Goal: Book appointment/travel/reservation

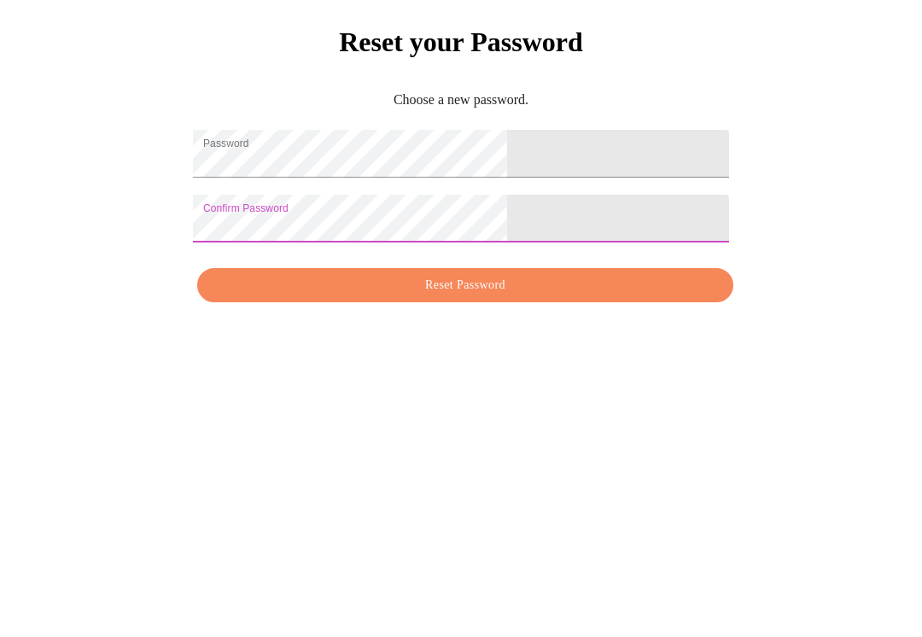
click at [489, 475] on span "Reset Password" at bounding box center [465, 485] width 497 height 21
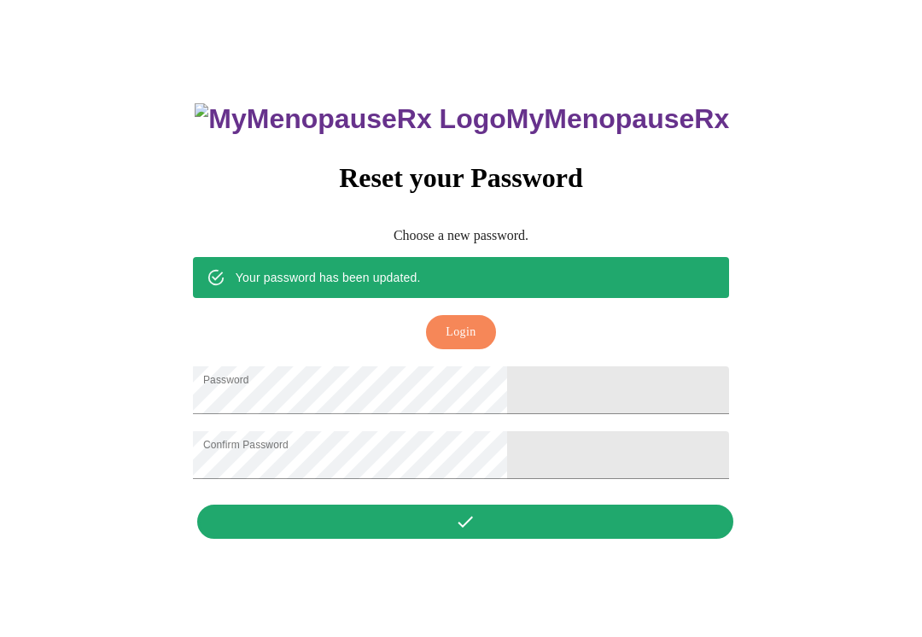
click at [476, 534] on div "MyMenopauseRx Reset your Password Choose a new password. Your password has been…" at bounding box center [461, 312] width 570 height 472
click at [471, 538] on div "MyMenopauseRx Reset your Password Choose a new password. Your password has been…" at bounding box center [461, 312] width 570 height 472
click at [475, 322] on span "Login" at bounding box center [461, 332] width 30 height 21
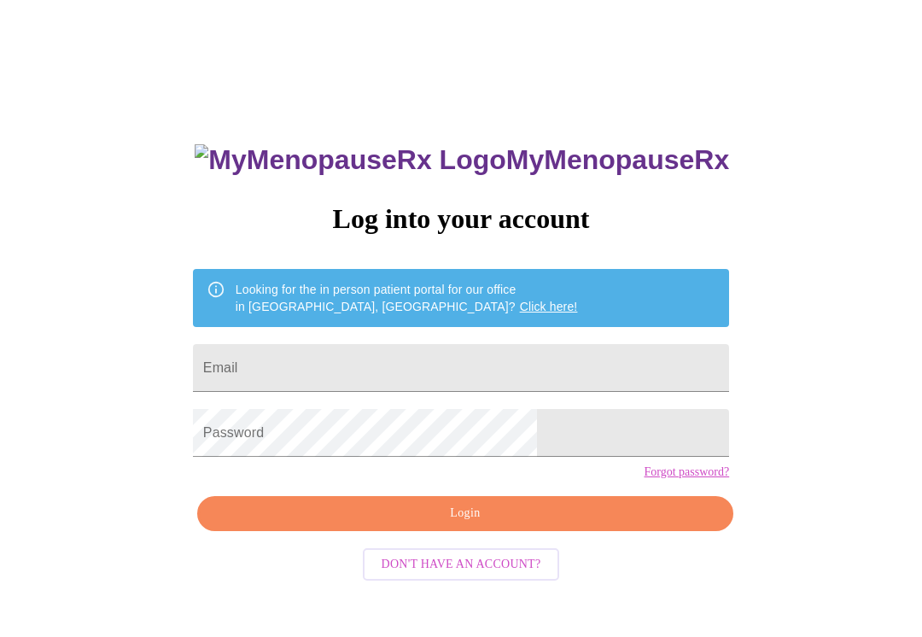
click at [558, 359] on input "Email" at bounding box center [461, 368] width 536 height 48
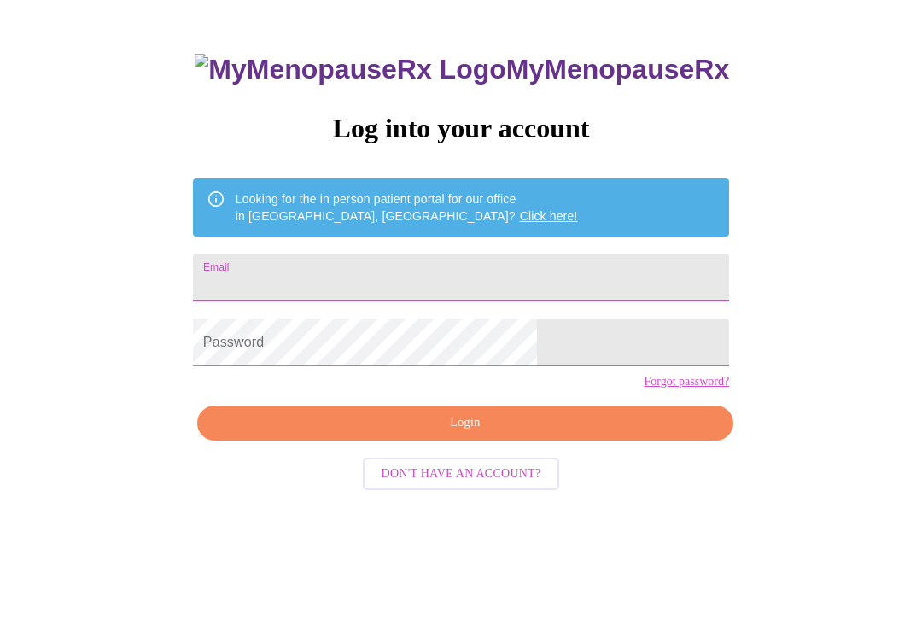
click at [481, 344] on input "Email" at bounding box center [461, 368] width 536 height 48
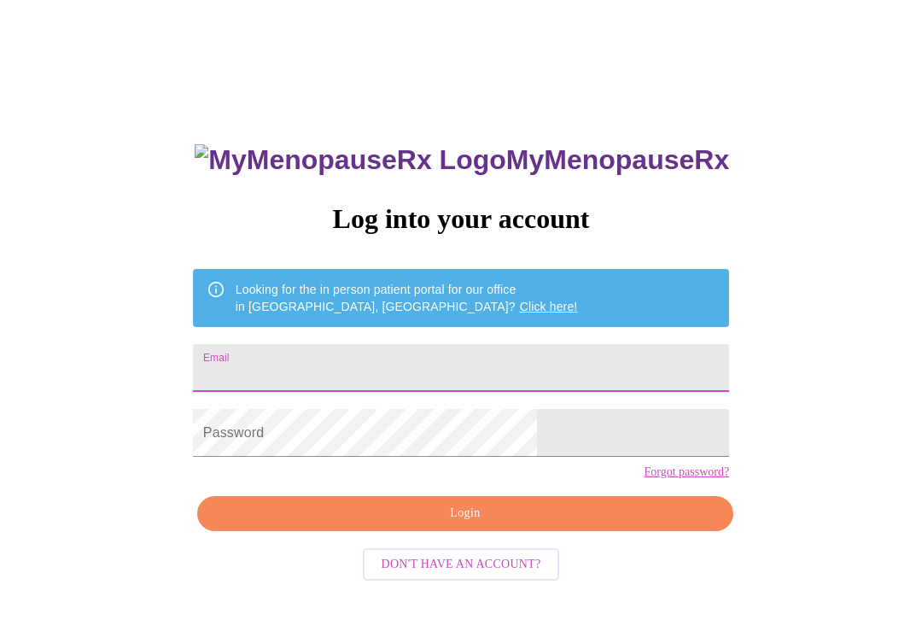
click at [517, 359] on input "Email" at bounding box center [461, 368] width 536 height 48
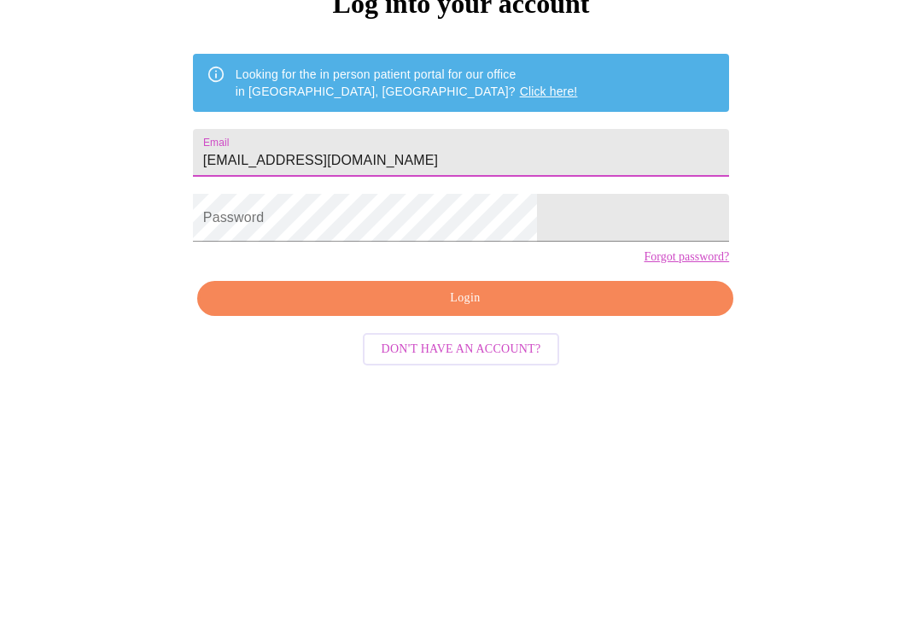
type input "[EMAIL_ADDRESS][DOMAIN_NAME]"
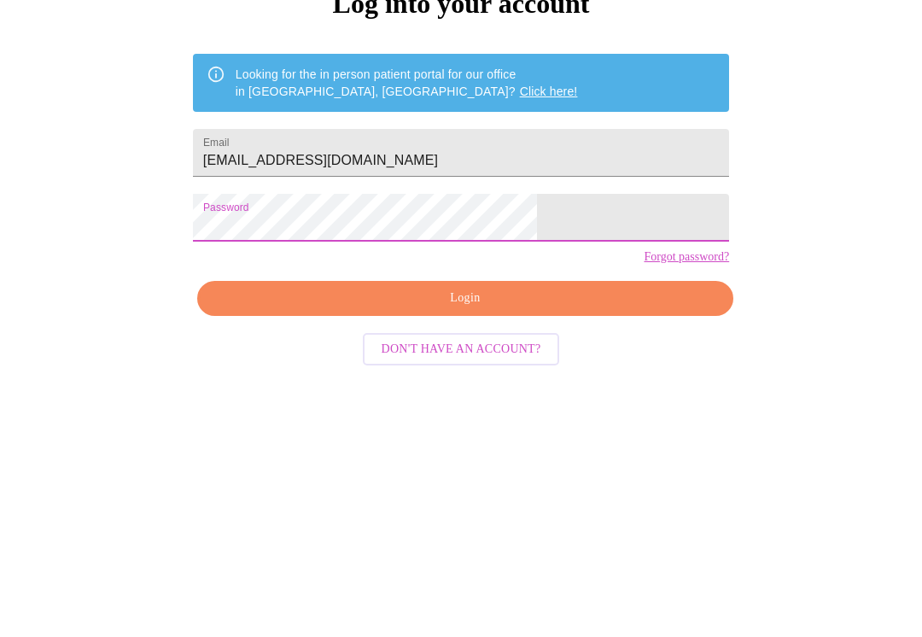
click at [482, 503] on span "Login" at bounding box center [465, 513] width 497 height 21
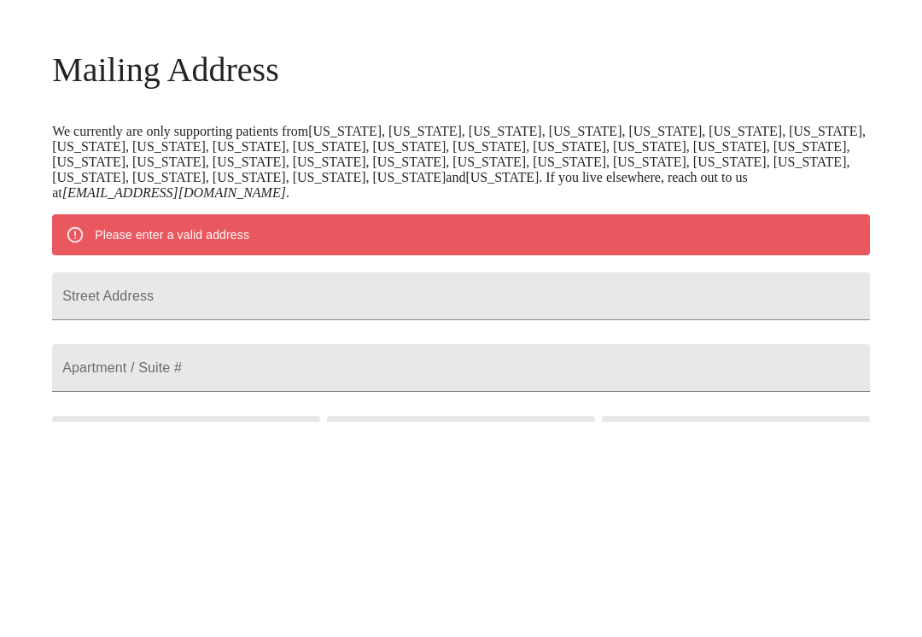
scroll to position [190, 0]
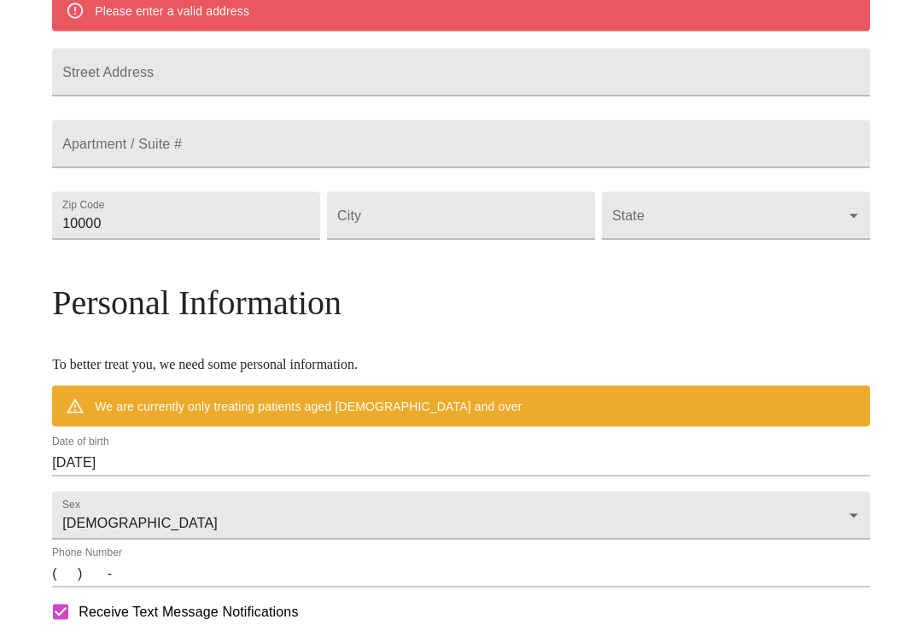
scroll to position [460, 0]
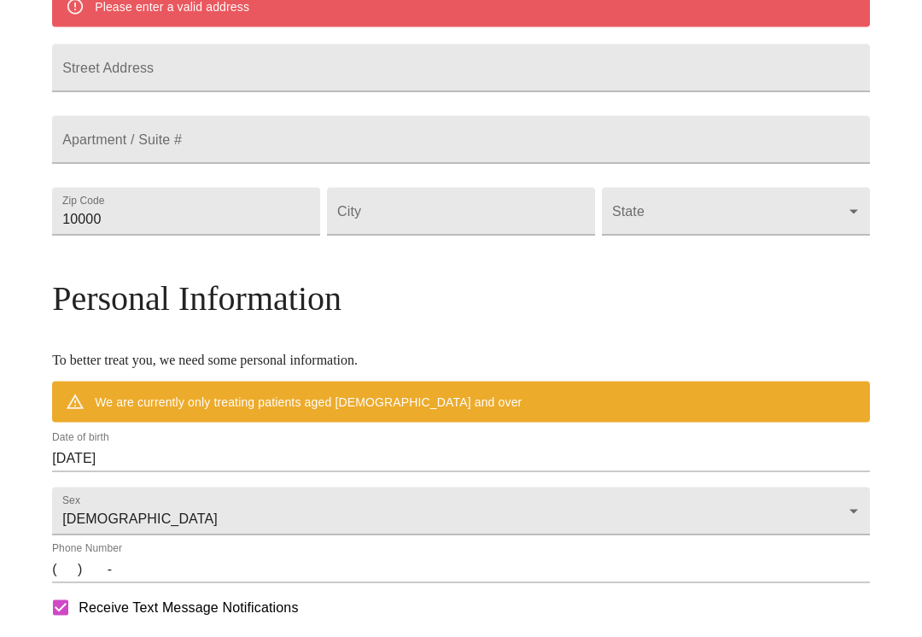
click at [242, 472] on input "[DATE]" at bounding box center [461, 458] width 818 height 27
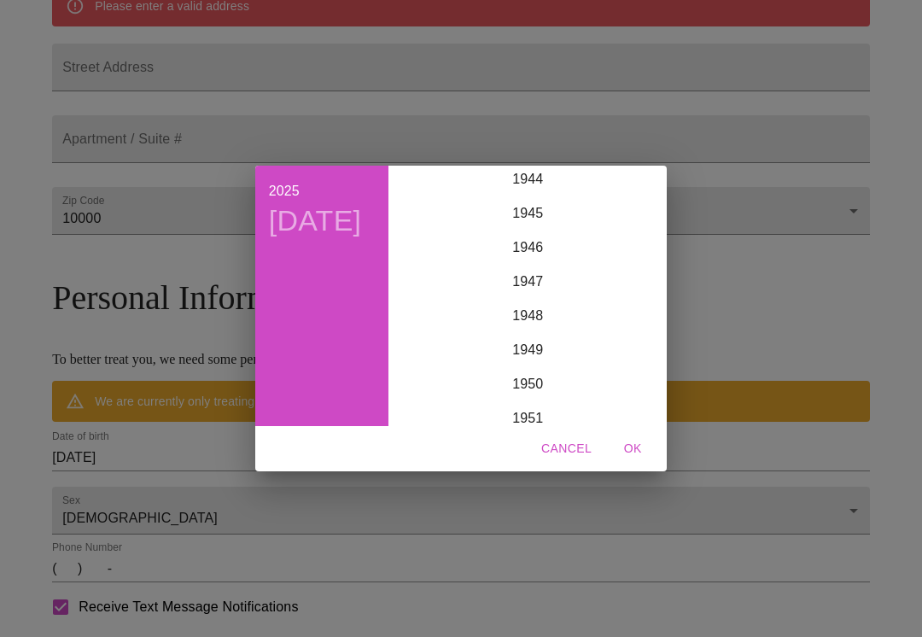
scroll to position [1535, 0]
click at [545, 228] on div "1945" at bounding box center [527, 221] width 265 height 34
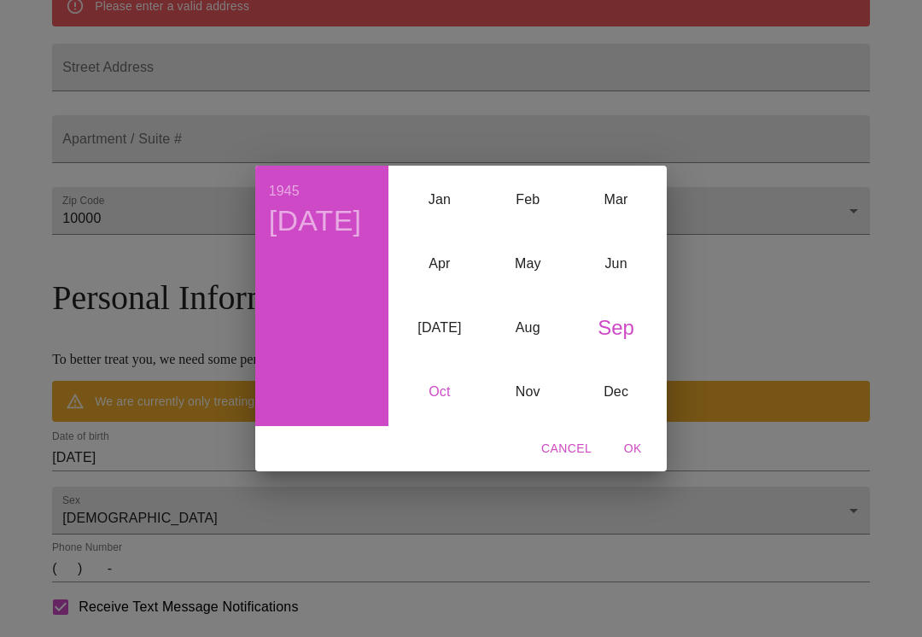
click at [436, 410] on div "Oct" at bounding box center [439, 392] width 88 height 64
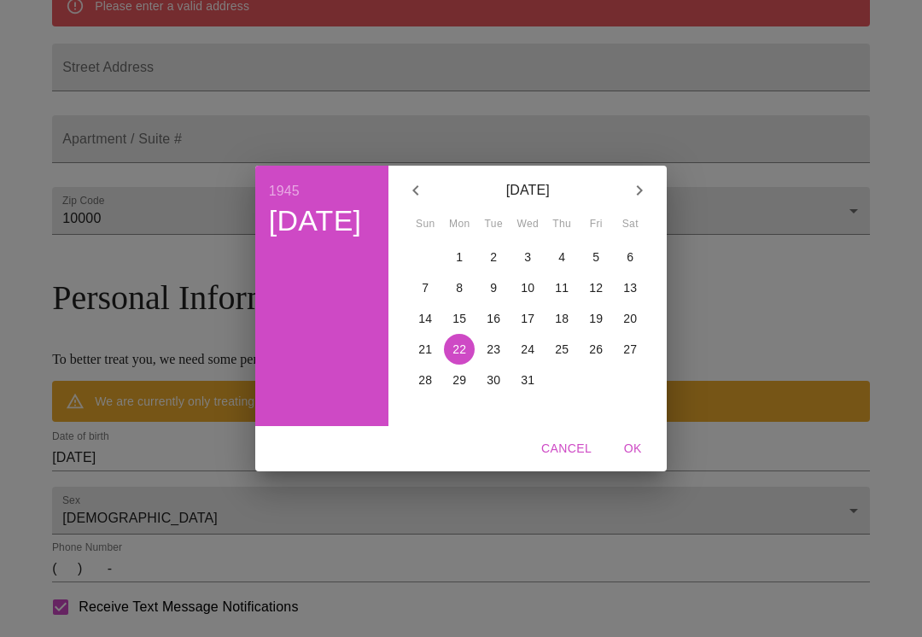
click at [527, 358] on p "24" at bounding box center [528, 349] width 14 height 17
click at [637, 459] on span "OK" at bounding box center [632, 448] width 41 height 21
type input "[DATE]"
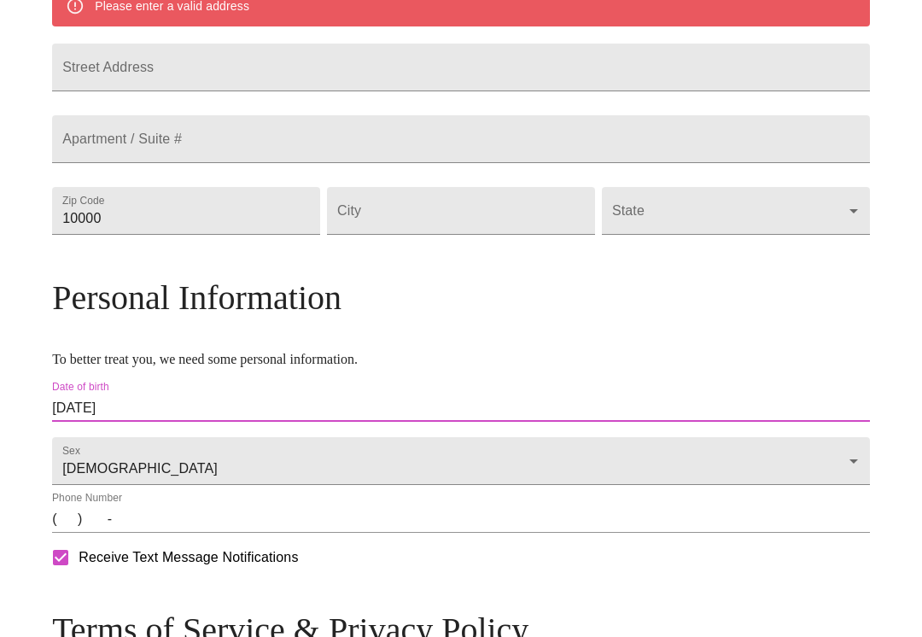
click at [536, 526] on body "MyMenopauseRx Welcome to MyMenopauseRx Since it's your first time here, you'll …" at bounding box center [461, 202] width 908 height 1312
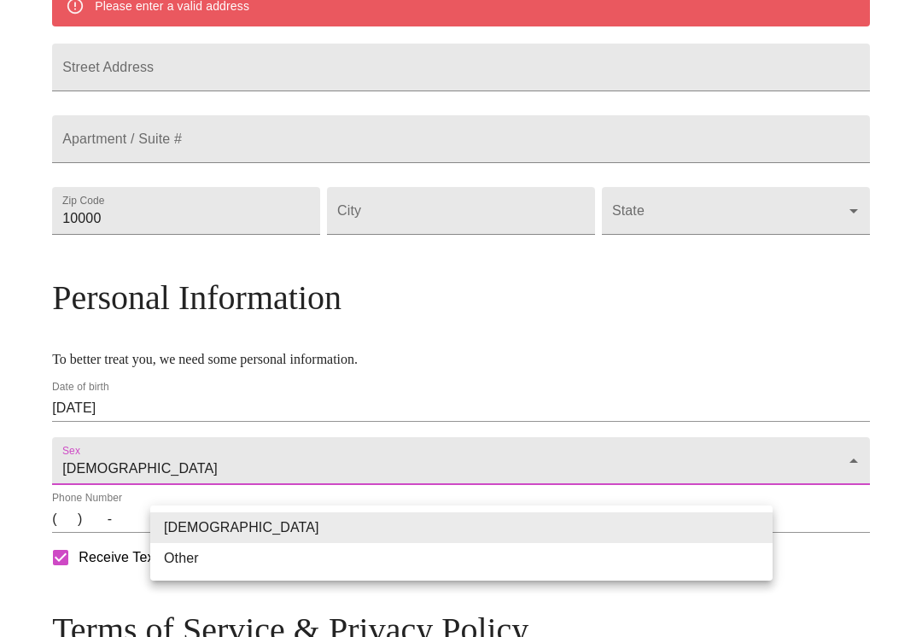
click at [460, 604] on div at bounding box center [461, 318] width 922 height 637
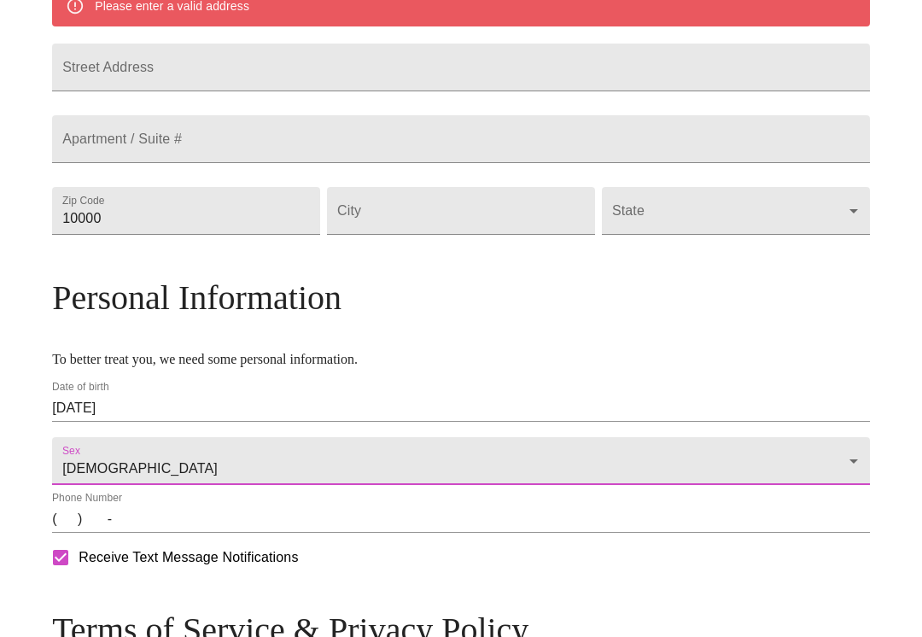
click at [430, 533] on input "(   )    -" at bounding box center [461, 518] width 818 height 27
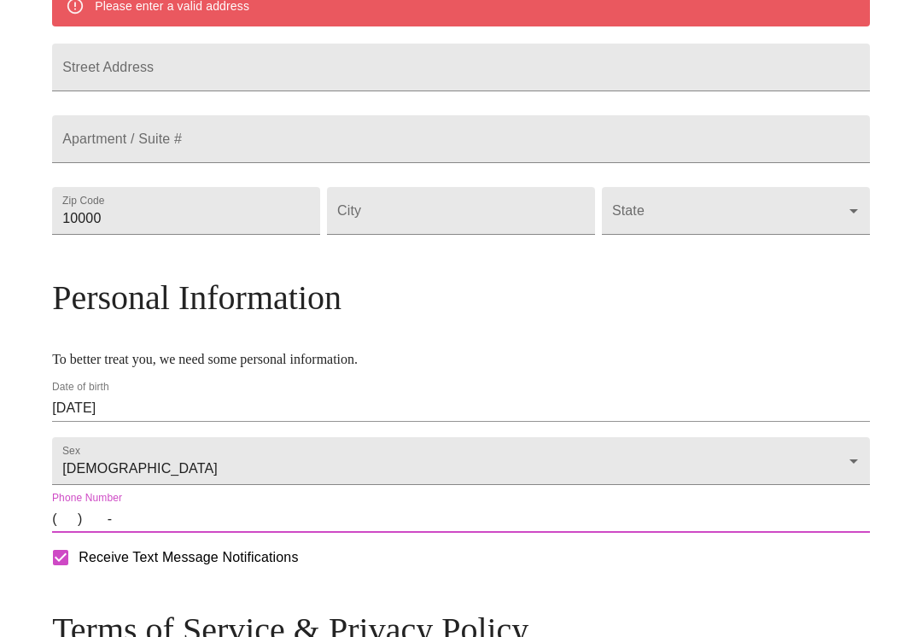
scroll to position [581, 0]
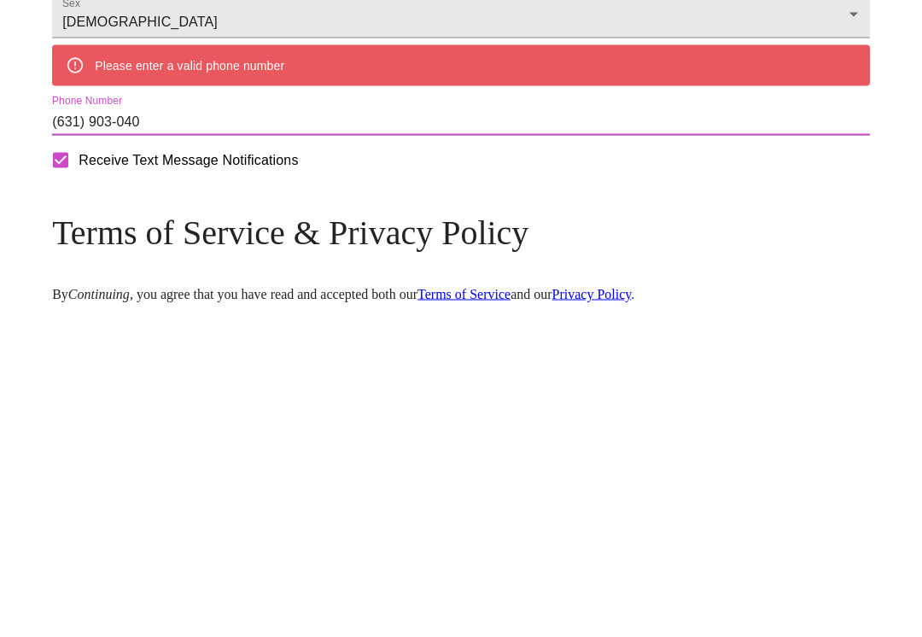
type input "[PHONE_NUMBER]"
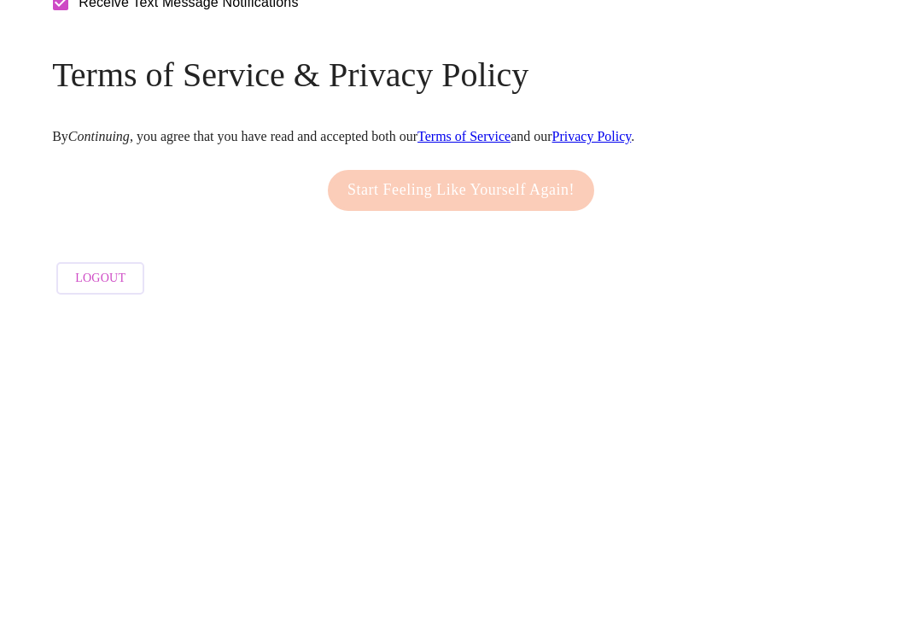
scroll to position [788, 0]
click at [505, 488] on div "Start Feeling Like Yourself Again!" at bounding box center [461, 517] width 275 height 58
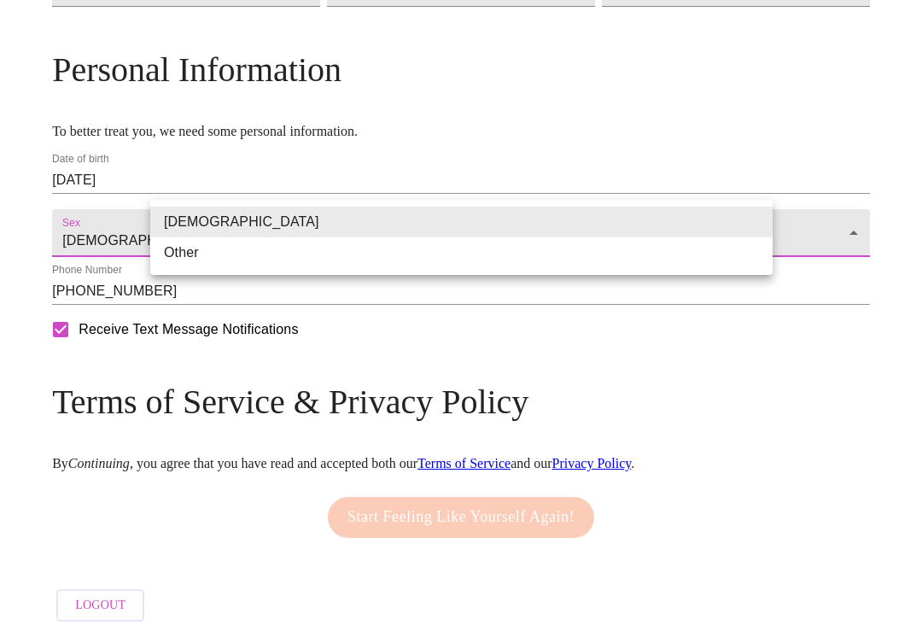
click at [739, 230] on li "[DEMOGRAPHIC_DATA]" at bounding box center [461, 222] width 622 height 31
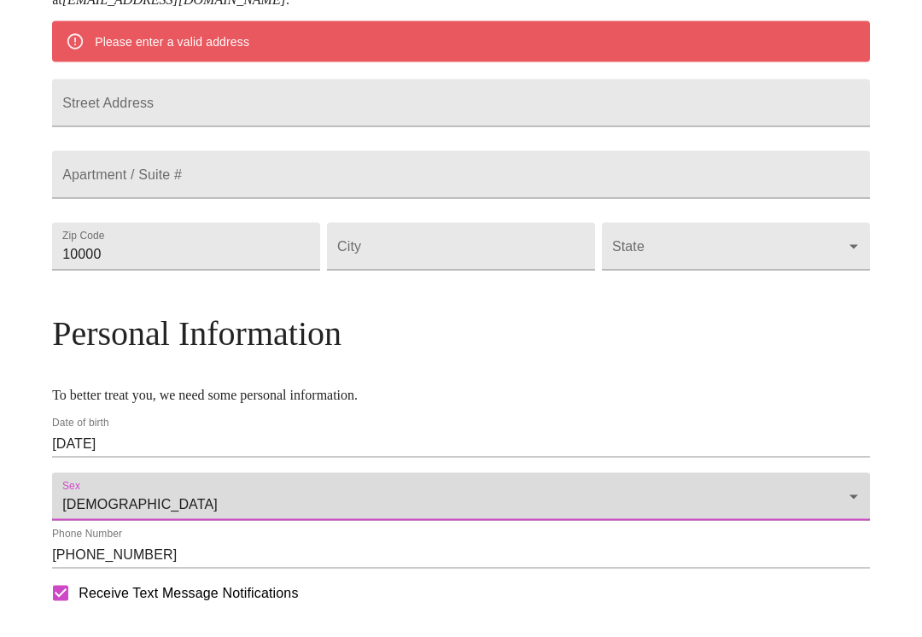
scroll to position [423, 0]
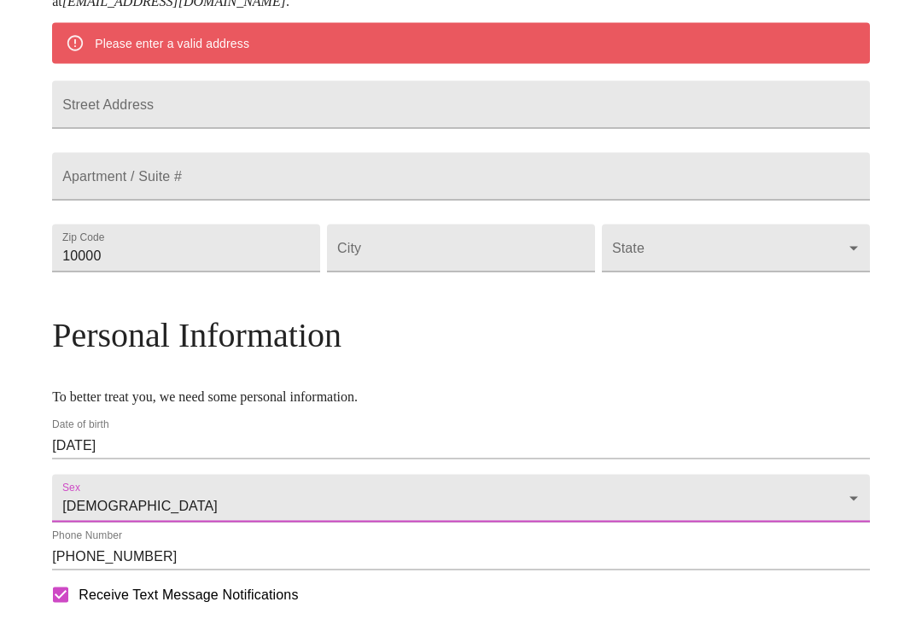
click at [449, 129] on input "Street Address" at bounding box center [461, 105] width 818 height 48
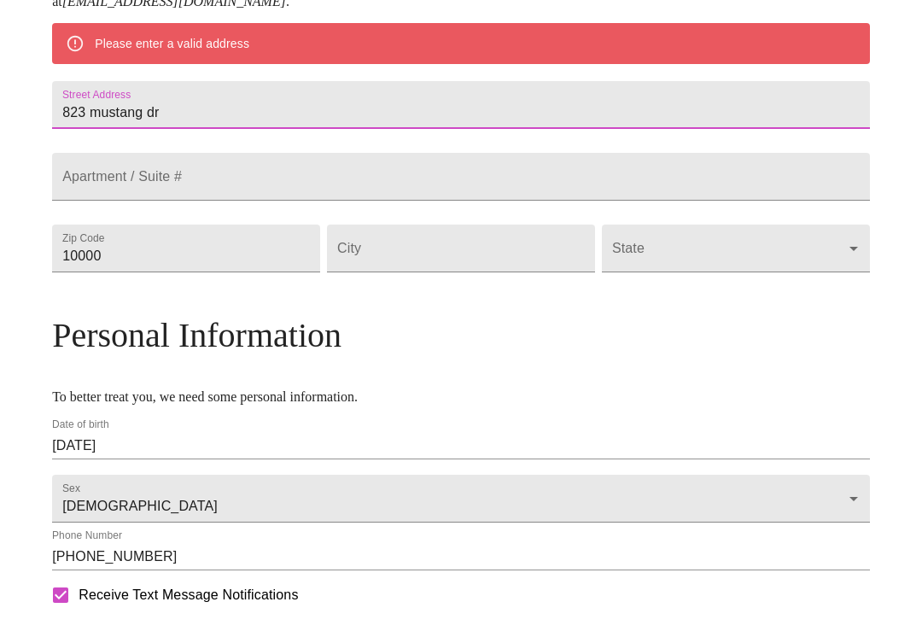
type input "823 mustang dr"
click at [444, 201] on input "Street Address" at bounding box center [461, 177] width 818 height 48
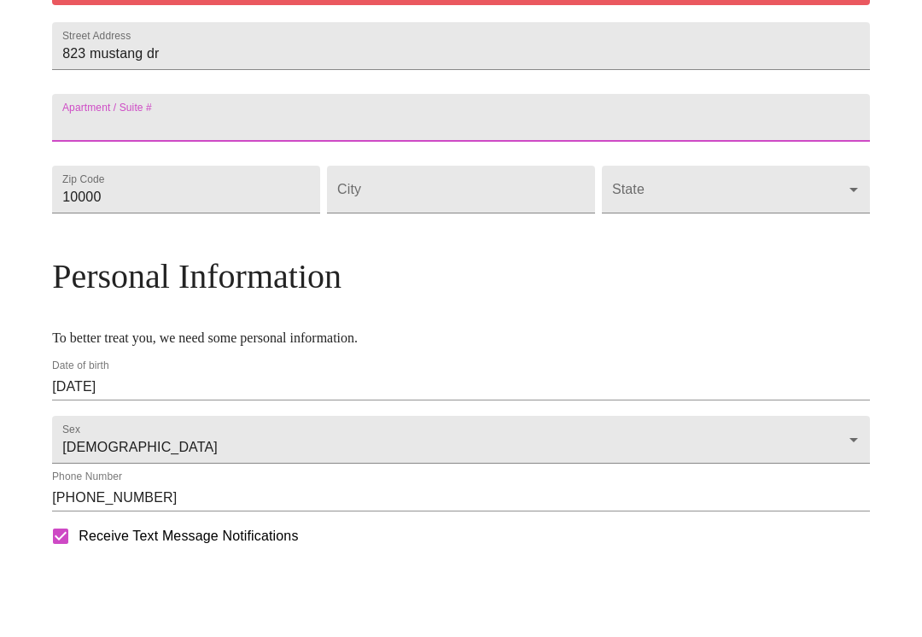
click at [305, 266] on input "10000" at bounding box center [186, 249] width 268 height 48
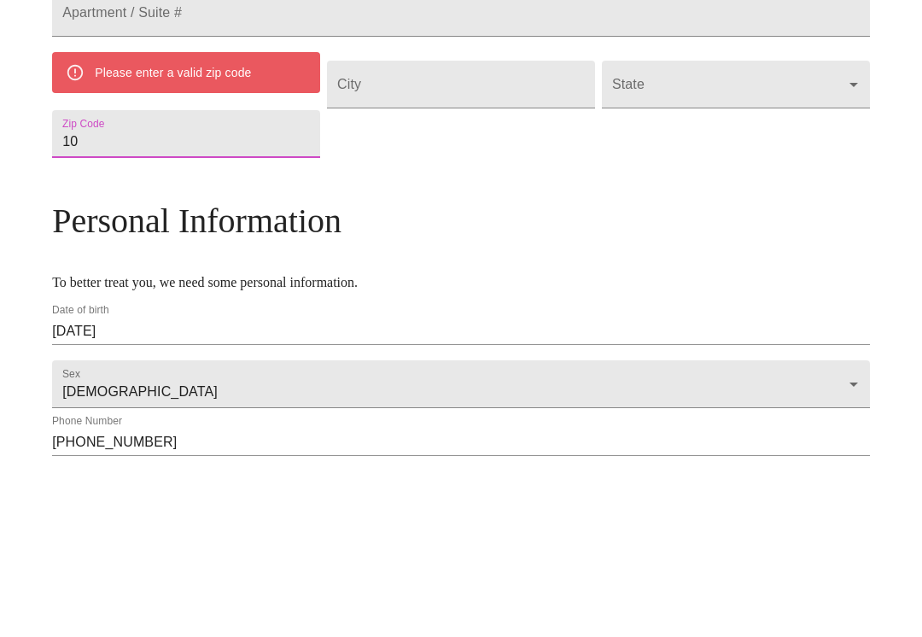
type input "1"
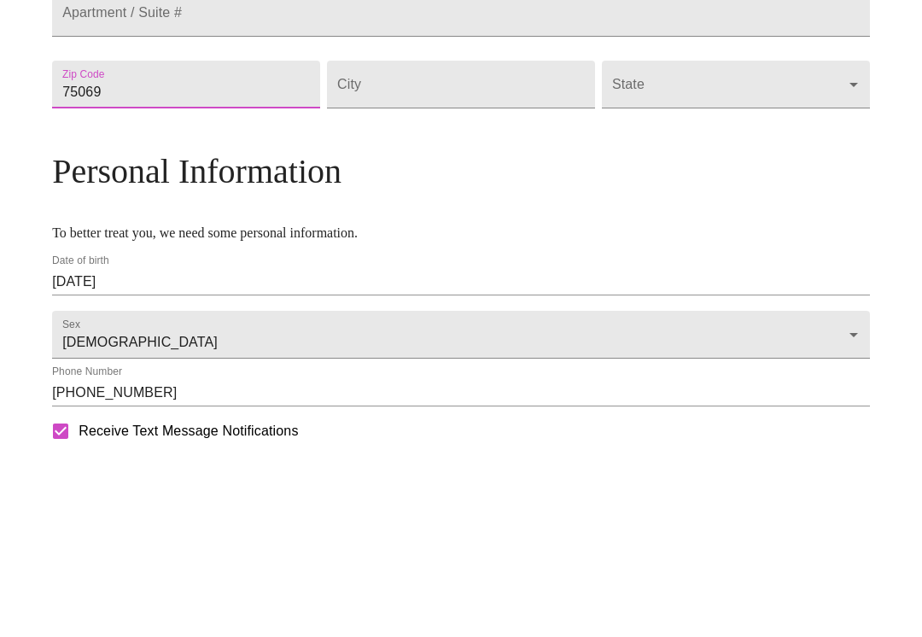
type input "75069"
click at [493, 225] on input "Street Address" at bounding box center [461, 249] width 268 height 48
type input "Fairview"
click at [674, 154] on body "MyMenopauseRx Welcome to MyMenopauseRx Since it's your first time here, you'll …" at bounding box center [461, 239] width 908 height 1312
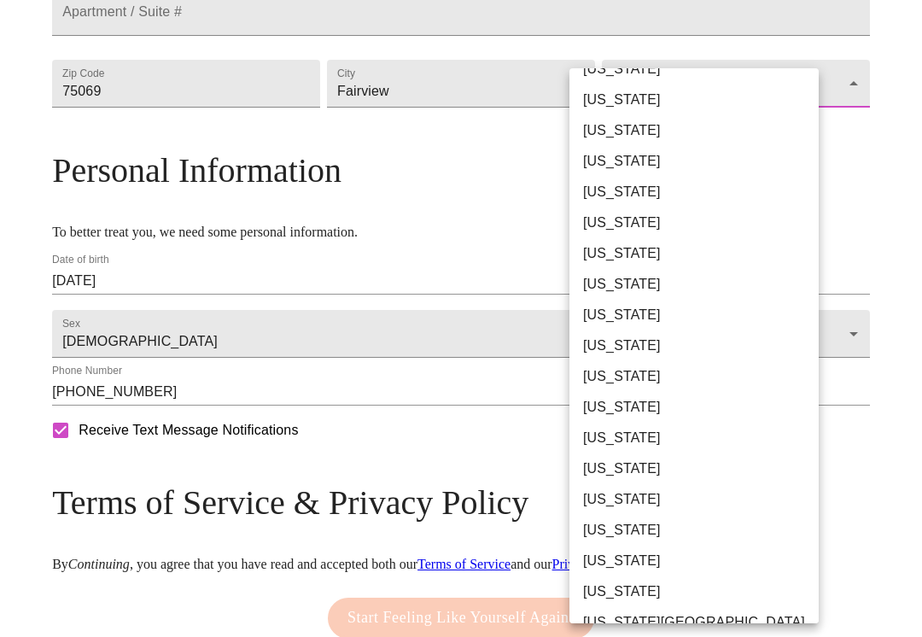
scroll to position [1005, 0]
click at [625, 377] on li "[US_STATE]" at bounding box center [693, 376] width 249 height 31
type input "[US_STATE]"
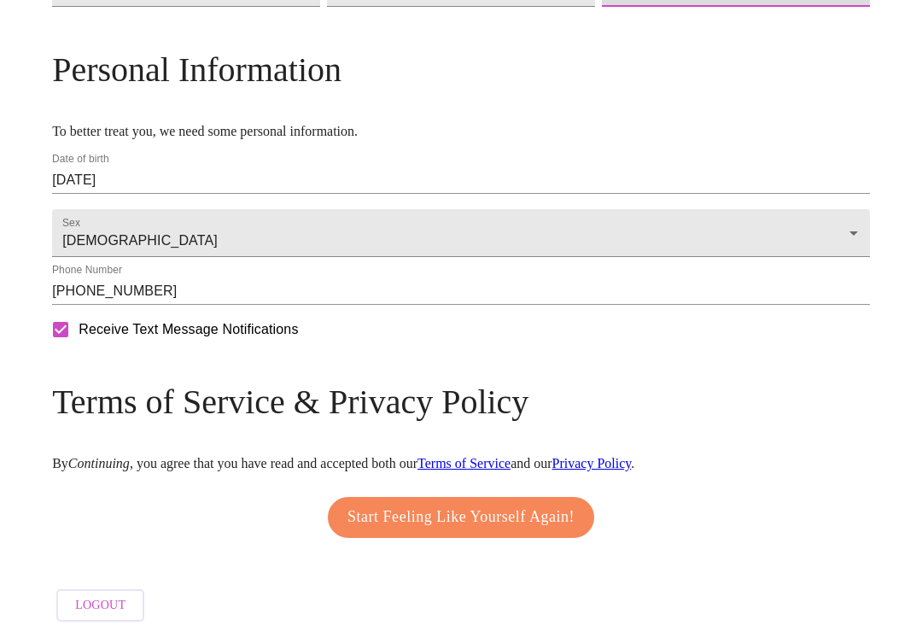
scroll to position [717, 0]
click at [517, 531] on span "Start Feeling Like Yourself Again!" at bounding box center [460, 517] width 227 height 27
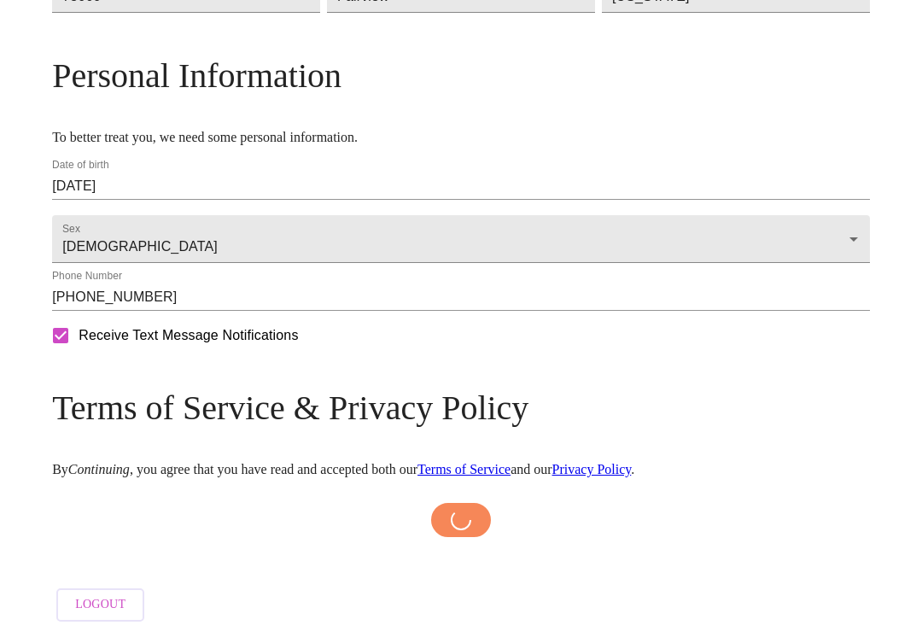
scroll to position [711, 0]
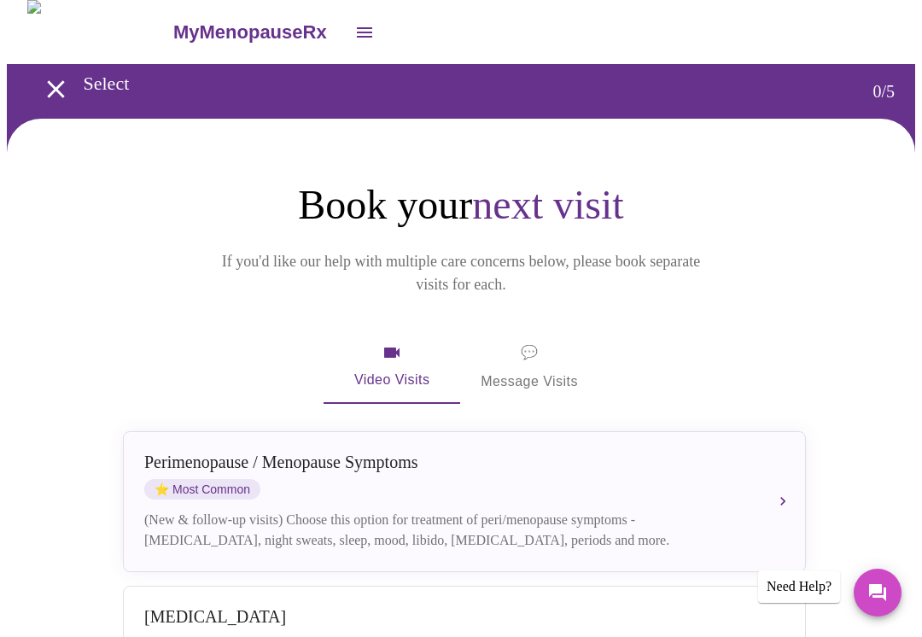
scroll to position [9, 0]
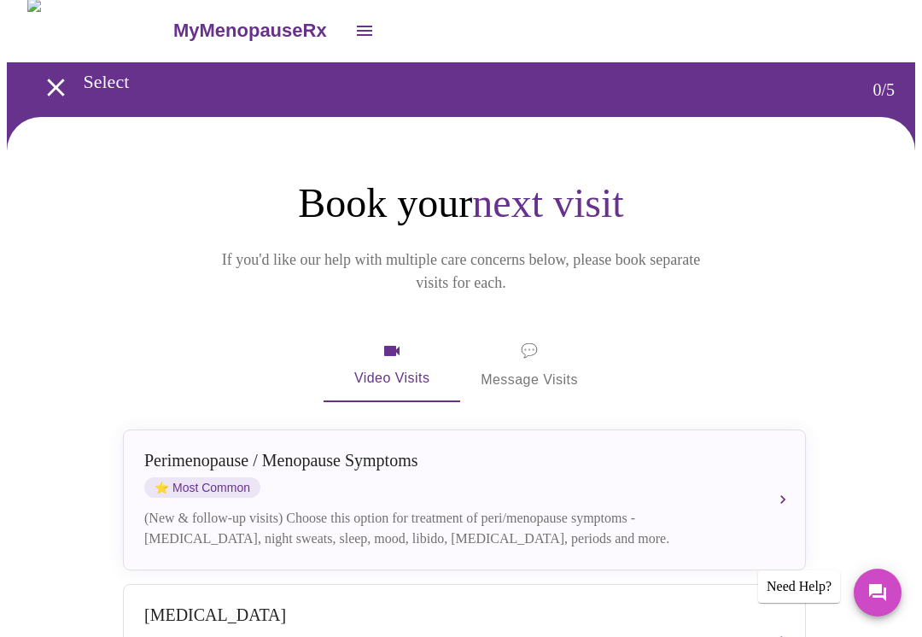
click at [787, 482] on button "[MEDICAL_DATA] / Menopause Symptoms ⭐ Most Common (New & follow-up visits) Choo…" at bounding box center [464, 499] width 683 height 141
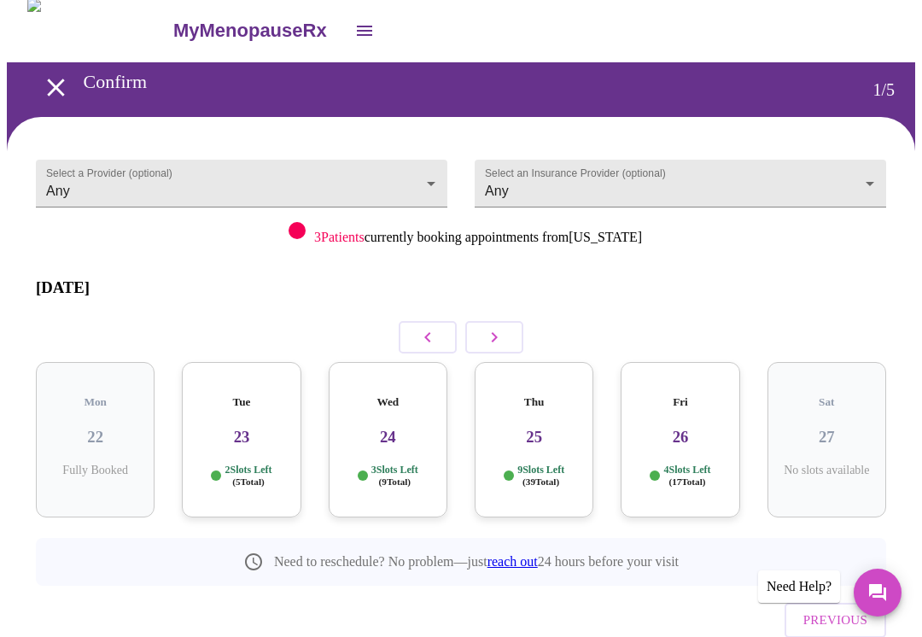
click at [885, 181] on body "MyMenopauseRx Confirm 1 / 5 Select a Provider (optional) Any Any Select an Insu…" at bounding box center [461, 360] width 908 height 725
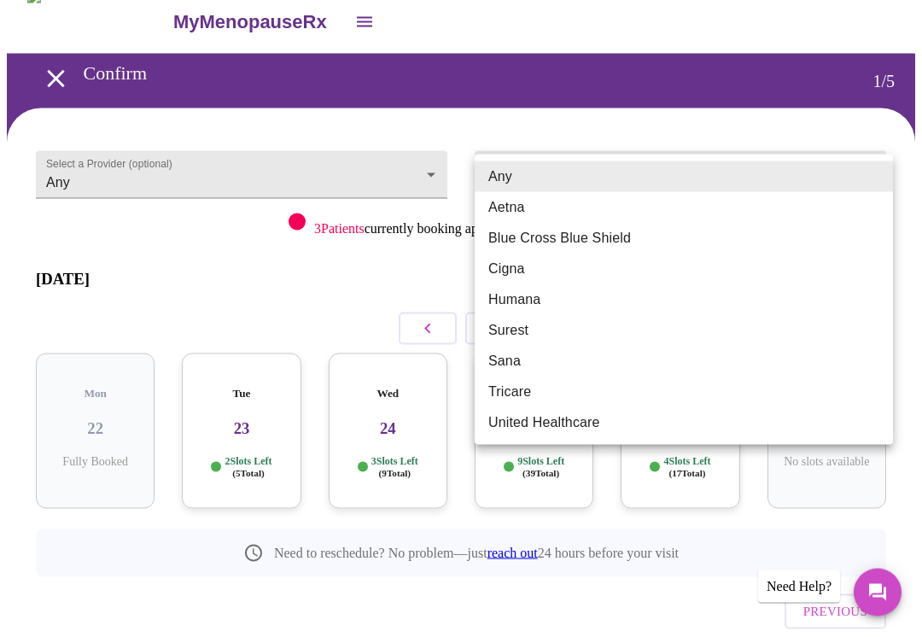
scroll to position [2, 0]
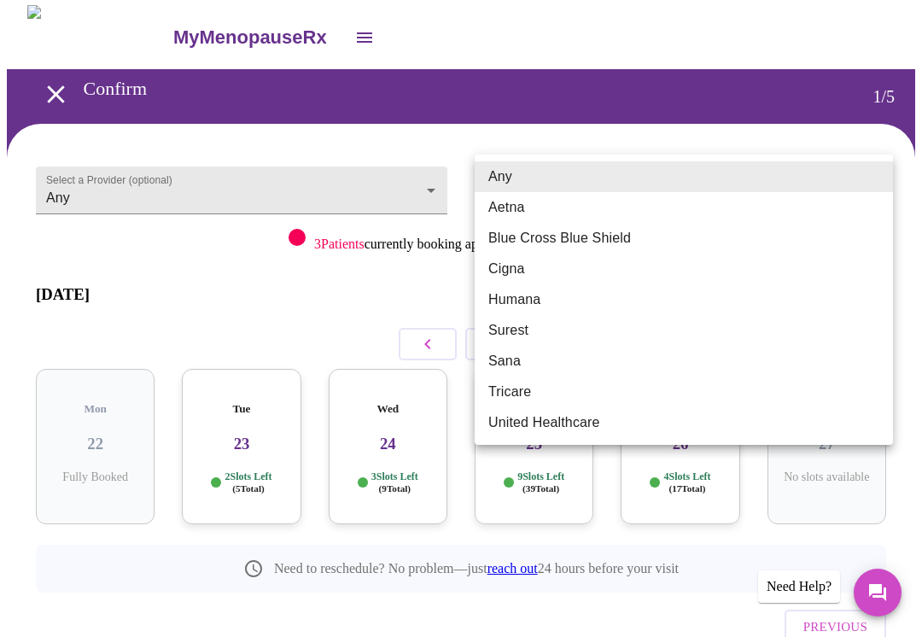
click at [816, 174] on li "Any" at bounding box center [684, 176] width 418 height 31
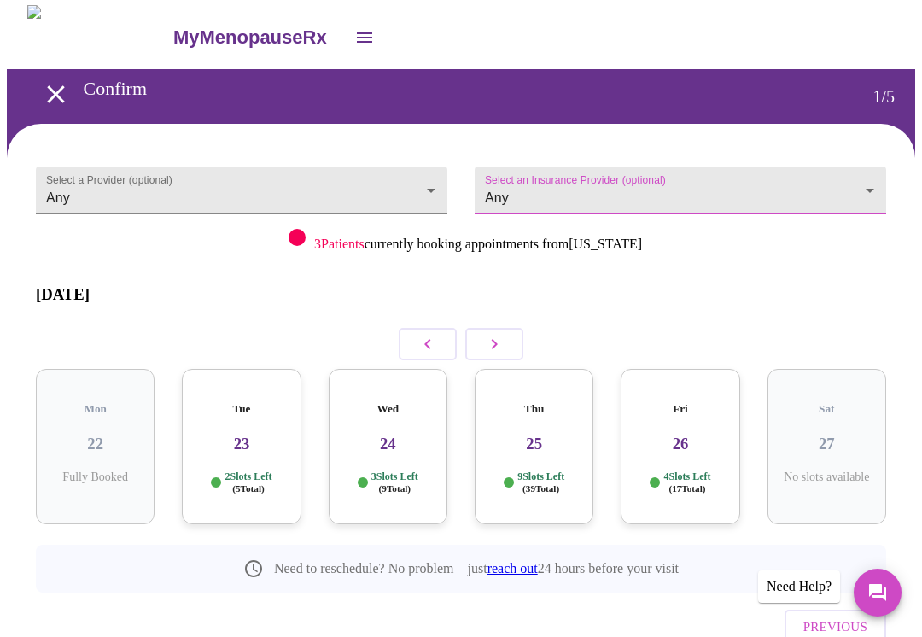
click at [435, 176] on body "MyMenopauseRx Confirm 1 / 5 Select a Provider (optional) Any Any Select an Insu…" at bounding box center [461, 367] width 908 height 725
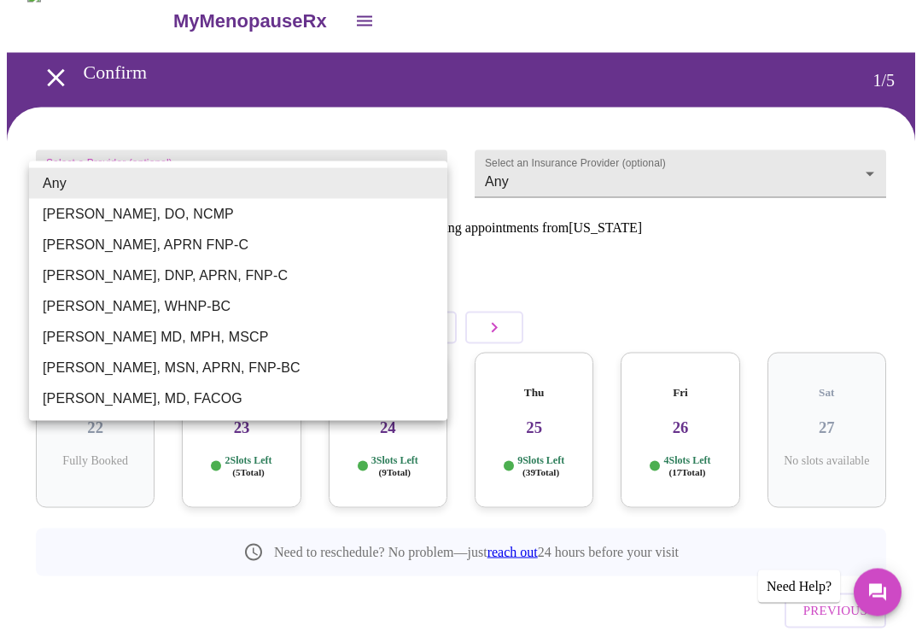
scroll to position [32, 0]
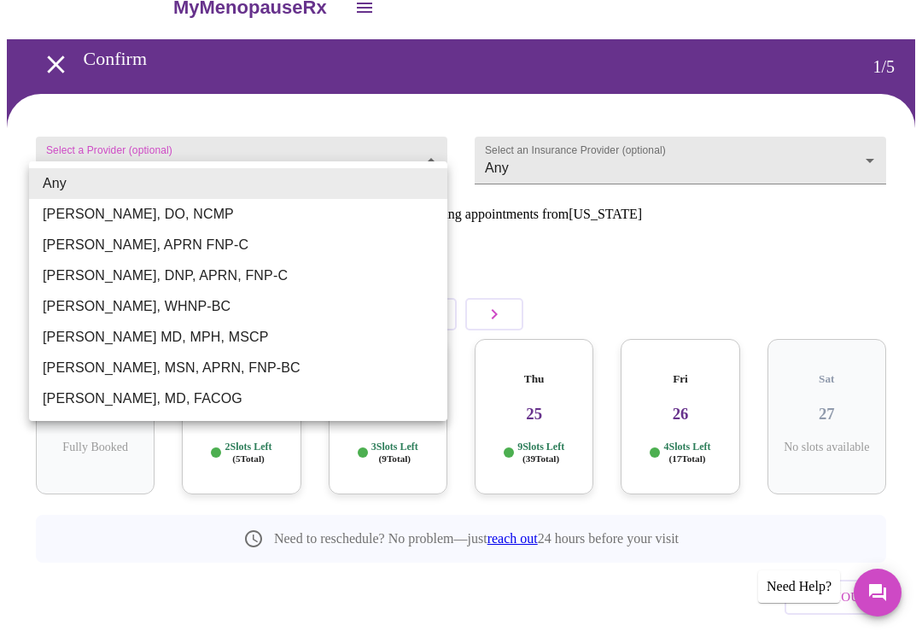
click at [149, 216] on li "[PERSON_NAME], DO, NCMP" at bounding box center [238, 214] width 418 height 31
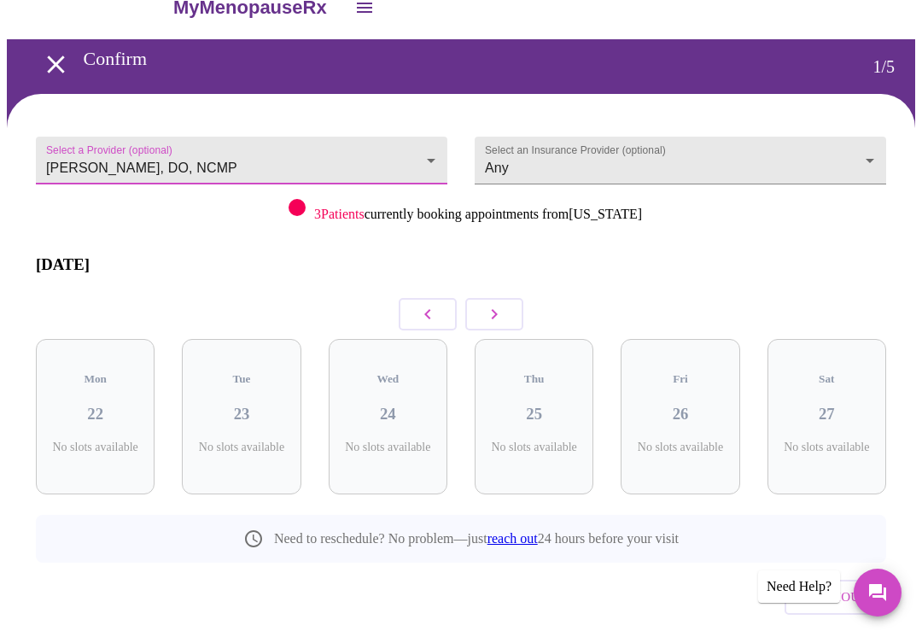
click at [503, 304] on icon "button" at bounding box center [494, 314] width 20 height 20
click at [504, 304] on icon "button" at bounding box center [494, 314] width 20 height 20
click at [497, 304] on icon "button" at bounding box center [494, 314] width 20 height 20
click at [507, 299] on button "button" at bounding box center [494, 314] width 58 height 32
click at [506, 298] on button "button" at bounding box center [494, 314] width 58 height 32
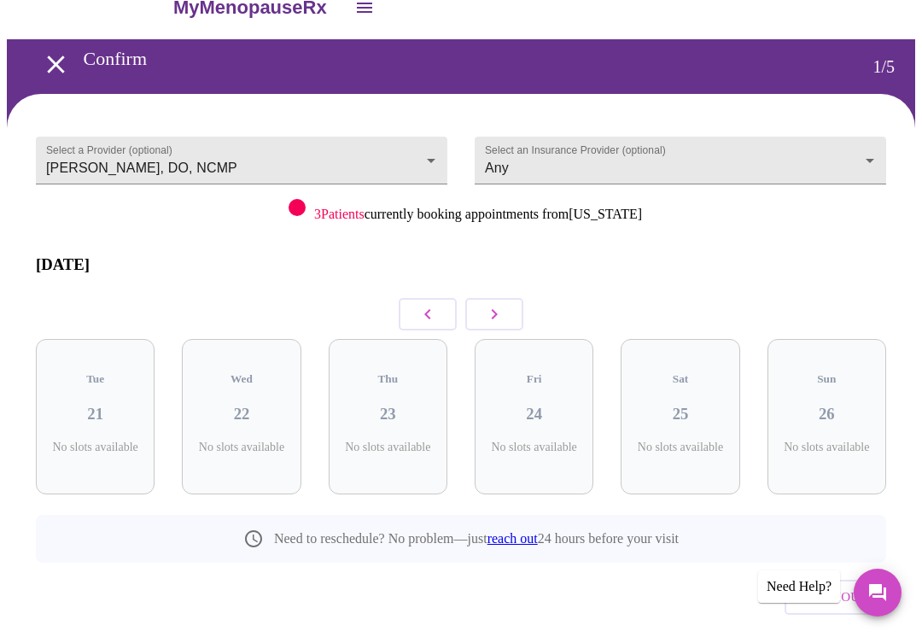
click at [498, 304] on icon "button" at bounding box center [494, 314] width 20 height 20
click at [497, 309] on icon "button" at bounding box center [495, 314] width 6 height 10
click at [501, 304] on icon "button" at bounding box center [494, 314] width 20 height 20
click at [504, 304] on icon "button" at bounding box center [494, 314] width 20 height 20
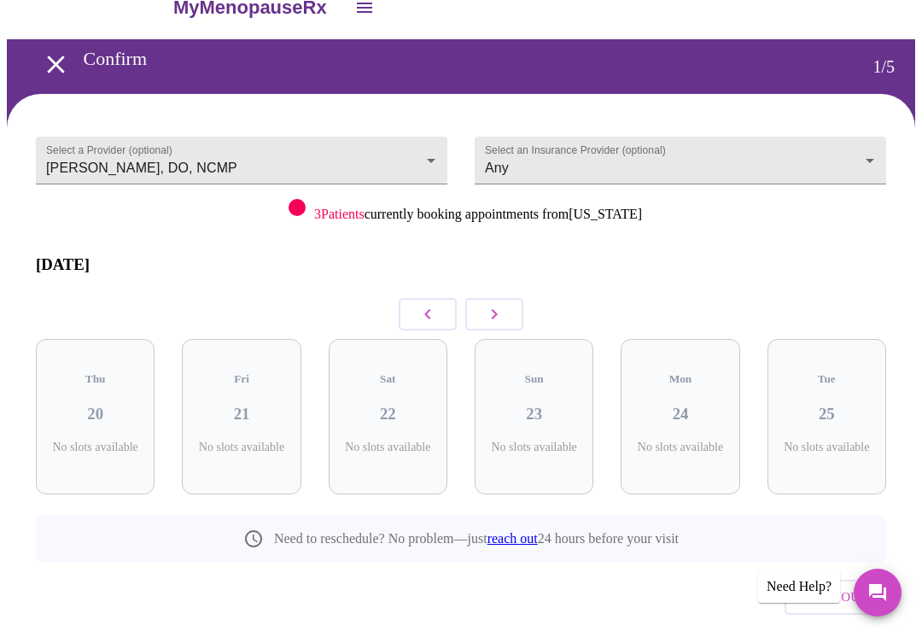
click at [503, 304] on icon "button" at bounding box center [494, 314] width 20 height 20
click at [499, 304] on icon "button" at bounding box center [494, 314] width 20 height 20
click at [498, 304] on icon "button" at bounding box center [494, 314] width 20 height 20
click at [495, 304] on icon "button" at bounding box center [494, 314] width 20 height 20
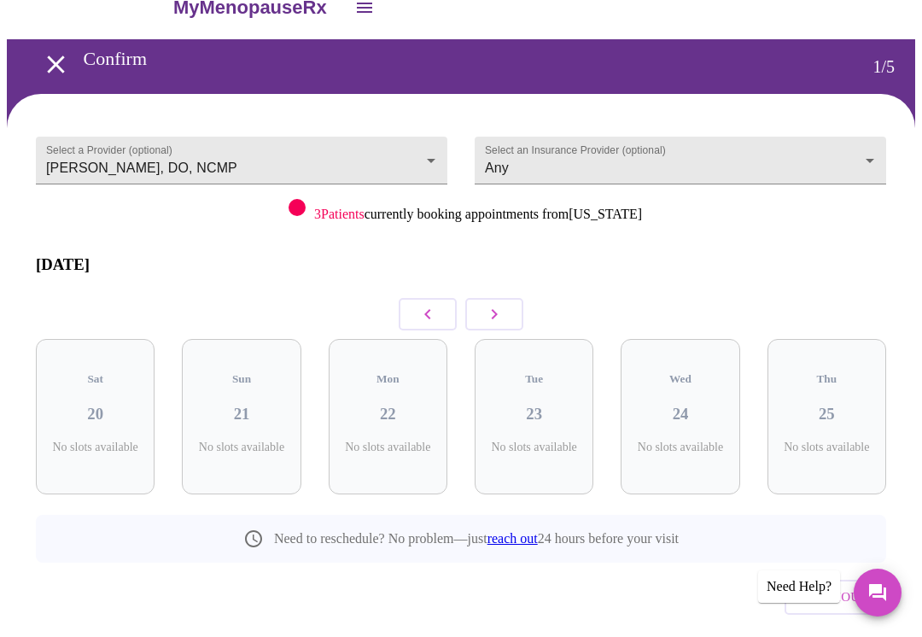
click at [496, 304] on icon "button" at bounding box center [494, 314] width 20 height 20
click at [495, 304] on icon "button" at bounding box center [494, 314] width 20 height 20
click at [503, 304] on icon "button" at bounding box center [494, 314] width 20 height 20
click at [502, 304] on icon "button" at bounding box center [494, 314] width 20 height 20
click at [495, 312] on button "button" at bounding box center [494, 314] width 58 height 32
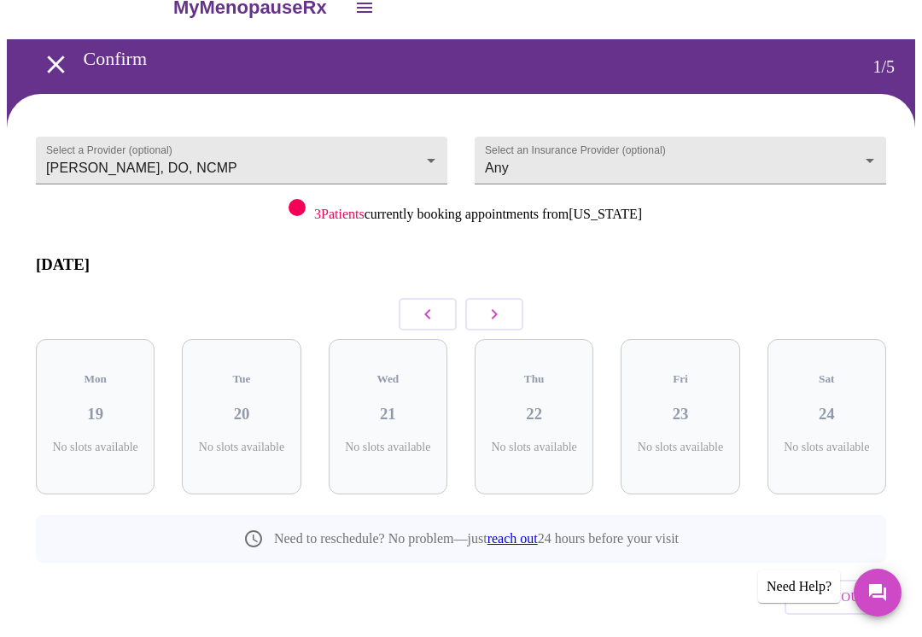
click at [494, 312] on button "button" at bounding box center [494, 314] width 58 height 32
click at [502, 304] on icon "button" at bounding box center [494, 314] width 20 height 20
click at [501, 304] on icon "button" at bounding box center [494, 314] width 20 height 20
click at [522, 298] on button "button" at bounding box center [494, 314] width 58 height 32
click at [493, 307] on icon "button" at bounding box center [494, 314] width 20 height 20
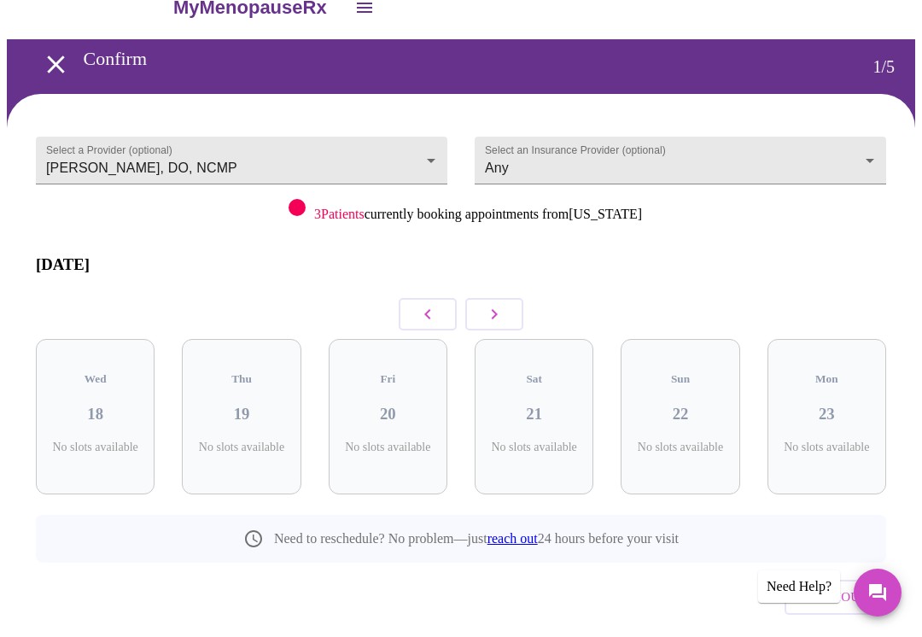
click at [493, 307] on icon "button" at bounding box center [494, 314] width 20 height 20
click at [415, 300] on button "button" at bounding box center [428, 314] width 58 height 32
click at [417, 303] on button "button" at bounding box center [428, 314] width 58 height 32
click at [425, 311] on button "button" at bounding box center [428, 314] width 58 height 32
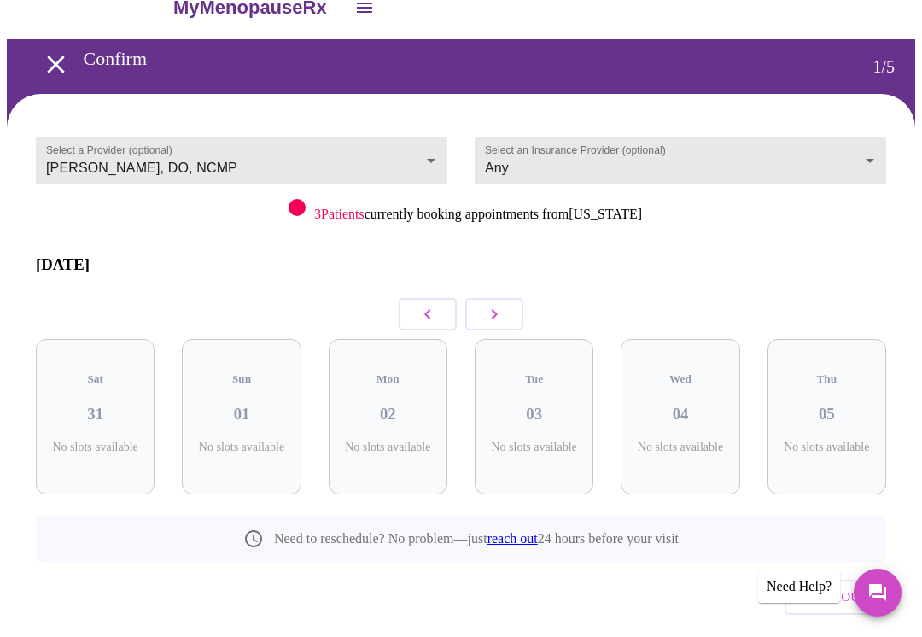
click at [425, 310] on icon "button" at bounding box center [428, 314] width 20 height 20
click at [426, 160] on body "MyMenopauseRx Confirm 1 / 5 Select a Provider (optional) [PERSON_NAME], DO, NCM…" at bounding box center [461, 337] width 908 height 725
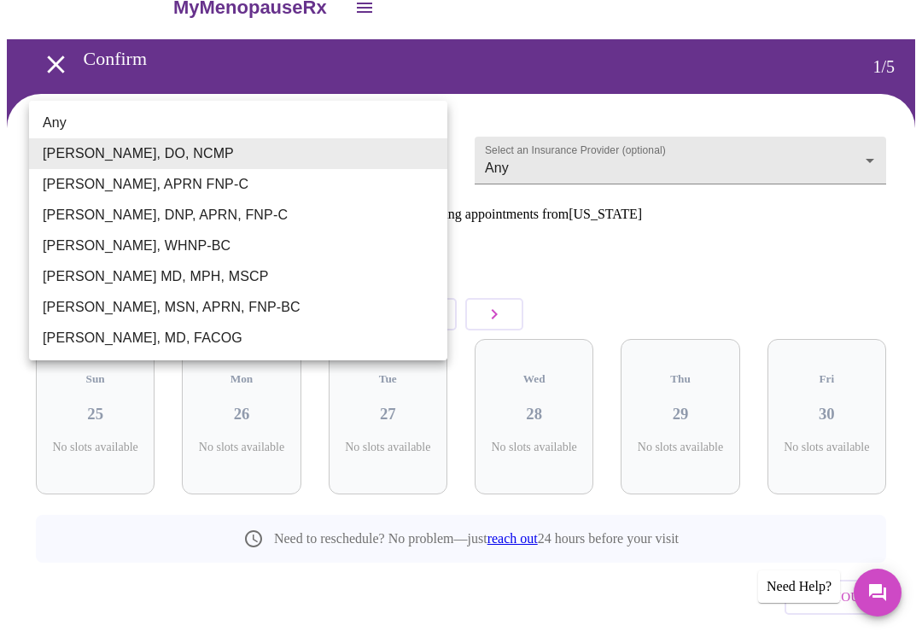
click at [212, 283] on li "[PERSON_NAME] MD, MPH, MSCP" at bounding box center [238, 276] width 418 height 31
type input "[PERSON_NAME] MD, MPH, MSCP"
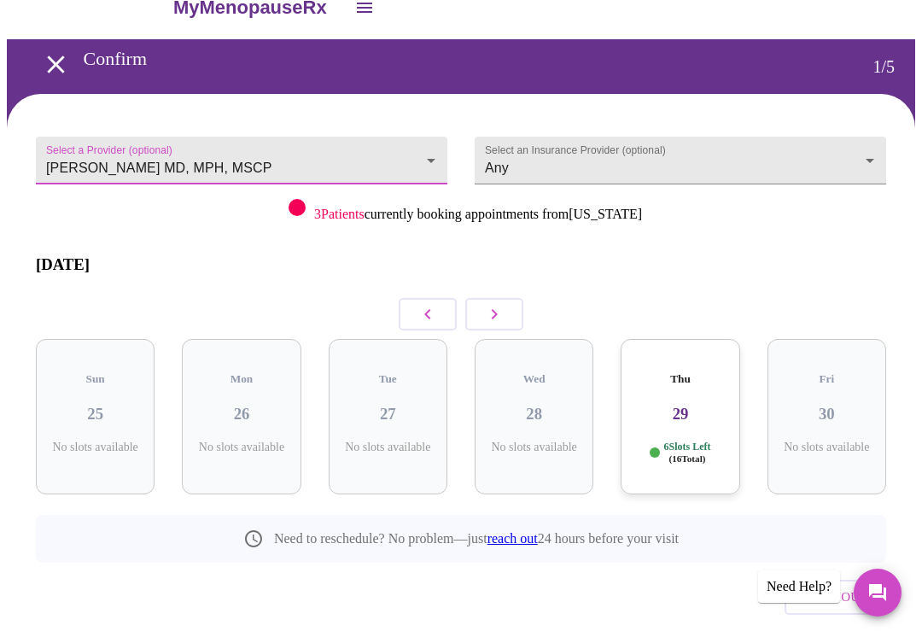
click at [421, 304] on icon "button" at bounding box center [428, 314] width 20 height 20
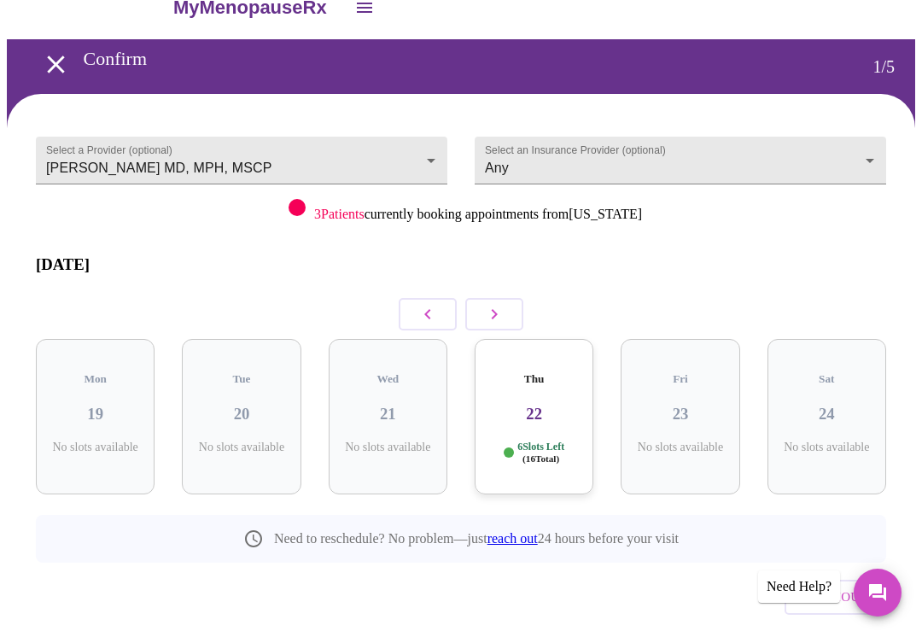
click at [558, 406] on div "Thu 22 6 Slots Left ( 16 Total)" at bounding box center [534, 416] width 119 height 155
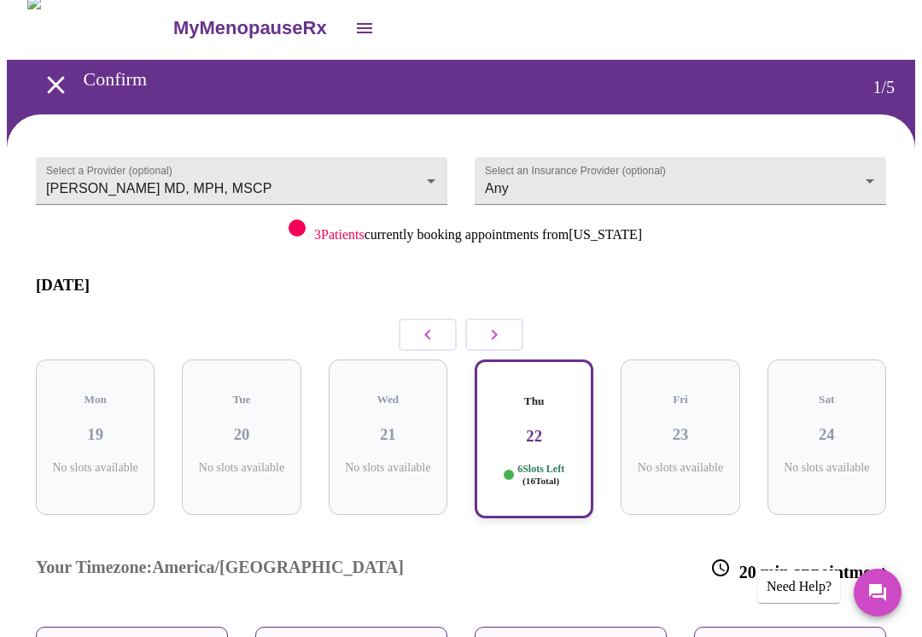
scroll to position [0, 0]
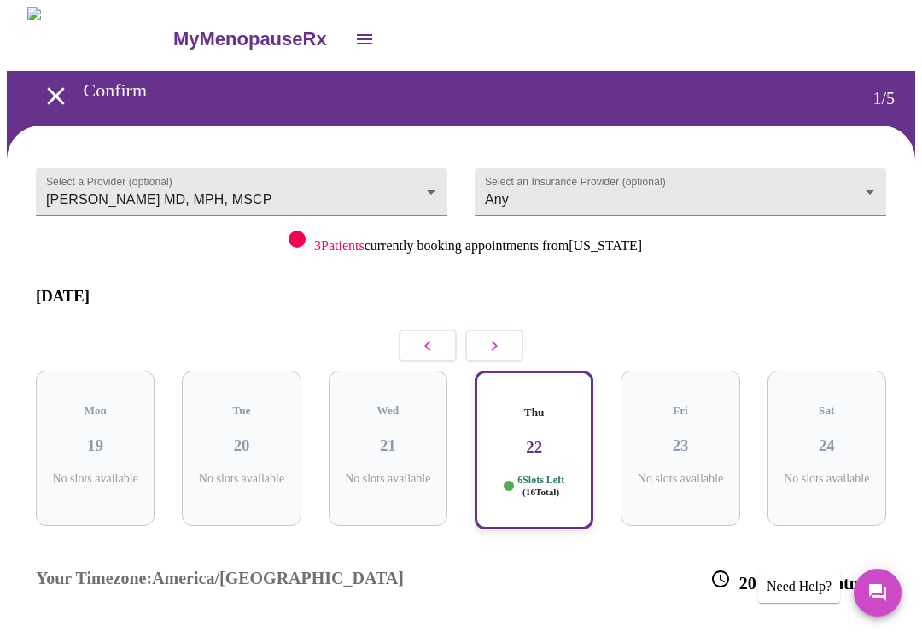
click at [435, 336] on icon "button" at bounding box center [428, 346] width 20 height 20
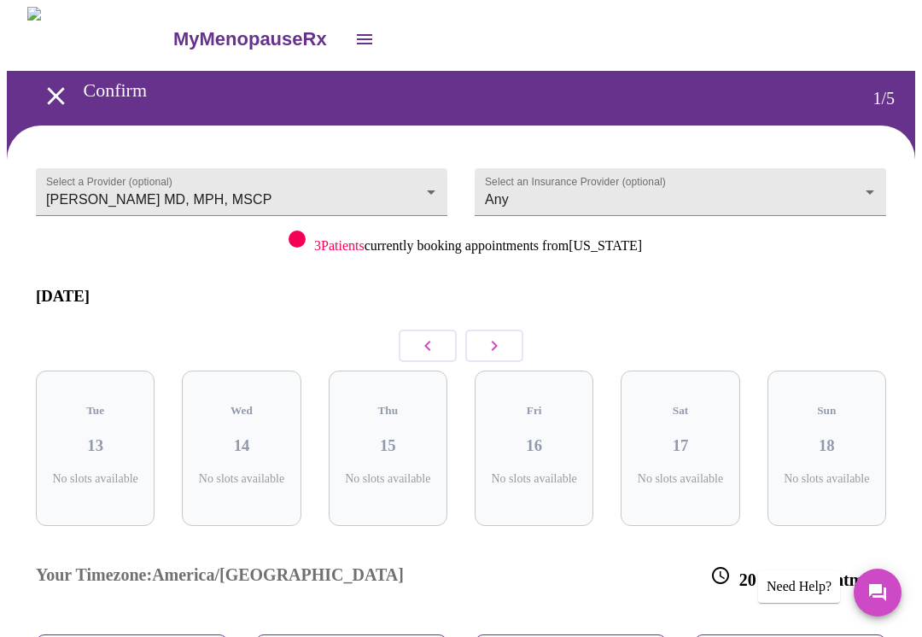
click at [431, 338] on icon "button" at bounding box center [428, 346] width 20 height 20
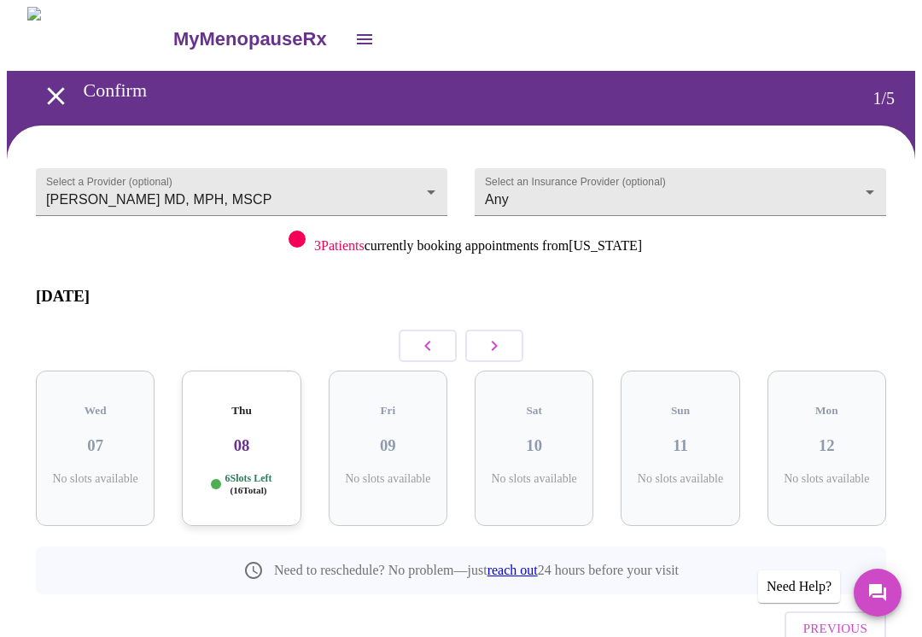
click at [427, 337] on icon "button" at bounding box center [428, 346] width 20 height 20
click at [504, 339] on icon "button" at bounding box center [494, 346] width 20 height 20
click at [425, 336] on icon "button" at bounding box center [428, 346] width 20 height 20
click at [431, 336] on icon "button" at bounding box center [428, 346] width 20 height 20
click at [428, 341] on icon "button" at bounding box center [427, 346] width 6 height 10
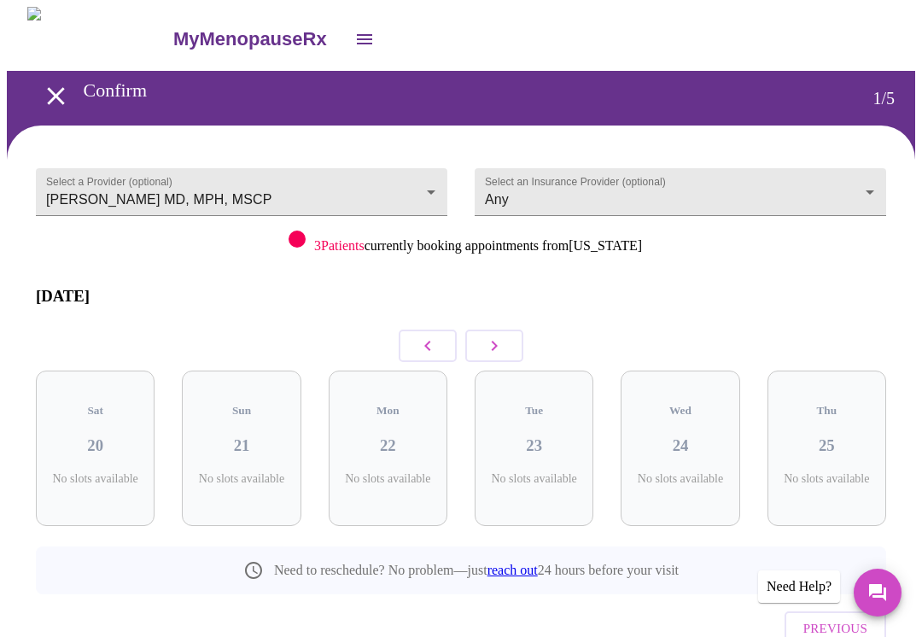
click at [423, 337] on icon "button" at bounding box center [428, 346] width 20 height 20
click at [429, 341] on icon "button" at bounding box center [427, 346] width 6 height 10
click at [436, 336] on icon "button" at bounding box center [428, 346] width 20 height 20
click at [446, 330] on button "button" at bounding box center [428, 346] width 58 height 32
click at [426, 338] on icon "button" at bounding box center [428, 346] width 20 height 20
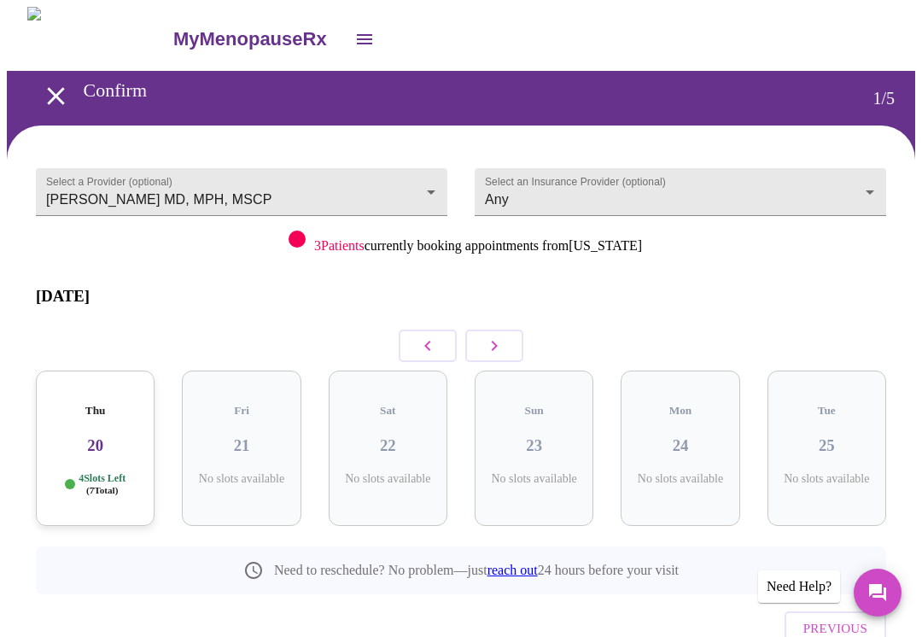
click at [511, 334] on button "button" at bounding box center [494, 346] width 58 height 32
click at [430, 338] on icon "button" at bounding box center [428, 346] width 20 height 20
click at [423, 337] on icon "button" at bounding box center [428, 346] width 20 height 20
click at [424, 336] on icon "button" at bounding box center [428, 346] width 20 height 20
click at [426, 338] on icon "button" at bounding box center [428, 346] width 20 height 20
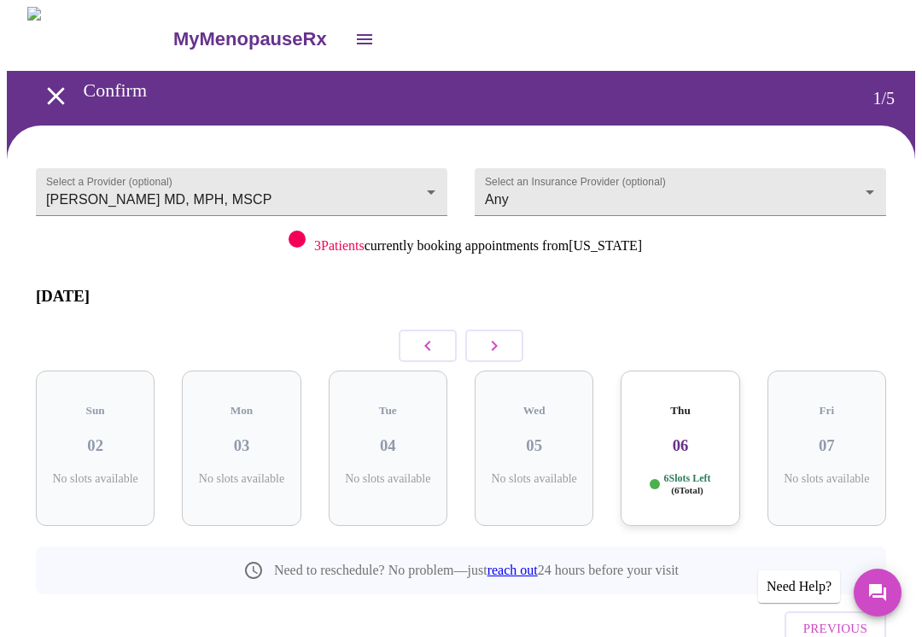
click at [438, 335] on button "button" at bounding box center [428, 346] width 58 height 32
click at [430, 336] on icon "button" at bounding box center [428, 346] width 20 height 20
click at [425, 341] on icon "button" at bounding box center [427, 346] width 6 height 10
click at [435, 336] on icon "button" at bounding box center [428, 346] width 20 height 20
click at [428, 341] on icon "button" at bounding box center [427, 346] width 6 height 10
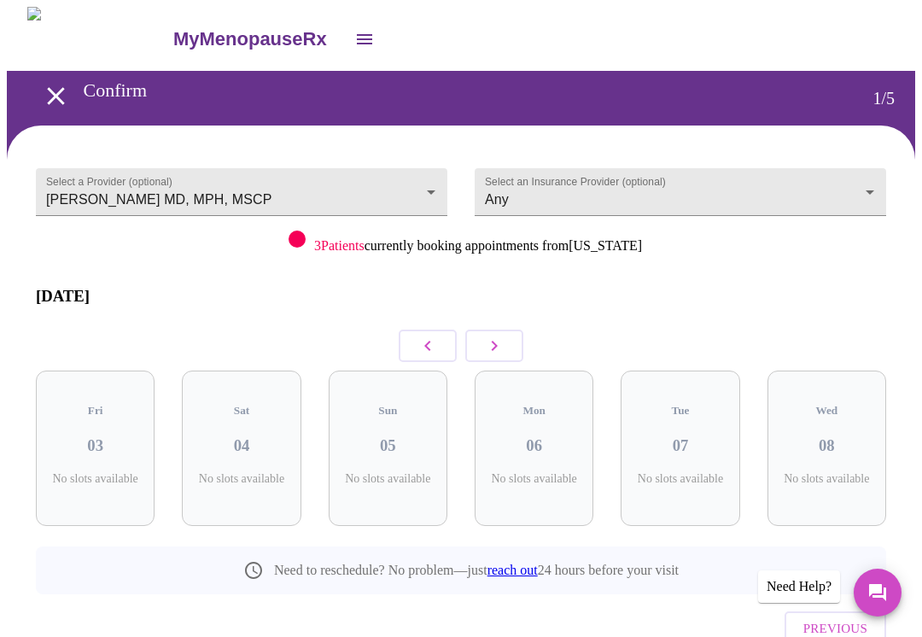
click at [427, 341] on icon "button" at bounding box center [427, 346] width 6 height 10
click at [427, 339] on icon "button" at bounding box center [428, 346] width 20 height 20
click at [426, 339] on icon "button" at bounding box center [428, 346] width 20 height 20
click at [427, 337] on icon "button" at bounding box center [428, 346] width 20 height 20
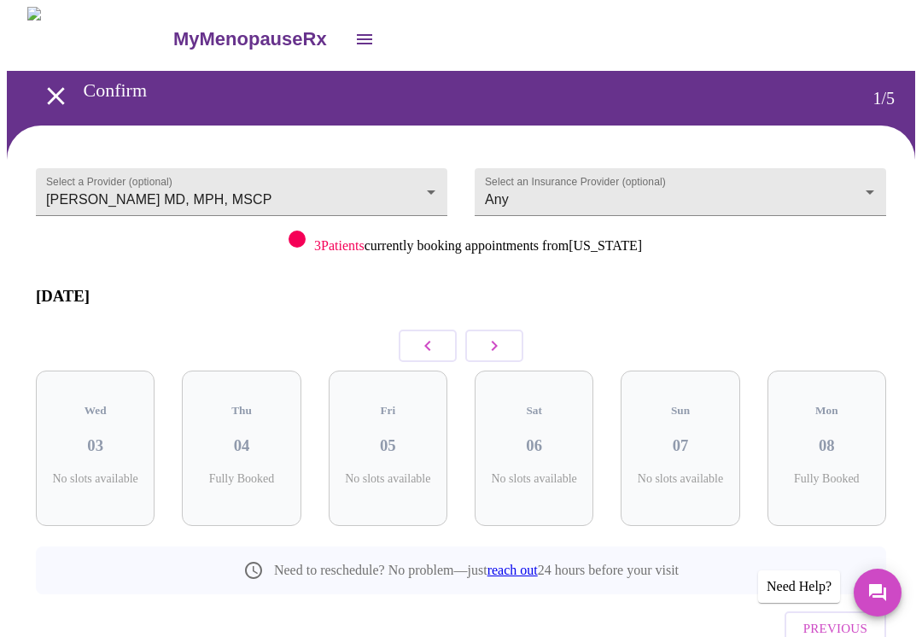
click at [431, 336] on icon "button" at bounding box center [428, 346] width 20 height 20
click at [492, 343] on button "button" at bounding box center [494, 346] width 58 height 32
click at [492, 342] on button "button" at bounding box center [494, 346] width 58 height 32
click at [511, 330] on button "button" at bounding box center [494, 346] width 58 height 32
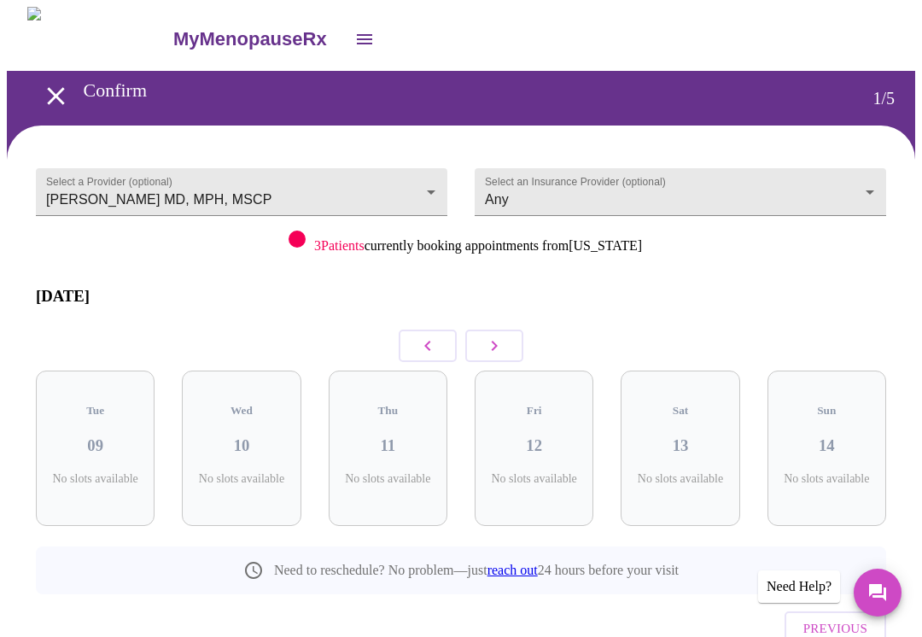
click at [505, 337] on button "button" at bounding box center [494, 346] width 58 height 32
click at [505, 330] on button "button" at bounding box center [494, 346] width 58 height 32
click at [698, 436] on h3 "25" at bounding box center [679, 445] width 91 height 19
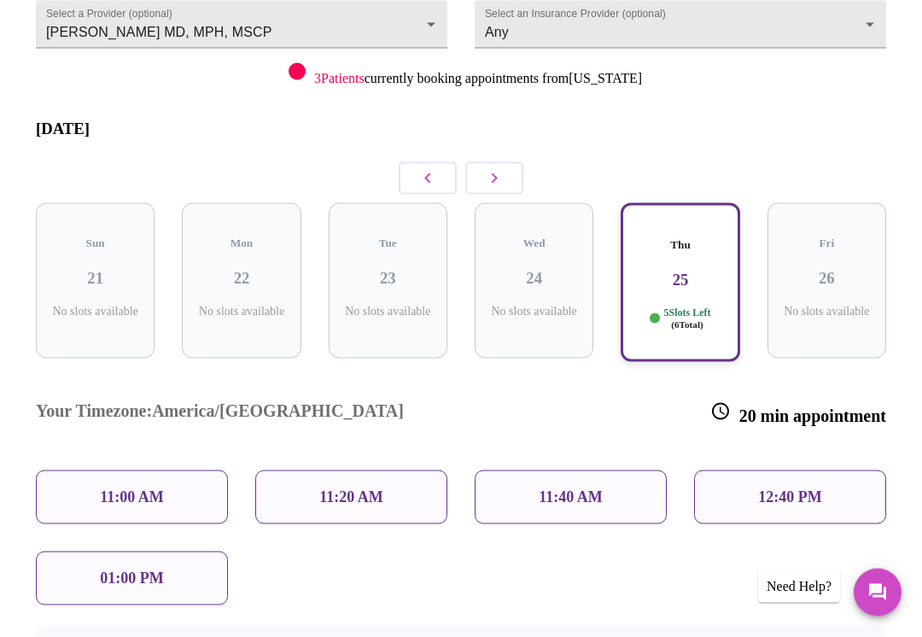
scroll to position [168, 0]
click at [373, 488] on p "11:20 AM" at bounding box center [351, 497] width 64 height 18
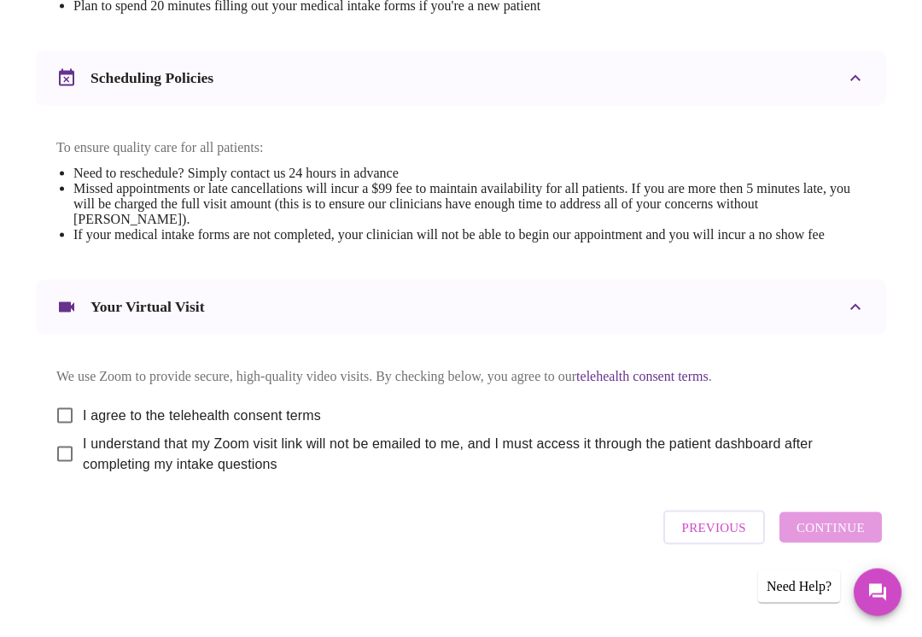
scroll to position [634, 0]
click at [57, 434] on input "I agree to the telehealth consent terms" at bounding box center [65, 416] width 36 height 36
checkbox input "true"
click at [61, 472] on input "I understand that my Zoom visit link will not be emailed to me, and I must acce…" at bounding box center [65, 454] width 36 height 36
checkbox input "true"
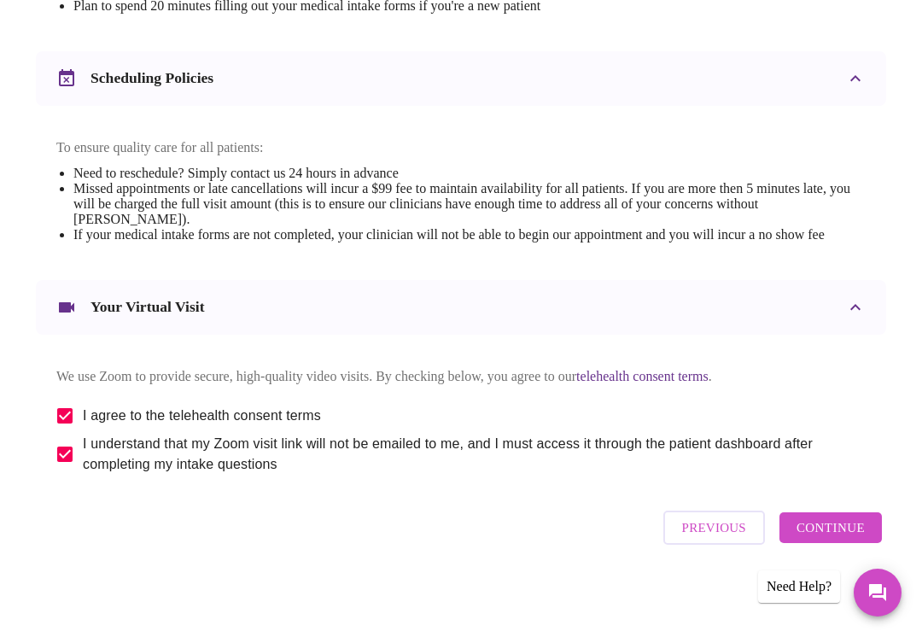
click at [858, 539] on span "Continue" at bounding box center [831, 528] width 68 height 22
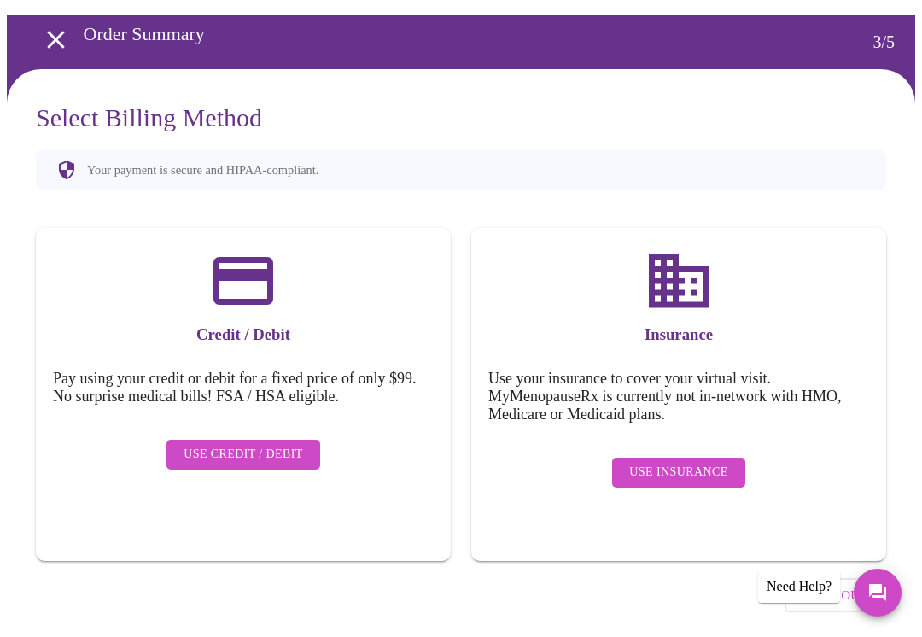
click at [280, 440] on button "Use Credit / Debit" at bounding box center [243, 455] width 154 height 30
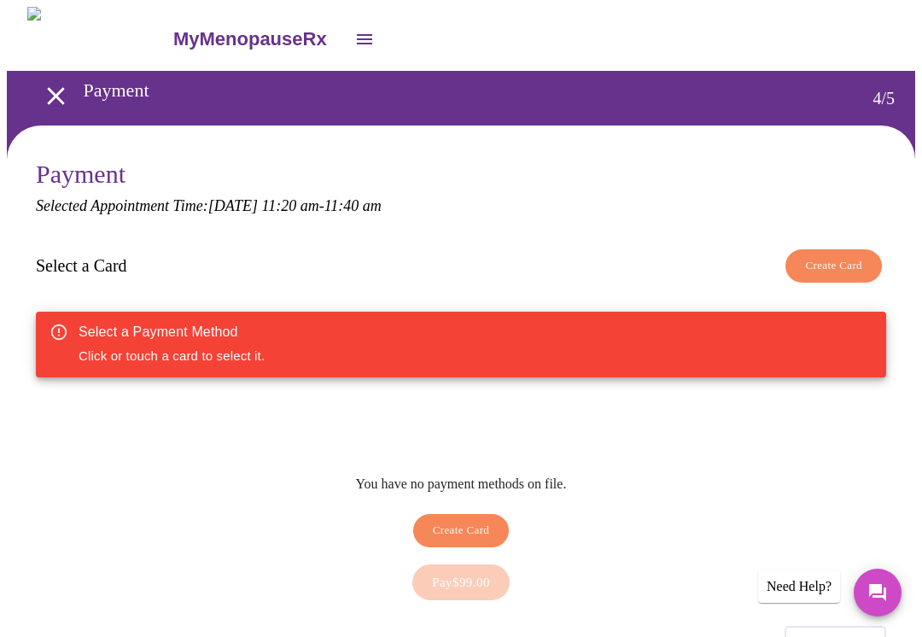
click at [853, 266] on span "Create Card" at bounding box center [833, 266] width 57 height 20
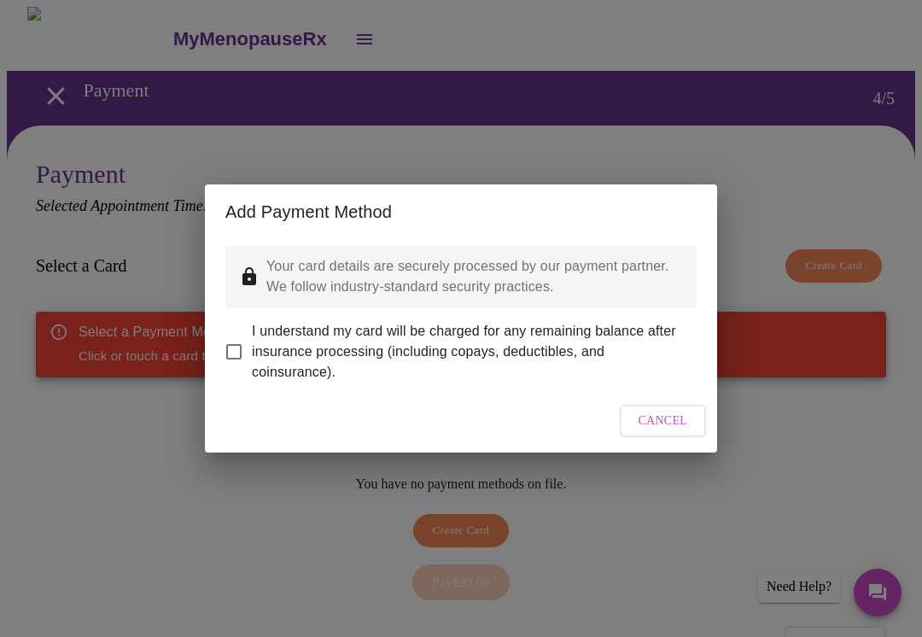
click at [235, 346] on input "I understand my card will be charged for any remaining balance after insurance …" at bounding box center [234, 352] width 36 height 36
checkbox input "true"
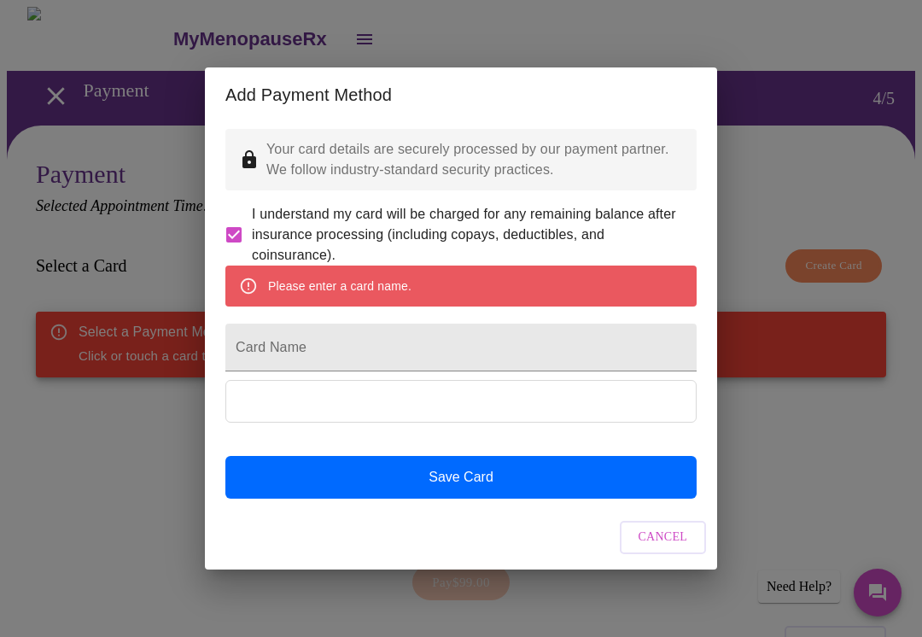
click at [490, 350] on input "Card Name" at bounding box center [460, 348] width 471 height 48
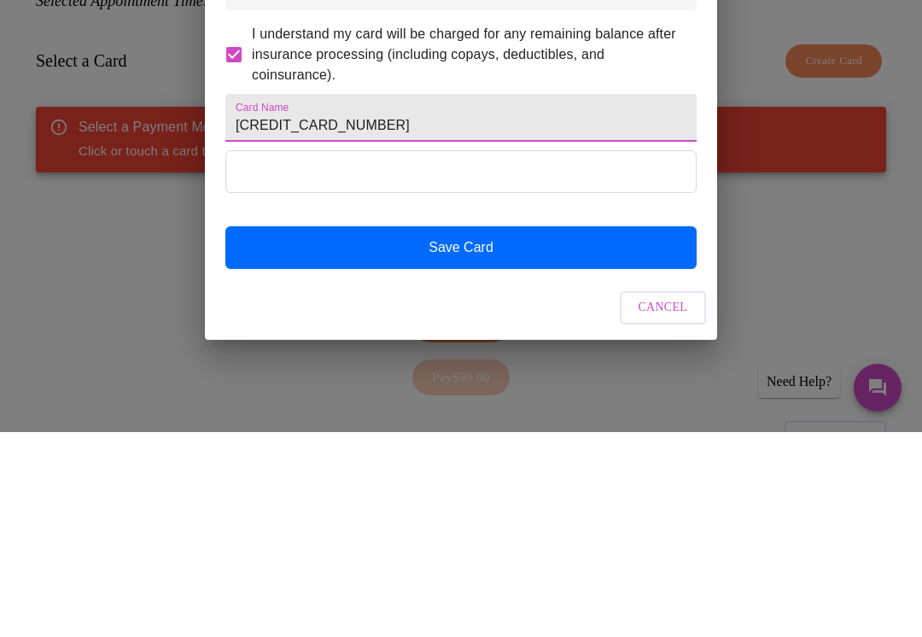
click at [450, 299] on input "[CREDIT_CARD_NUMBER]" at bounding box center [460, 323] width 471 height 48
type input "4"
type input "Chase"
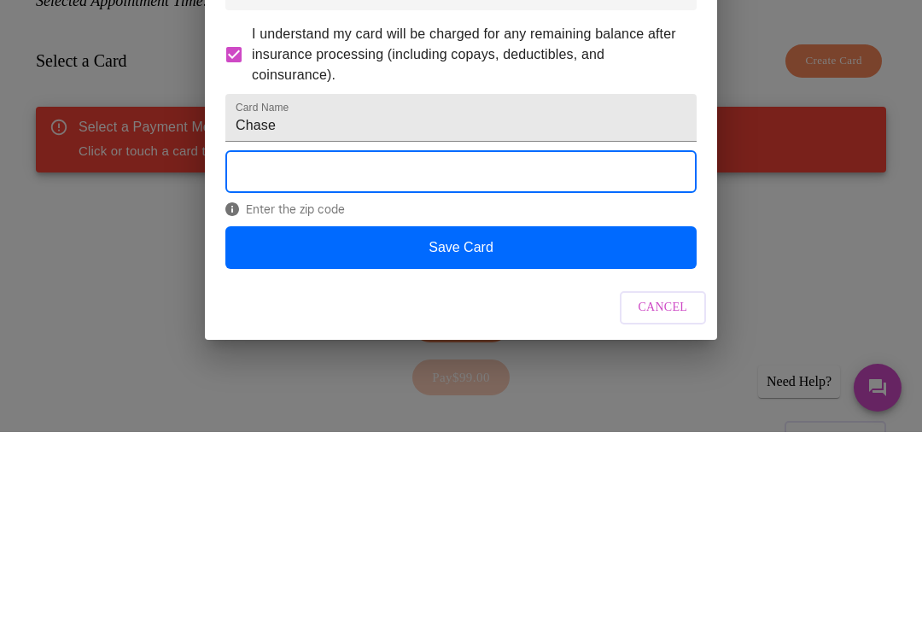
click at [470, 431] on button "Save Card" at bounding box center [460, 452] width 471 height 43
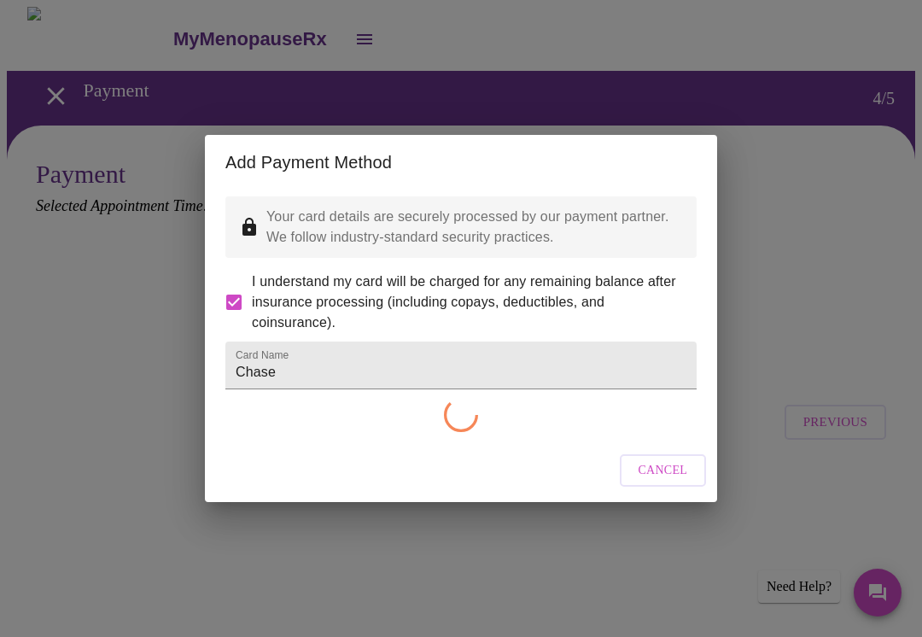
checkbox input "false"
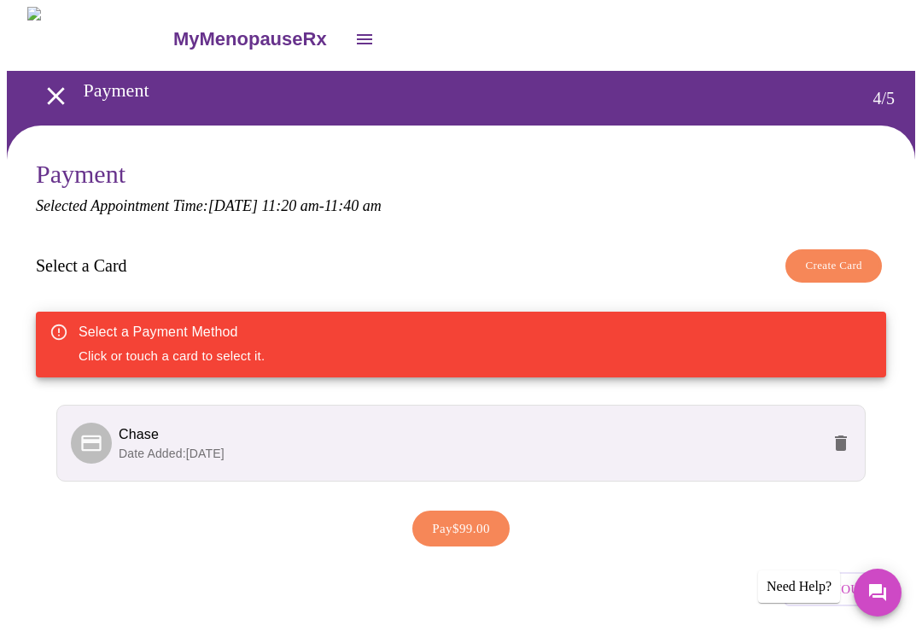
click at [461, 520] on span "Pay $99.00" at bounding box center [461, 528] width 58 height 22
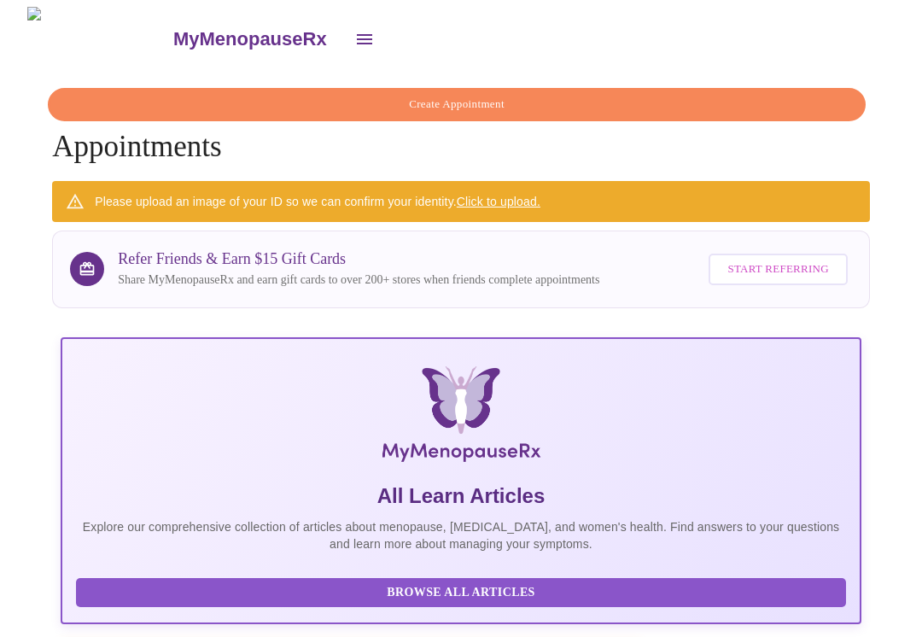
scroll to position [3, 0]
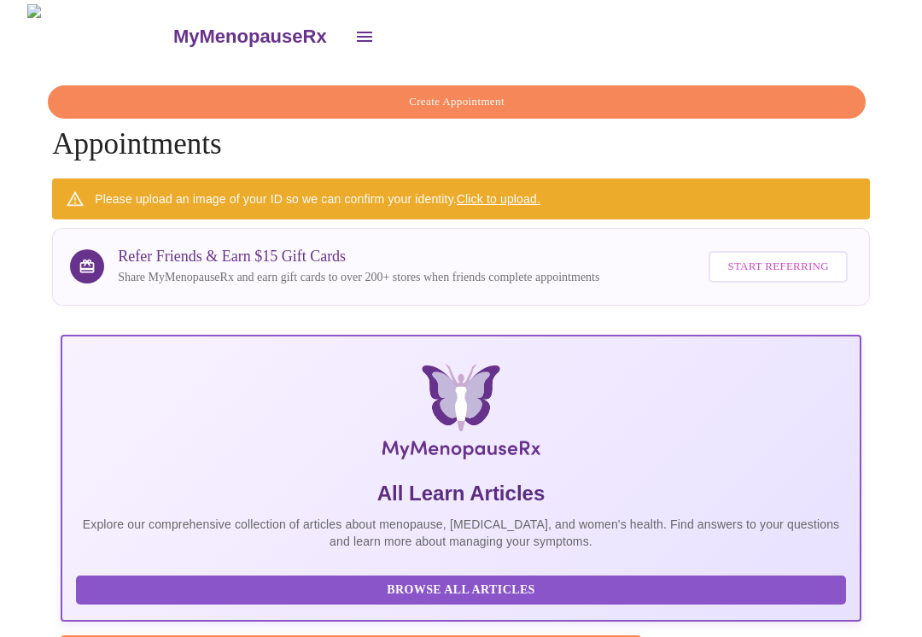
click at [486, 99] on span "Create Appointment" at bounding box center [456, 102] width 779 height 20
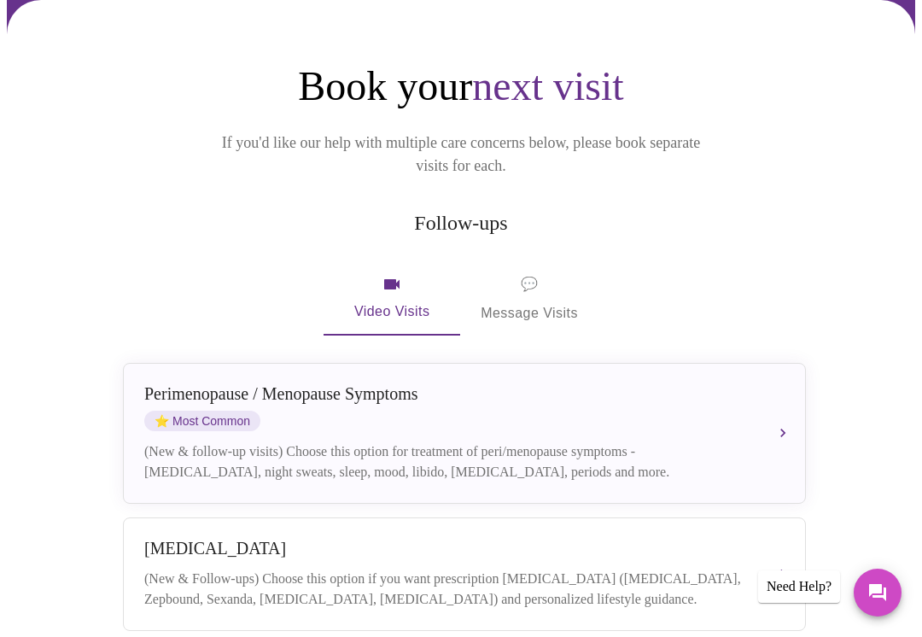
scroll to position [125, 0]
click at [793, 398] on button "[MEDICAL_DATA] / Menopause Symptoms ⭐ Most Common (New & follow-up visits) Choo…" at bounding box center [464, 434] width 683 height 141
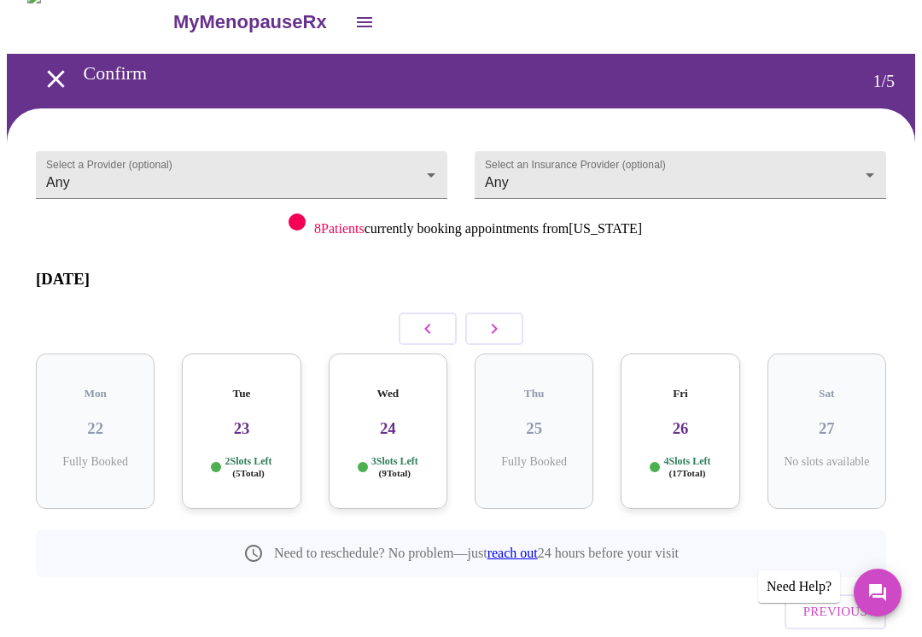
scroll to position [19, 0]
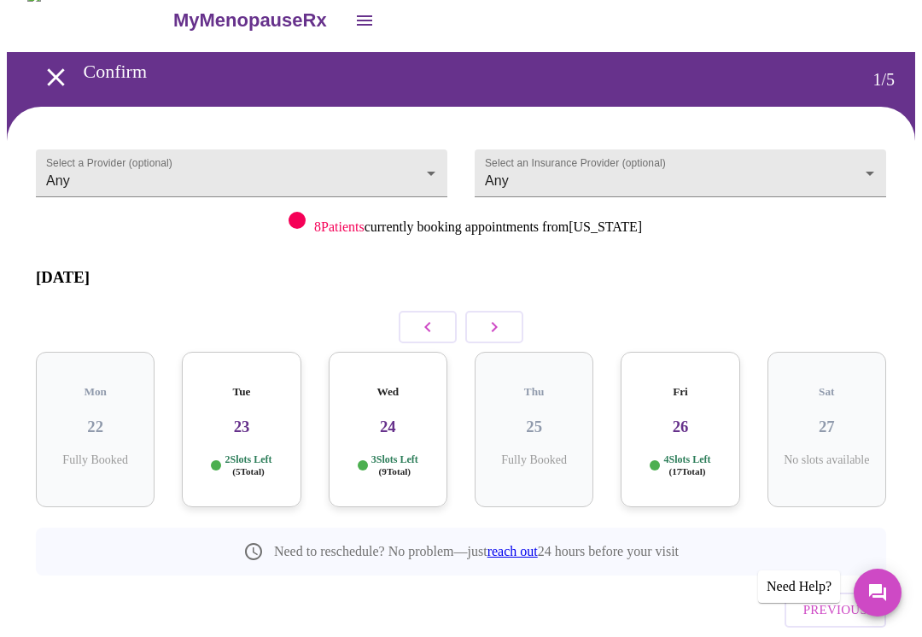
click at [391, 418] on h3 "24" at bounding box center [387, 427] width 91 height 19
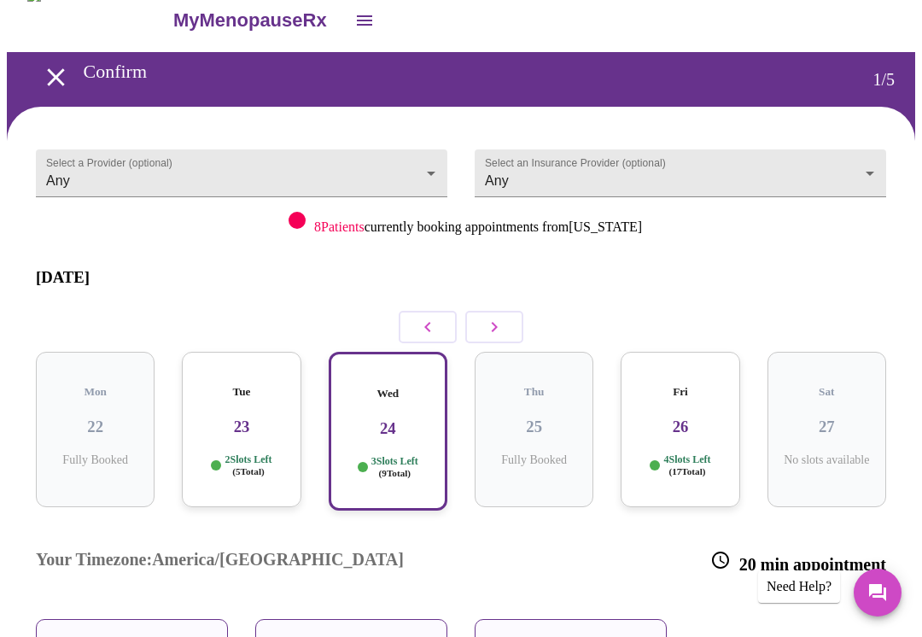
click at [599, 636] on p "06:40 PM" at bounding box center [570, 646] width 63 height 18
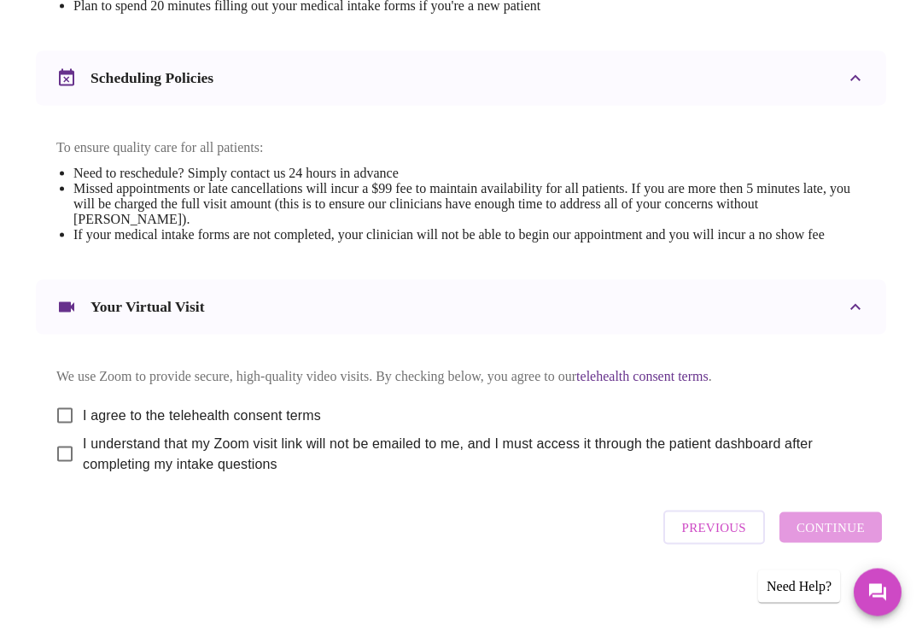
scroll to position [634, 0]
click at [59, 434] on input "I agree to the telehealth consent terms" at bounding box center [65, 416] width 36 height 36
checkbox input "true"
click at [59, 472] on input "I understand that my Zoom visit link will not be emailed to me, and I must acce…" at bounding box center [65, 454] width 36 height 36
checkbox input "true"
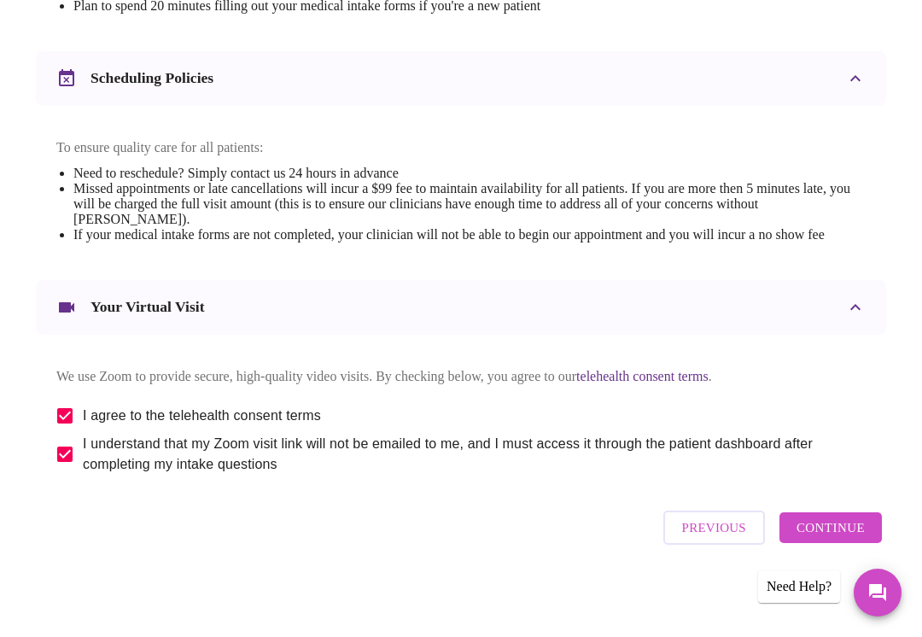
click at [803, 603] on div "Need Help?" at bounding box center [799, 586] width 82 height 32
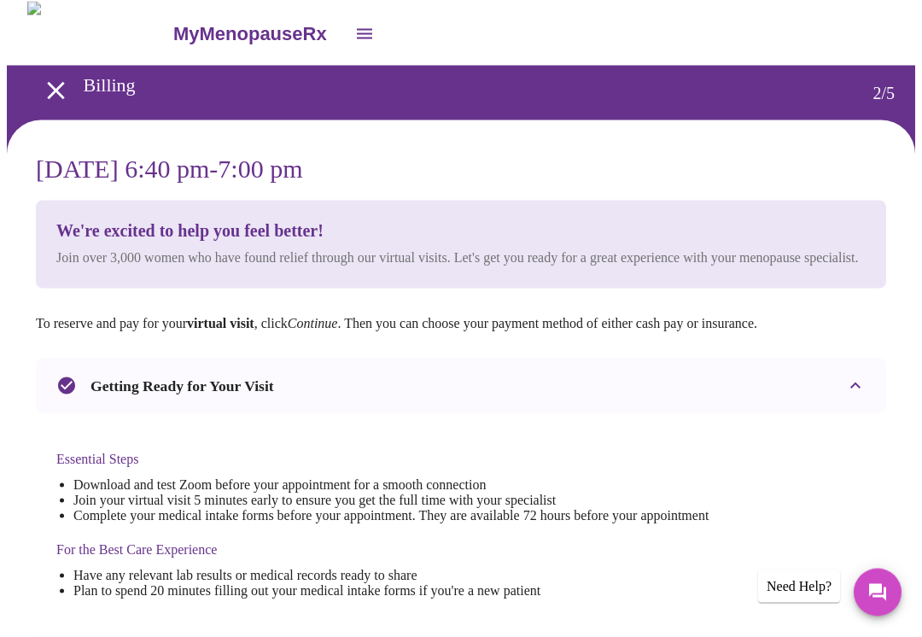
scroll to position [0, 0]
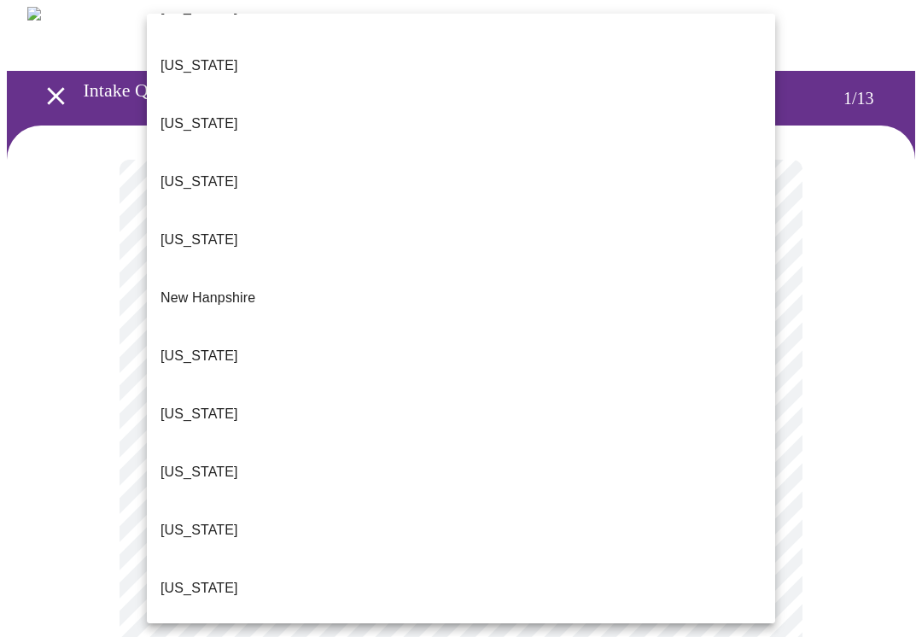
scroll to position [1381, 0]
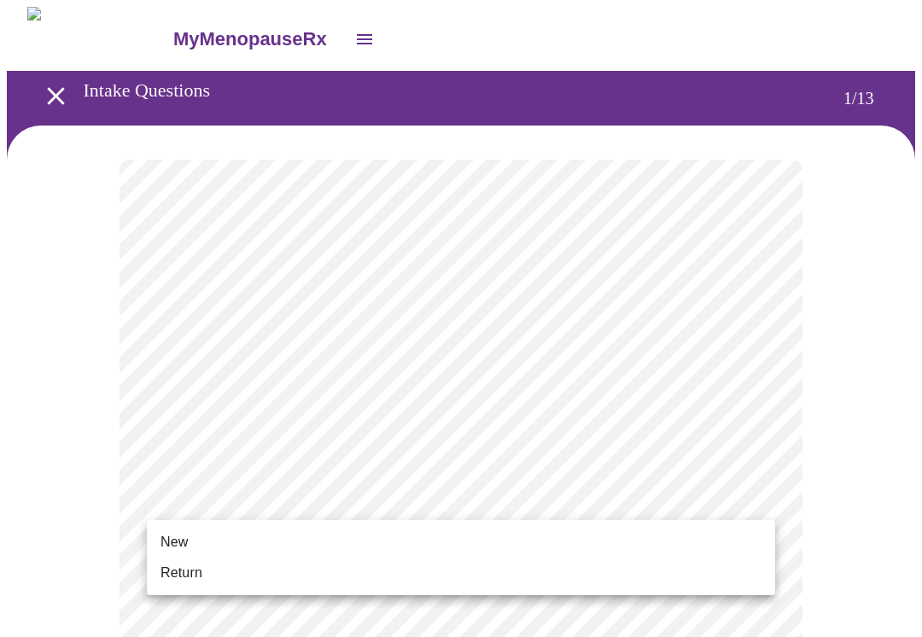
click at [168, 546] on span "New" at bounding box center [174, 542] width 27 height 20
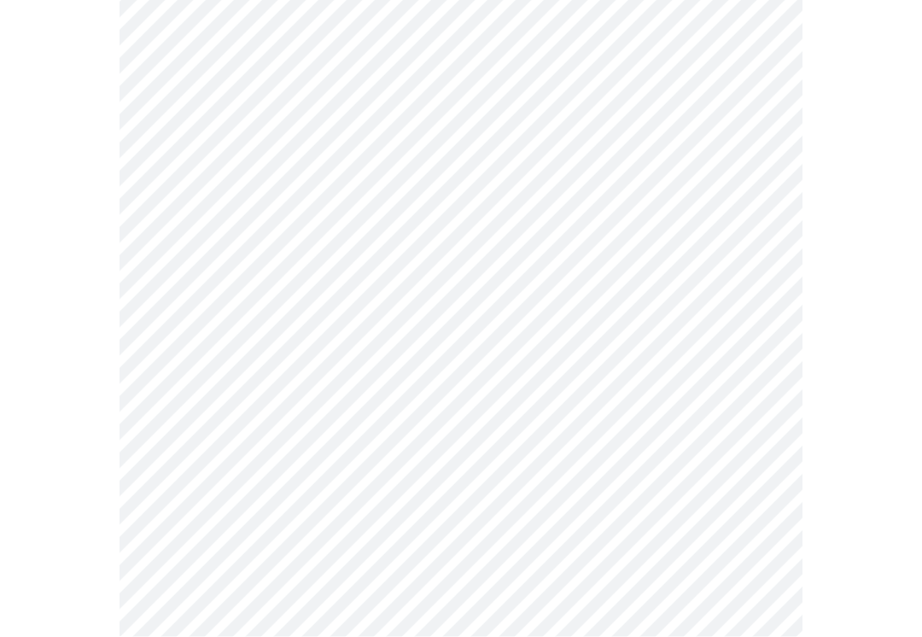
scroll to position [876, 0]
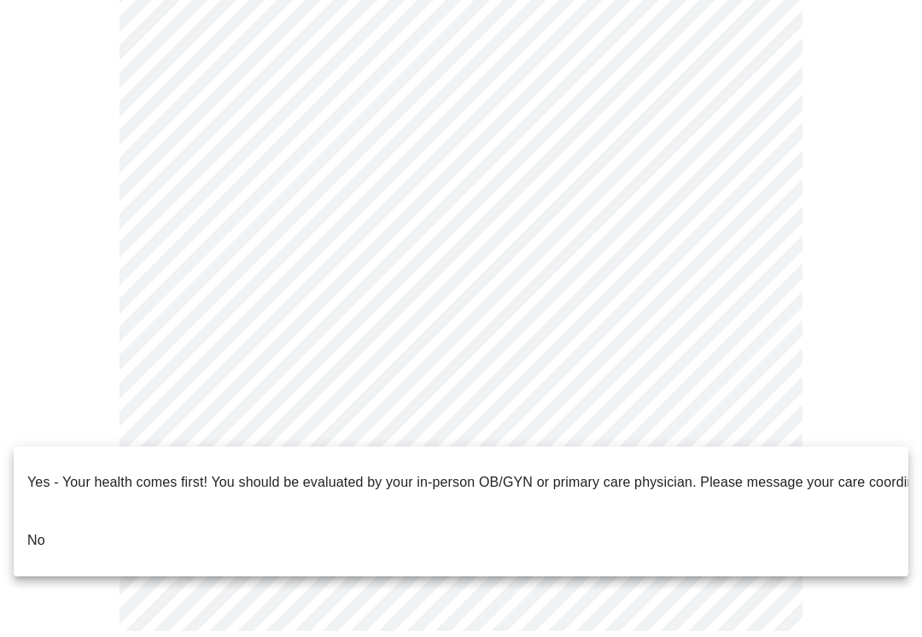
click at [25, 518] on li "No" at bounding box center [461, 540] width 895 height 58
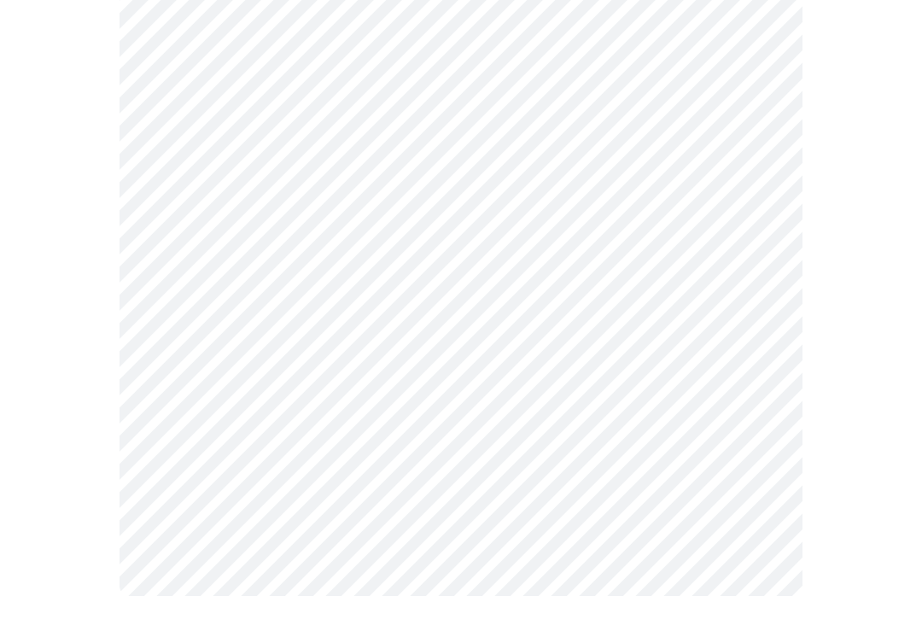
scroll to position [0, 0]
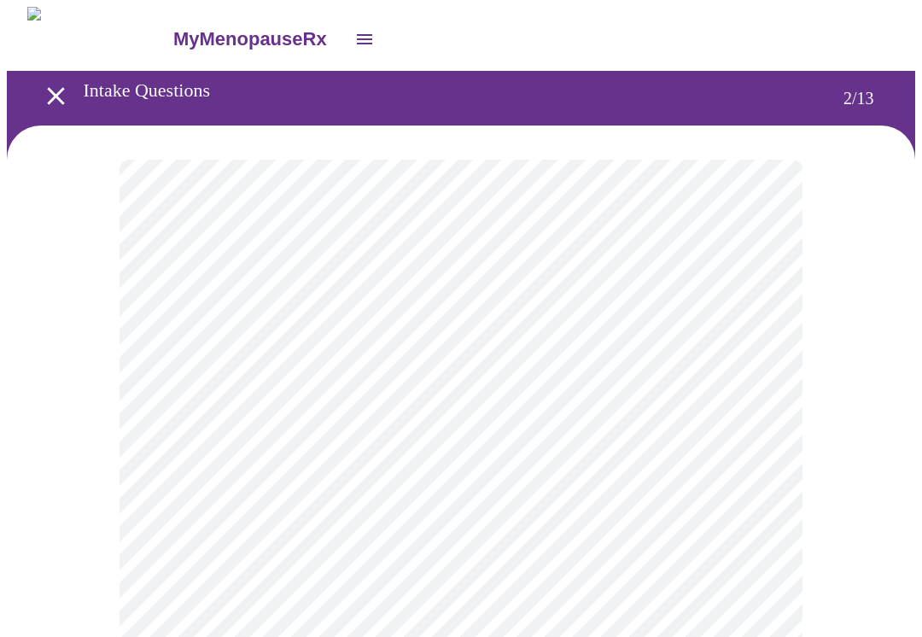
click at [754, 360] on body "MyMenopauseRx Intake Questions 2 / 13" at bounding box center [461, 519] width 908 height 1024
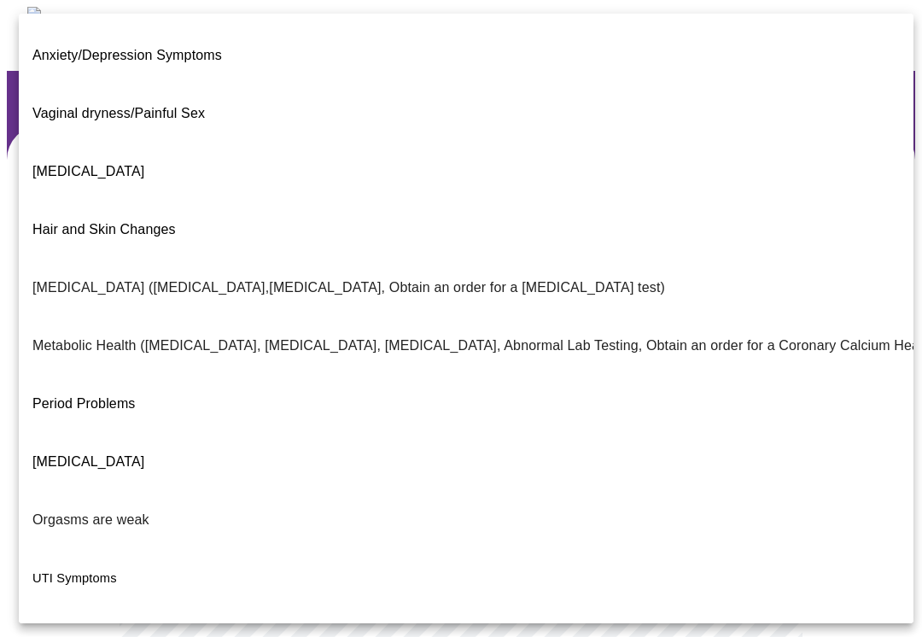
scroll to position [226, 0]
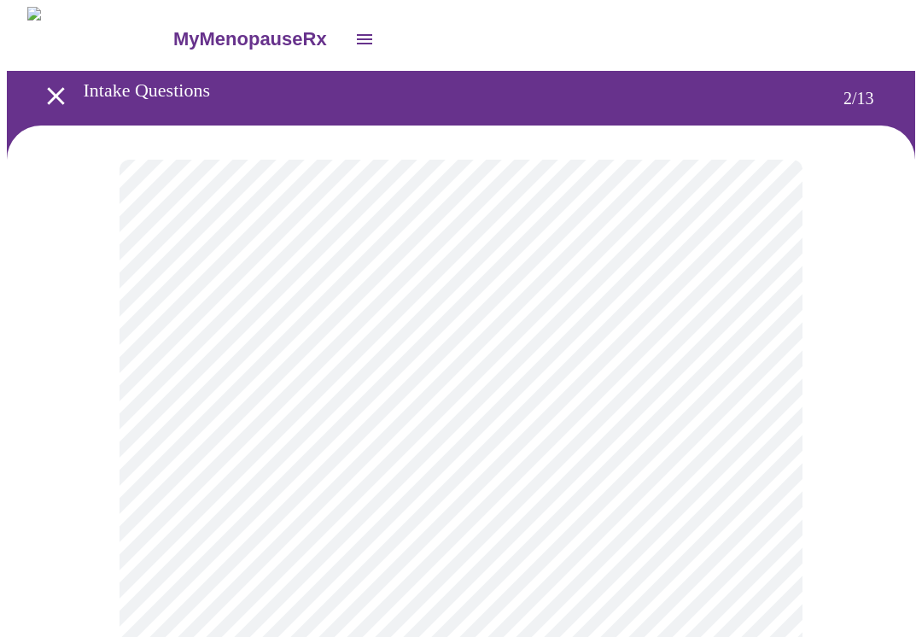
click at [763, 532] on body "MyMenopauseRx Intake Questions 2 / 13" at bounding box center [461, 514] width 908 height 1014
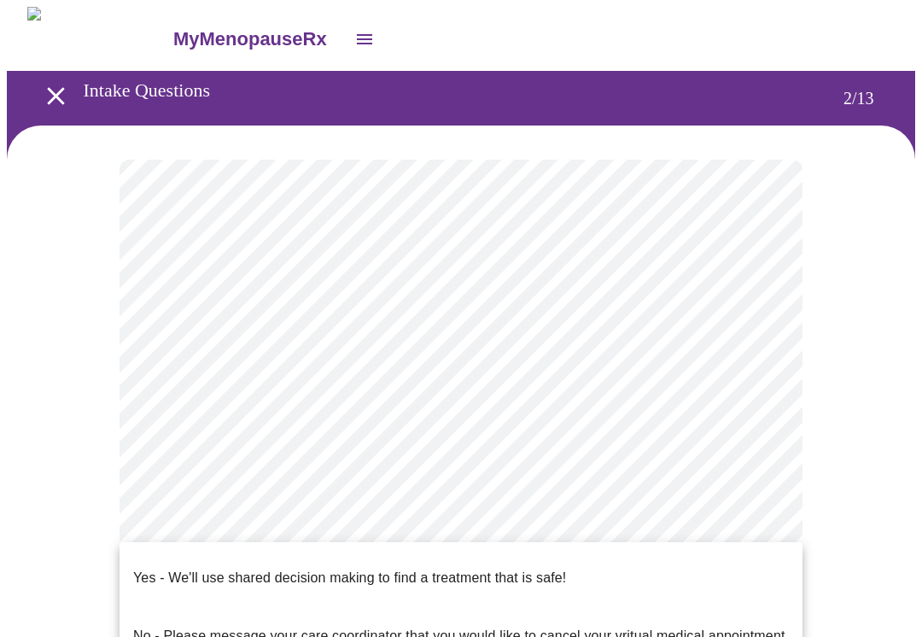
click at [653, 514] on div at bounding box center [461, 318] width 922 height 637
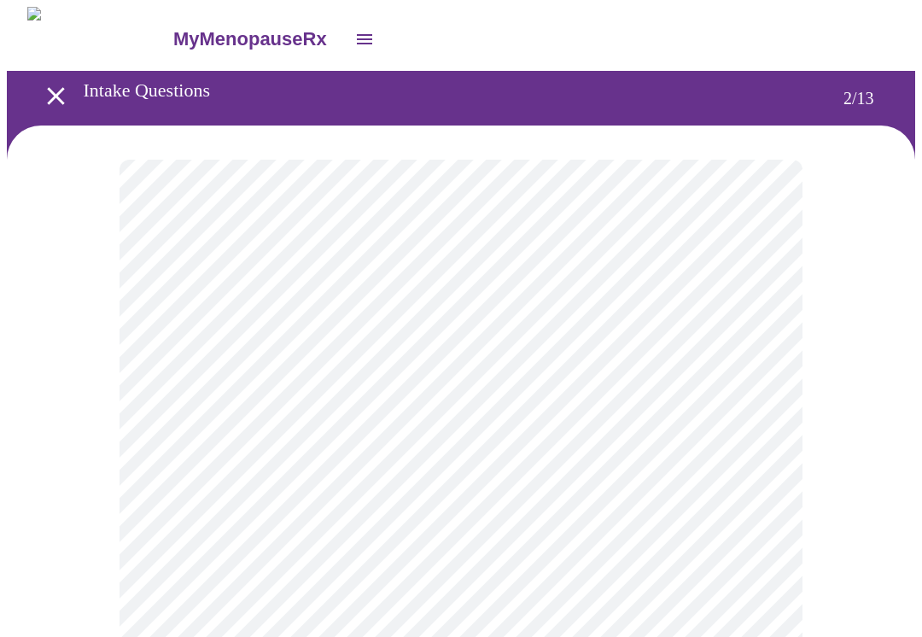
click at [767, 525] on body "MyMenopauseRx Intake Questions 2 / 13" at bounding box center [461, 514] width 908 height 1014
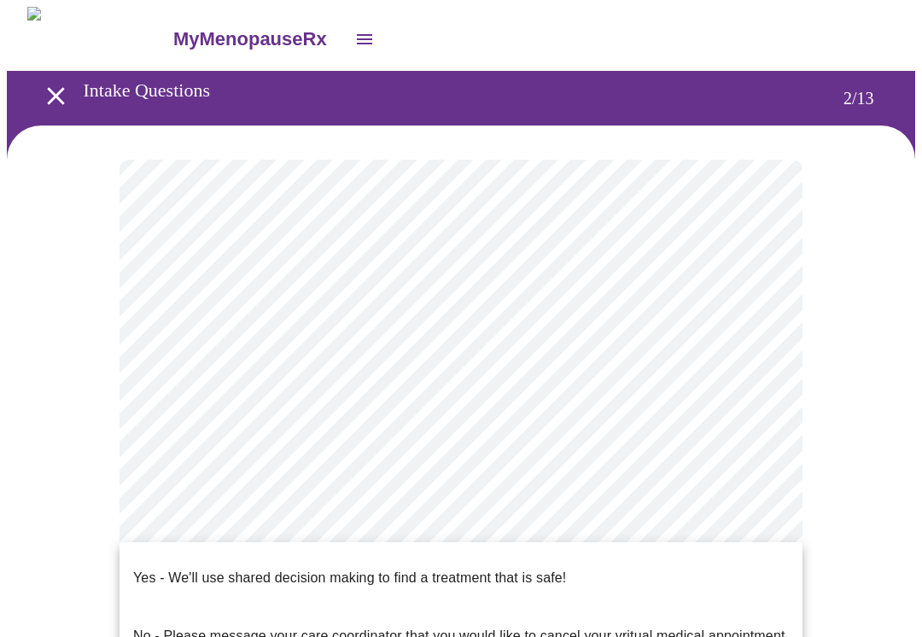
click at [547, 568] on p "Yes - We'll use shared decision making to find a treatment that is safe!" at bounding box center [349, 578] width 433 height 20
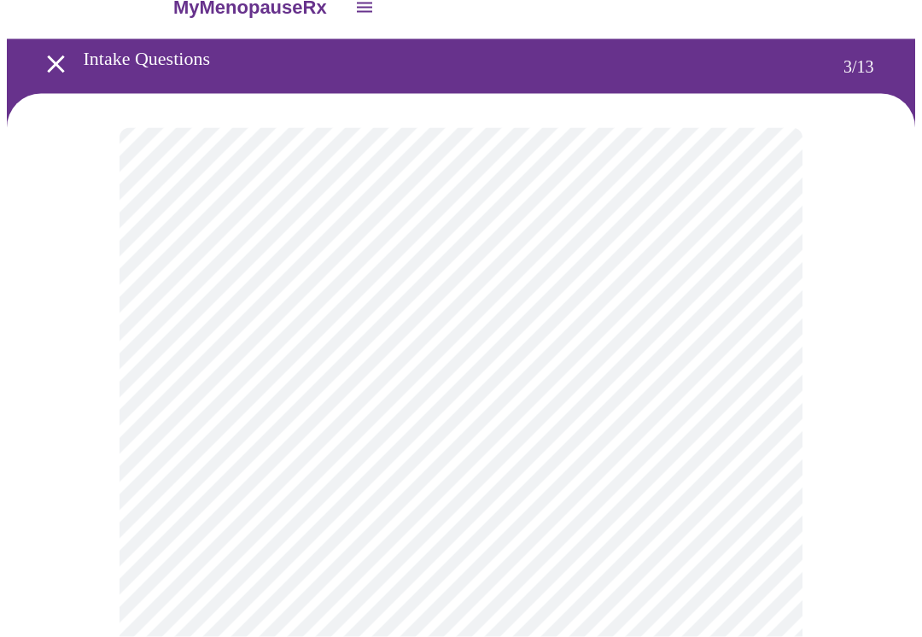
scroll to position [37, 0]
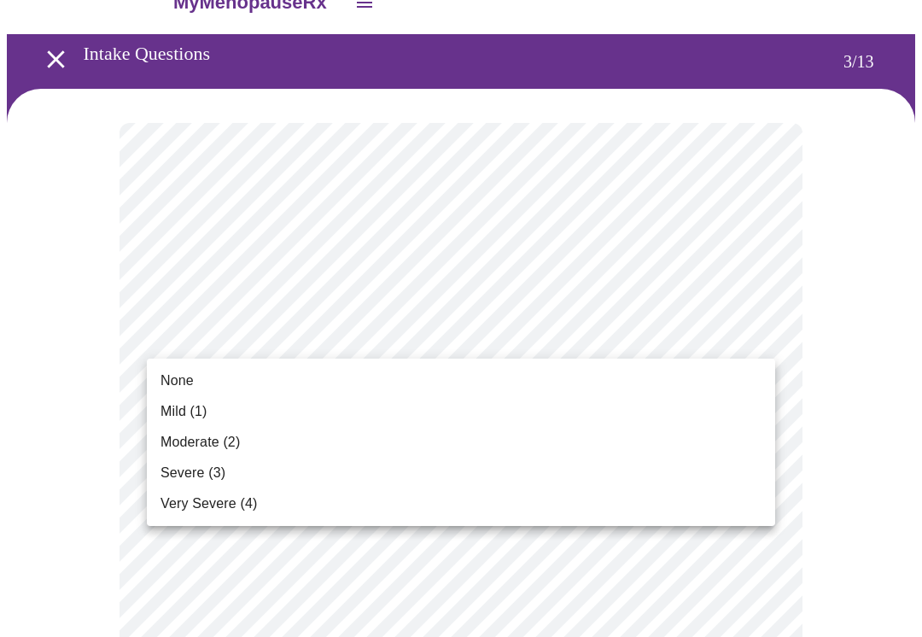
click at [196, 380] on li "None" at bounding box center [461, 380] width 628 height 31
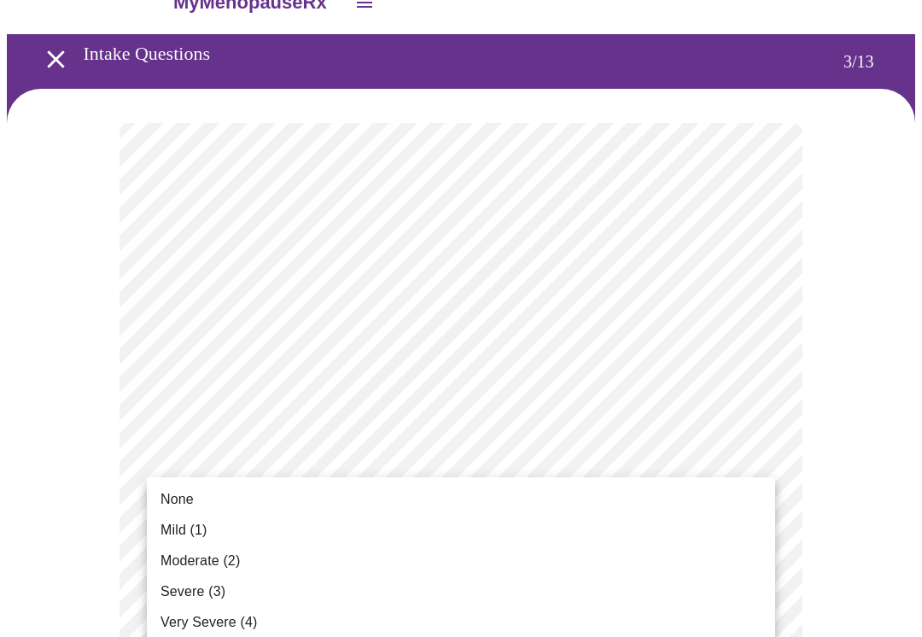
click at [177, 495] on span "None" at bounding box center [177, 499] width 33 height 20
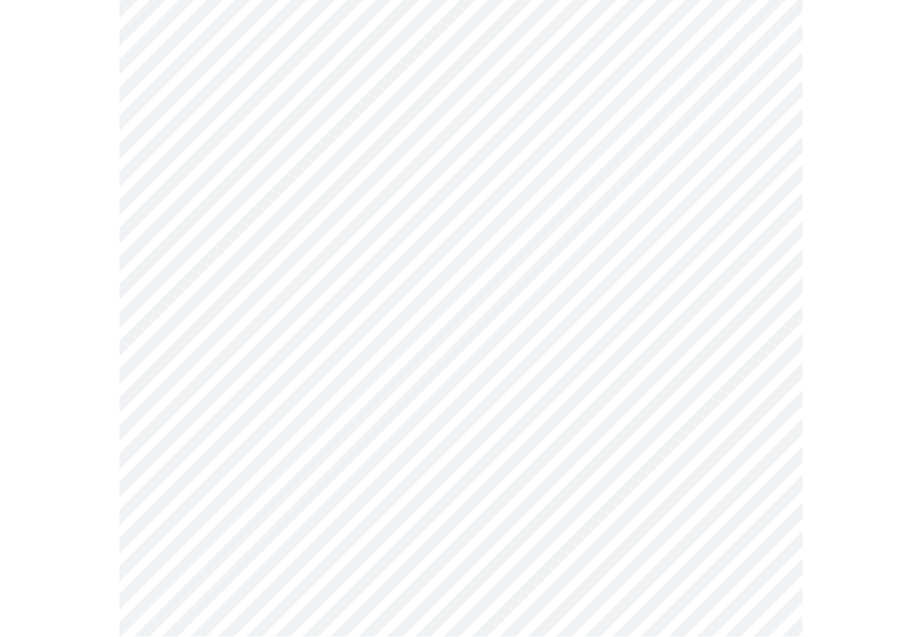
scroll to position [299, 0]
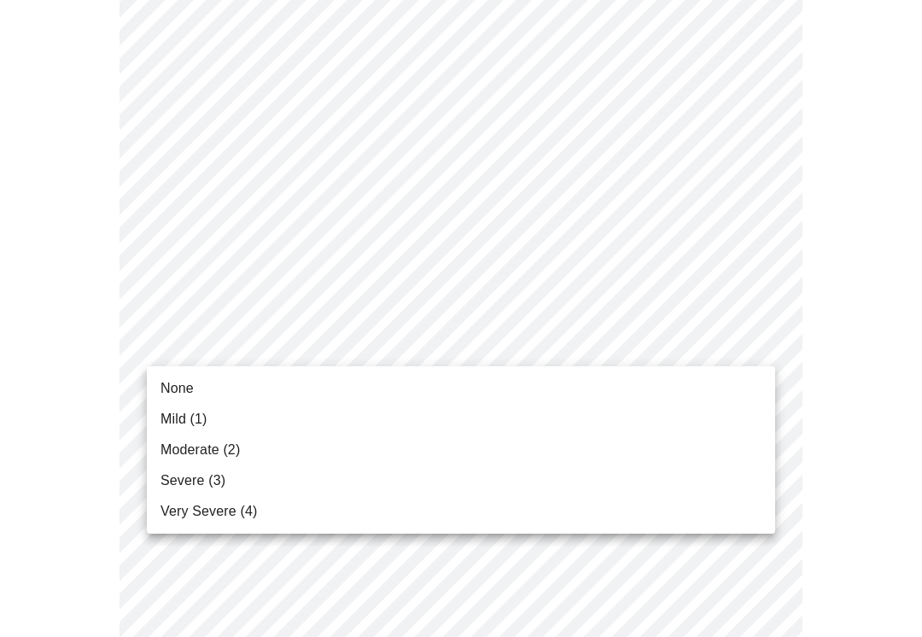
click at [187, 391] on span "None" at bounding box center [177, 388] width 33 height 20
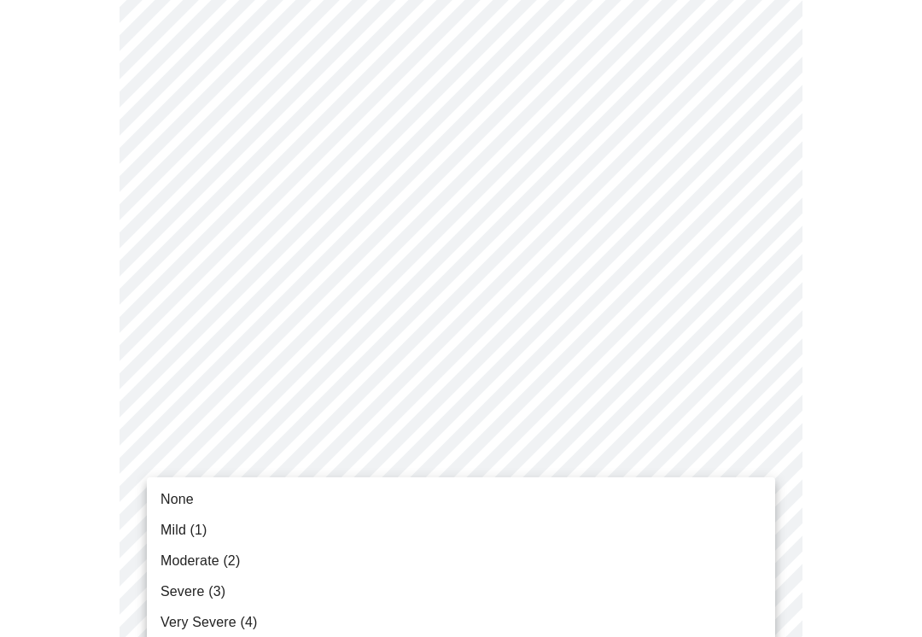
click at [180, 493] on span "None" at bounding box center [177, 499] width 33 height 20
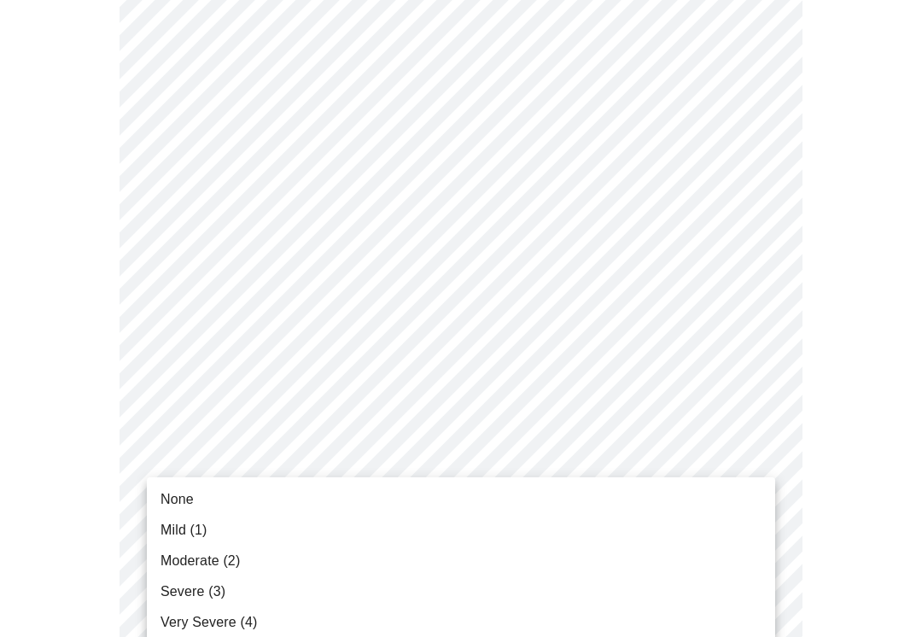
click at [172, 500] on span "None" at bounding box center [177, 499] width 33 height 20
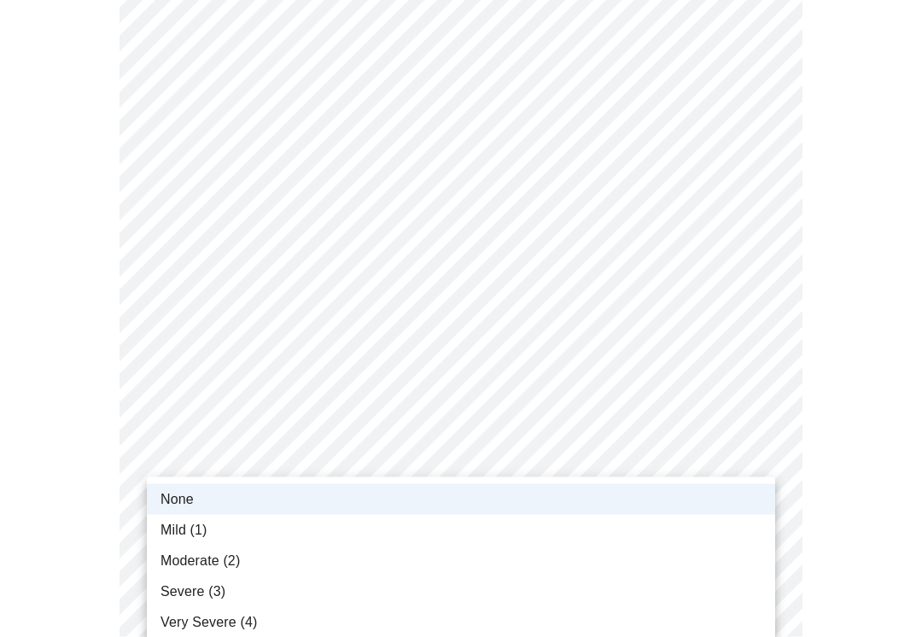
scroll to position [435, 0]
click at [189, 503] on span "None" at bounding box center [177, 499] width 33 height 20
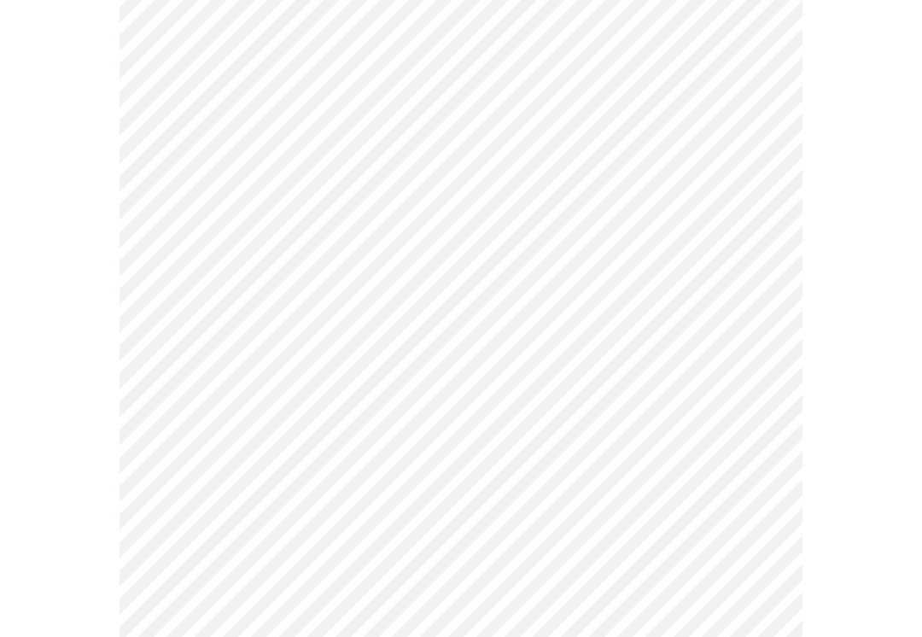
click at [749, 570] on body "MyMenopauseRx Intake Questions 3 / 13" at bounding box center [461, 645] width 908 height 2146
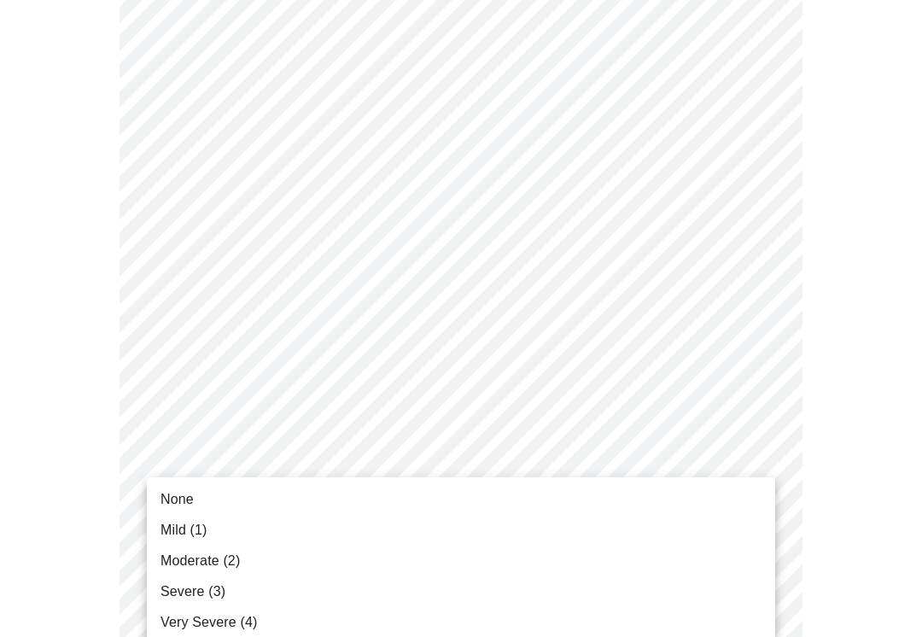
click at [184, 496] on span "None" at bounding box center [177, 499] width 33 height 20
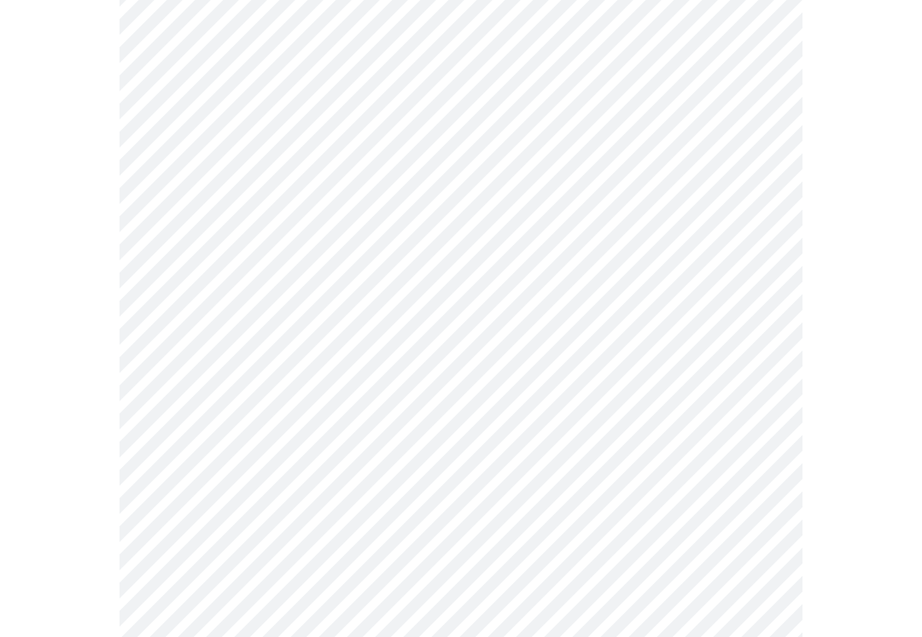
scroll to position [683, 0]
click at [753, 453] on body "MyMenopauseRx Intake Questions 3 / 13" at bounding box center [461, 385] width 908 height 2123
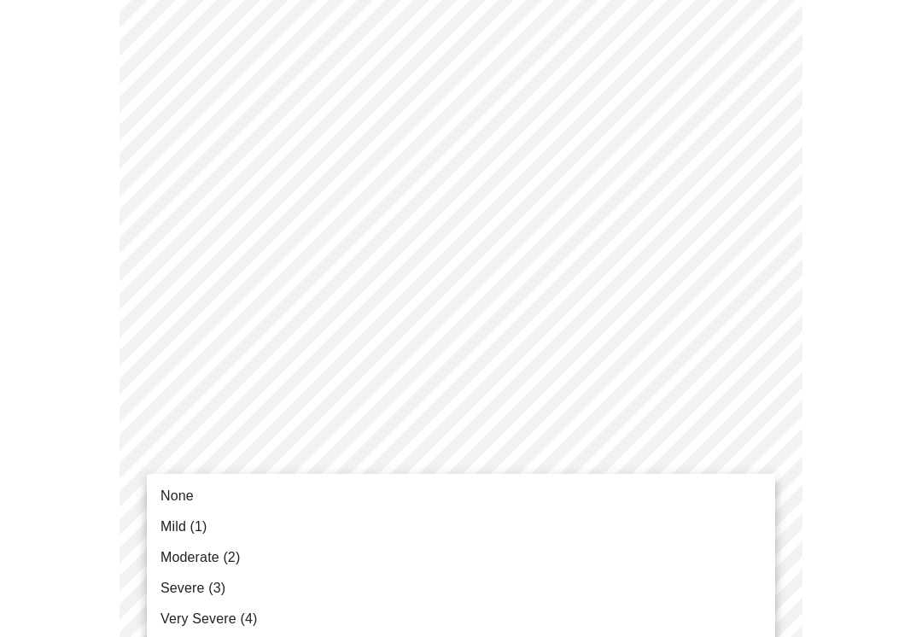
click at [176, 505] on span "None" at bounding box center [177, 496] width 33 height 20
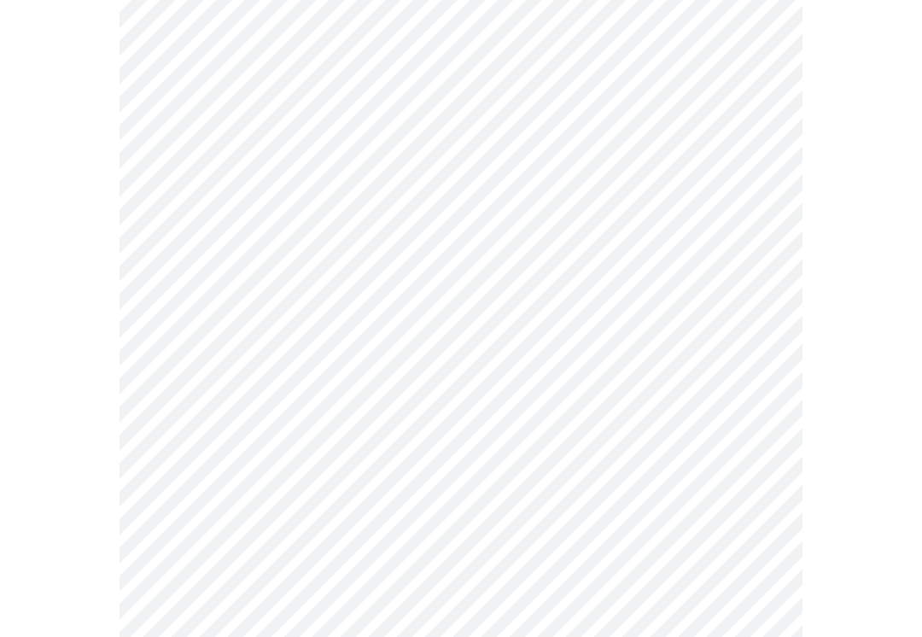
click at [755, 577] on body "MyMenopauseRx Intake Questions 3 / 13" at bounding box center [461, 374] width 908 height 2100
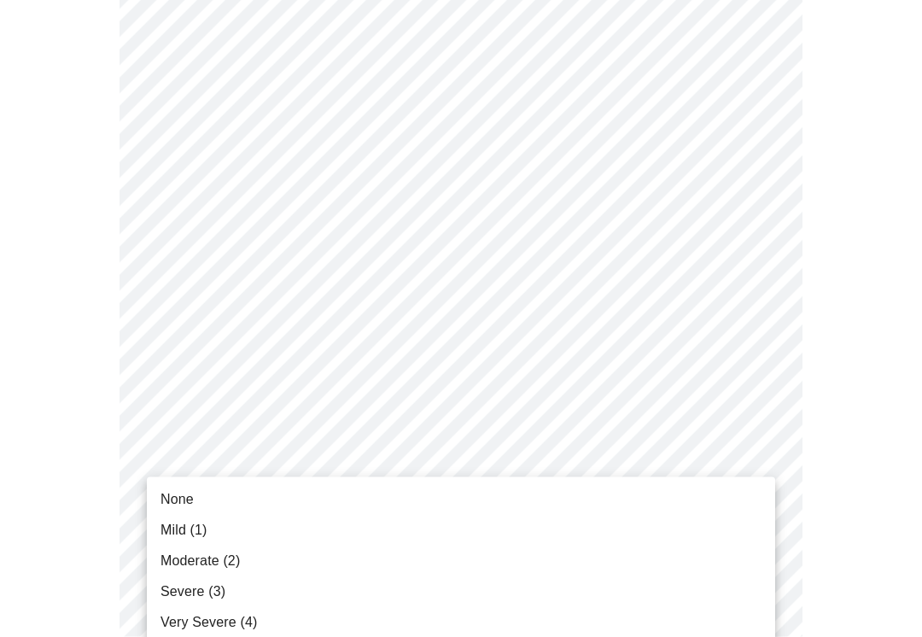
scroll to position [928, 0]
click at [178, 510] on li "None" at bounding box center [461, 499] width 628 height 31
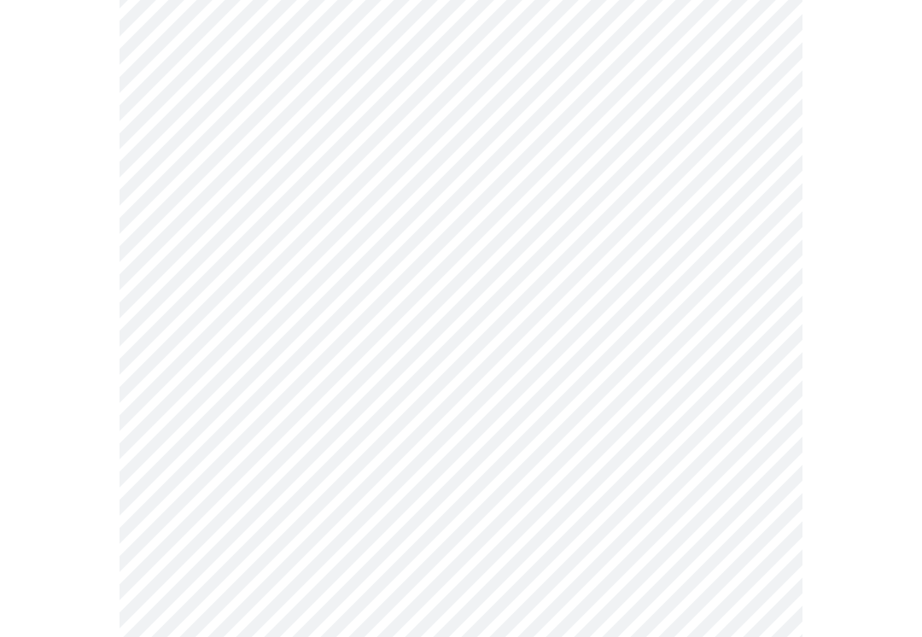
click at [758, 345] on body "MyMenopauseRx Intake Questions 3 / 13" at bounding box center [461, 117] width 908 height 2077
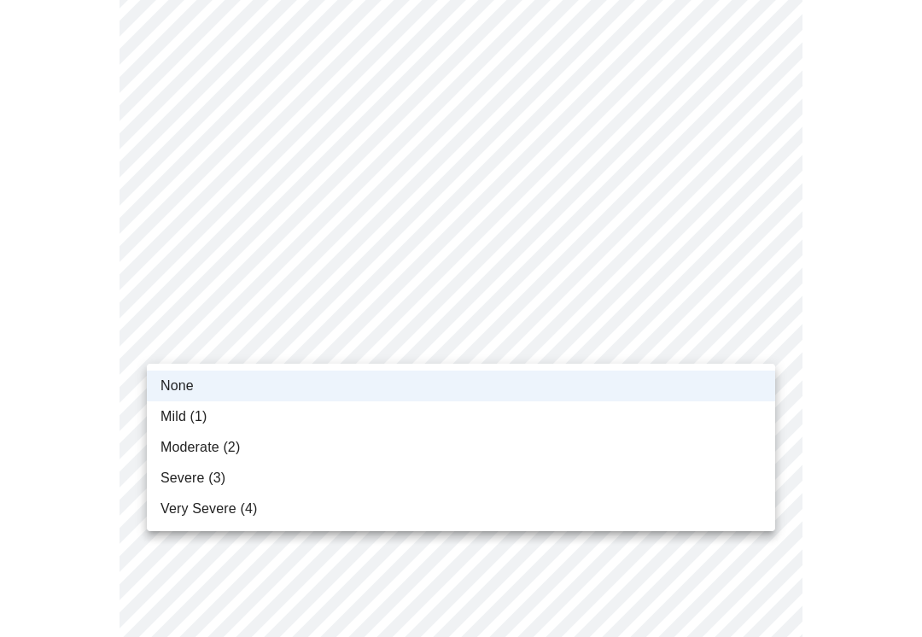
click at [166, 396] on li "None" at bounding box center [461, 386] width 628 height 31
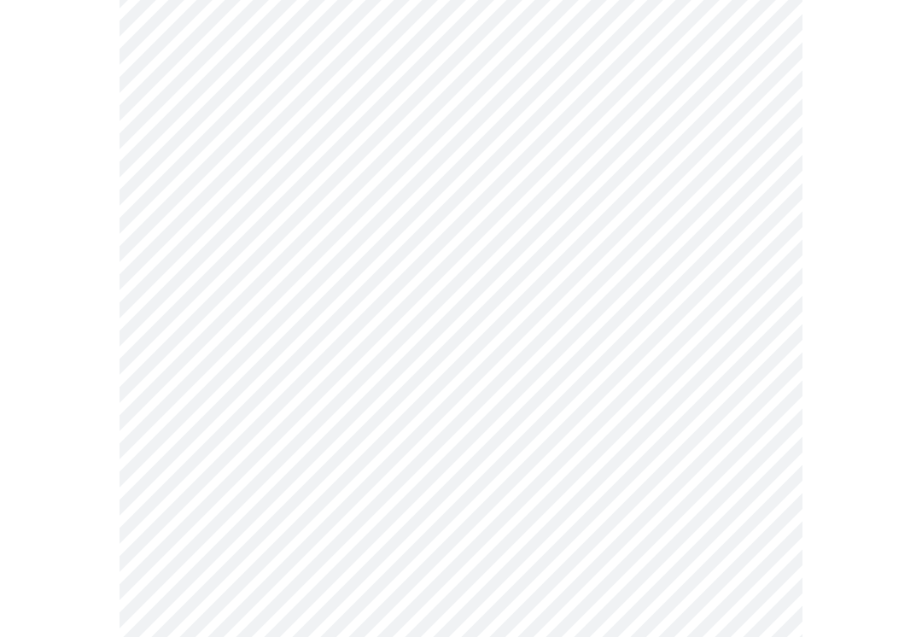
click at [761, 483] on body "MyMenopauseRx Intake Questions 3 / 13" at bounding box center [461, 117] width 908 height 2077
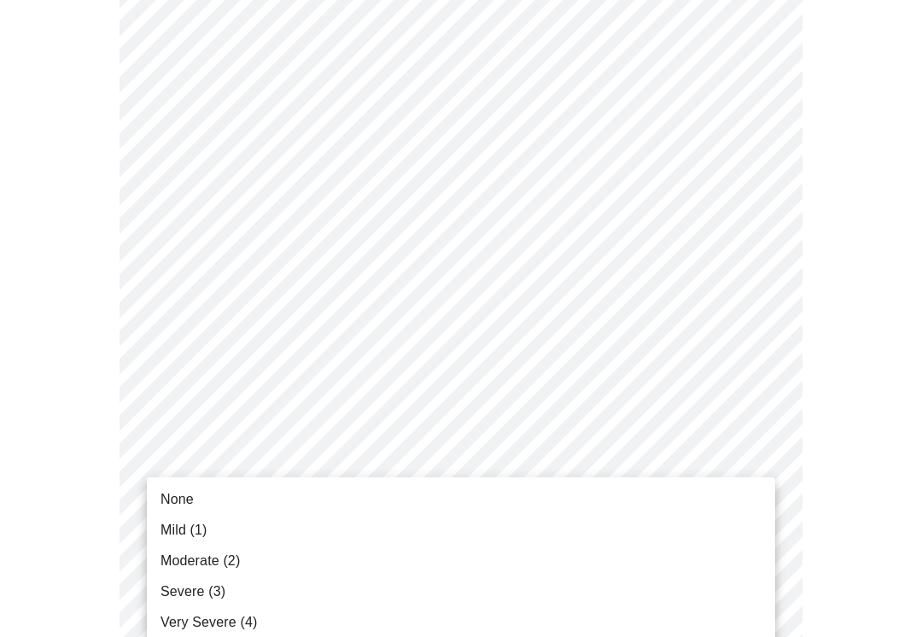
click at [174, 499] on span "None" at bounding box center [177, 499] width 33 height 20
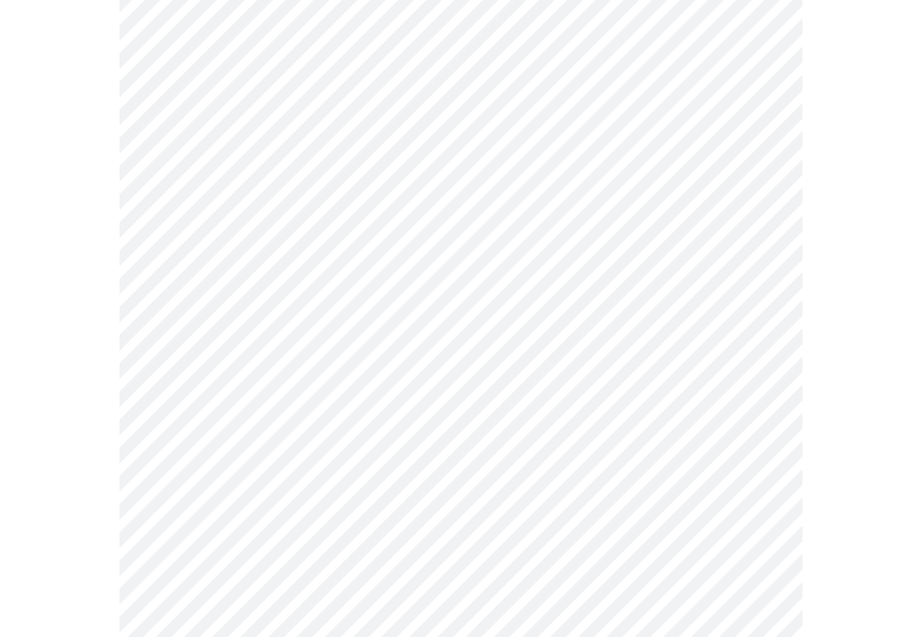
scroll to position [1104, 0]
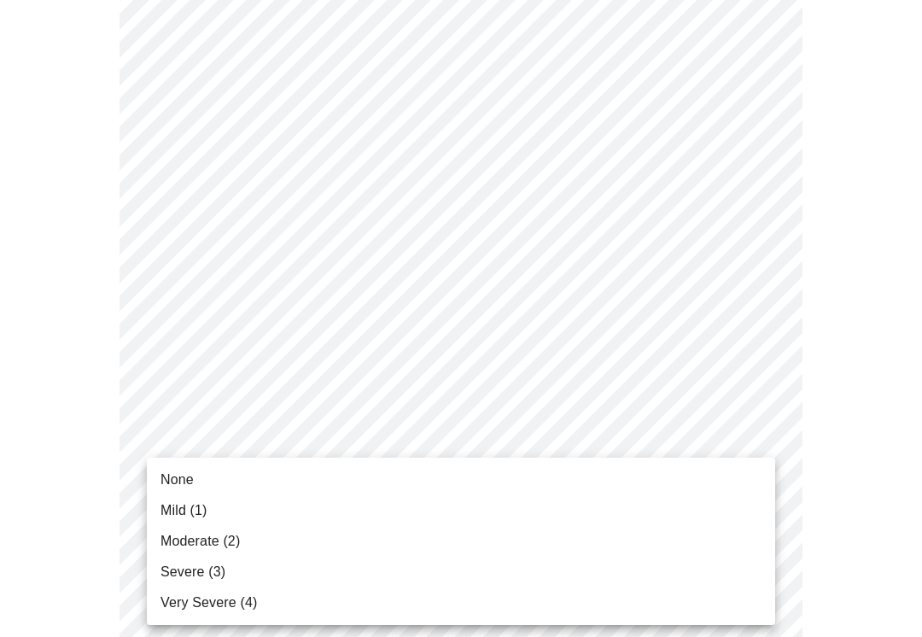
click at [172, 481] on span "None" at bounding box center [177, 480] width 33 height 20
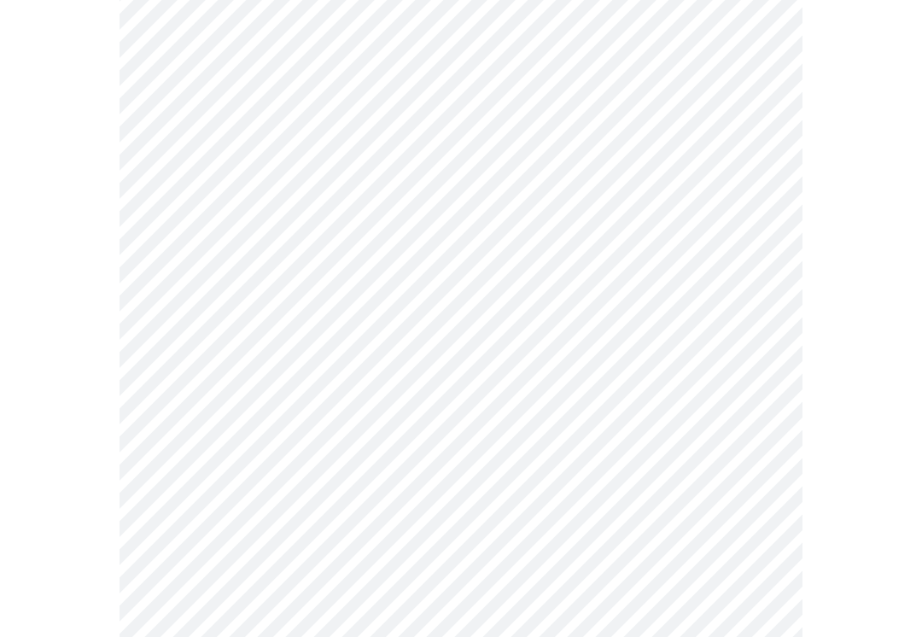
scroll to position [1158, 0]
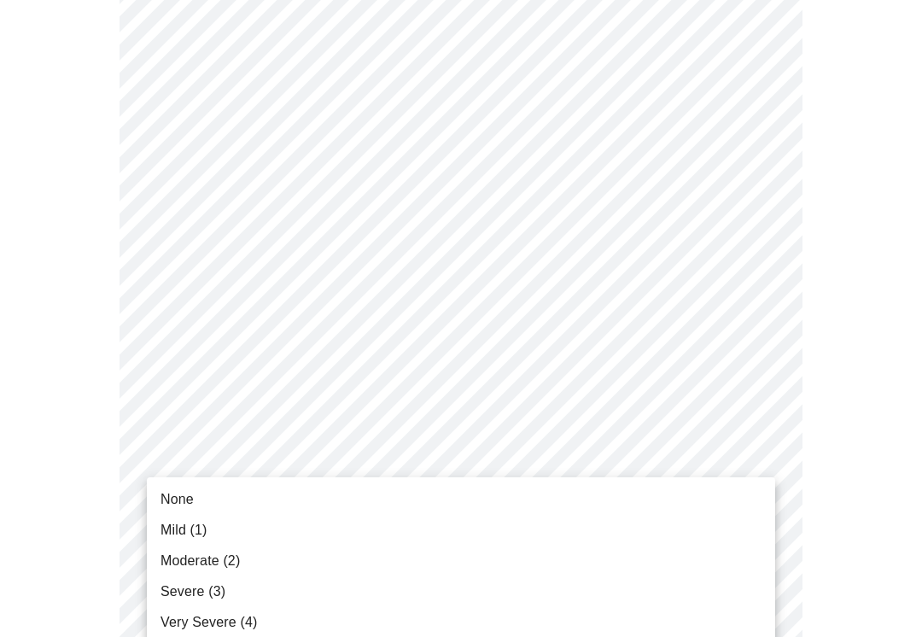
click at [180, 501] on span "None" at bounding box center [177, 499] width 33 height 20
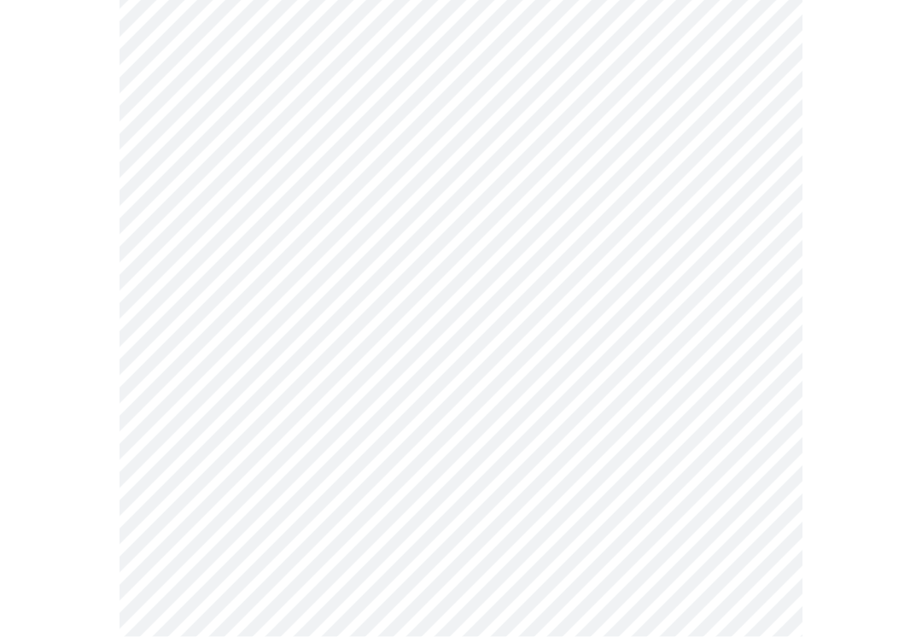
scroll to position [449, 0]
click at [753, 418] on body "MyMenopauseRx Intake Questions 4 / 13" at bounding box center [461, 201] width 908 height 1718
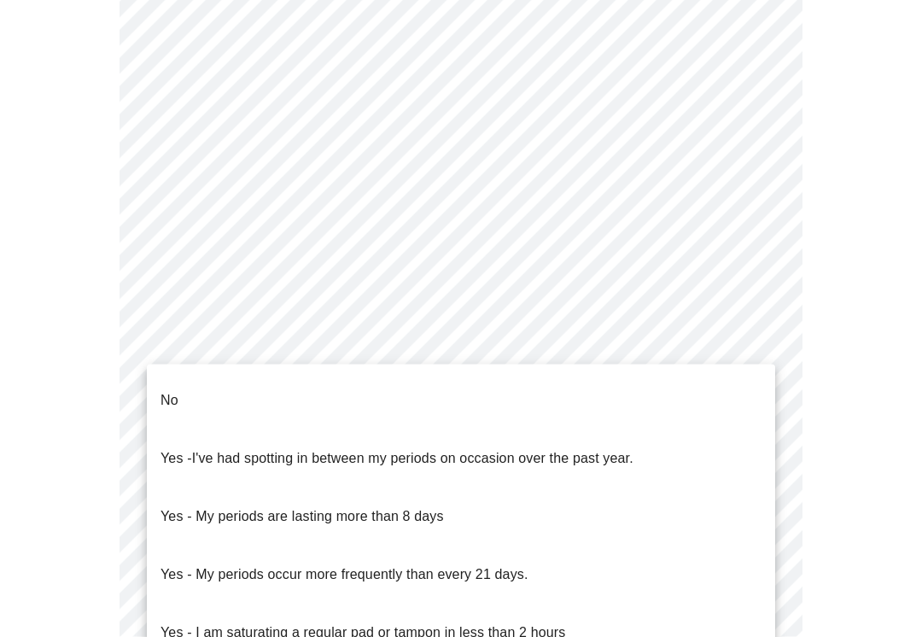
scroll to position [666, 0]
click at [162, 390] on p "No" at bounding box center [170, 400] width 18 height 20
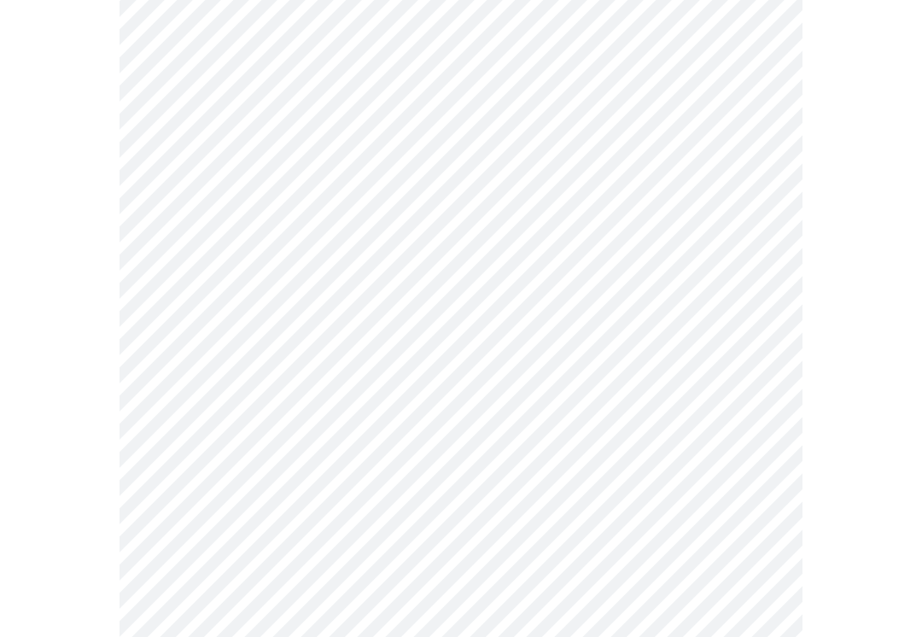
click at [756, 540] on body "MyMenopauseRx Intake Questions 4 / 13" at bounding box center [461, 195] width 908 height 1708
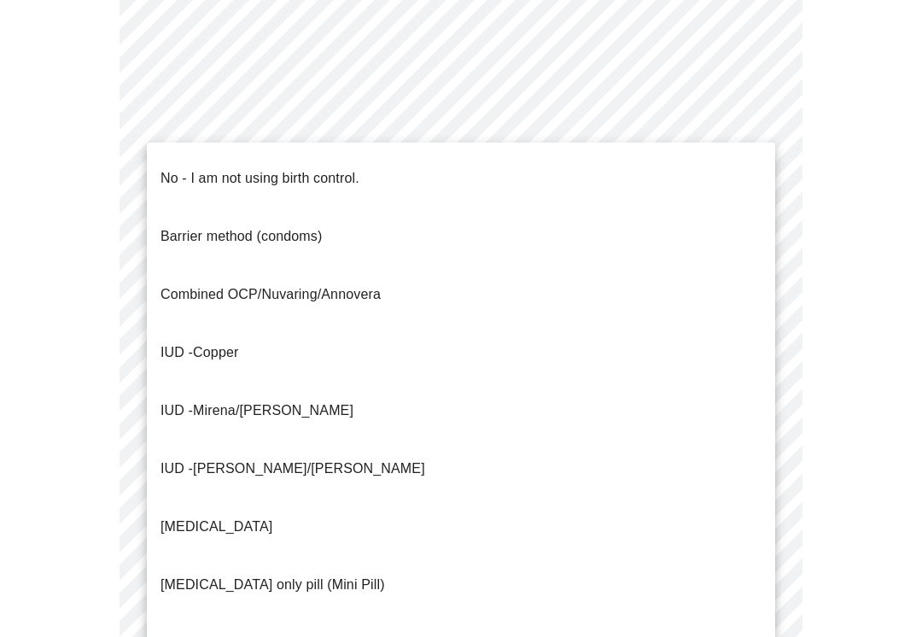
click at [187, 172] on p "No - I am not using birth control." at bounding box center [260, 178] width 199 height 20
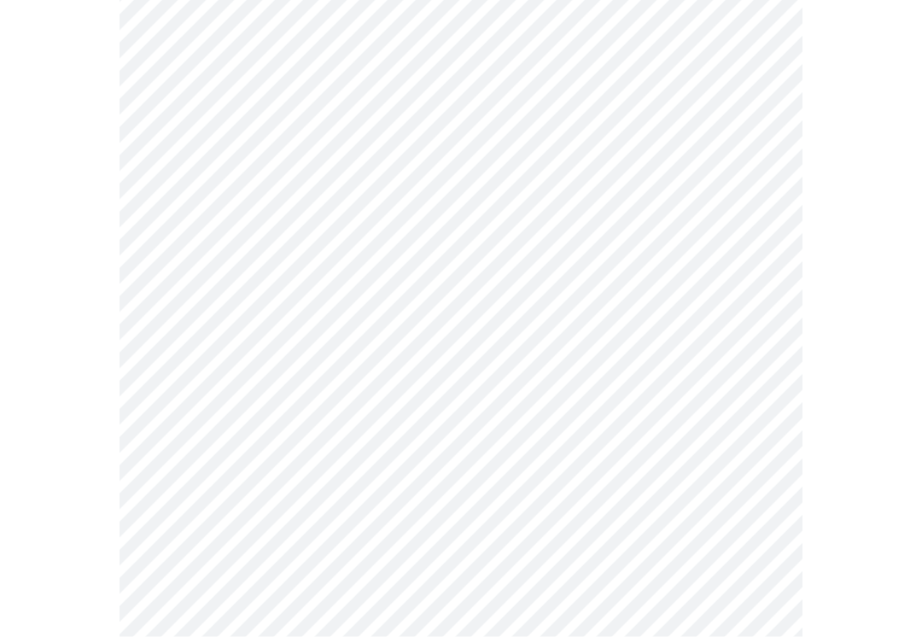
scroll to position [820, 0]
click at [764, 510] on body "MyMenopauseRx Intake Questions 4 / 13" at bounding box center [461, 36] width 908 height 1699
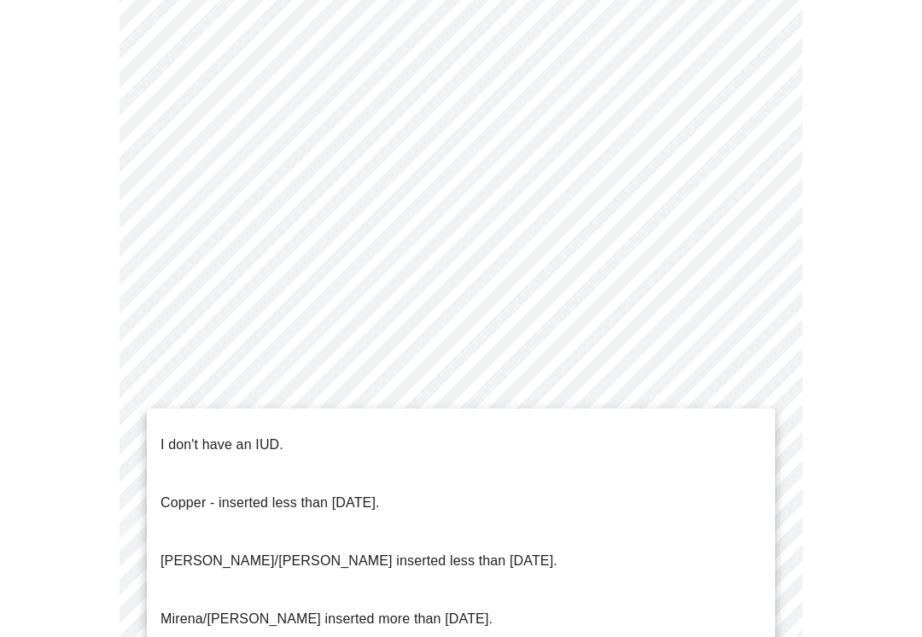
scroll to position [820, 0]
click at [176, 435] on p "I don't have an IUD." at bounding box center [222, 445] width 123 height 20
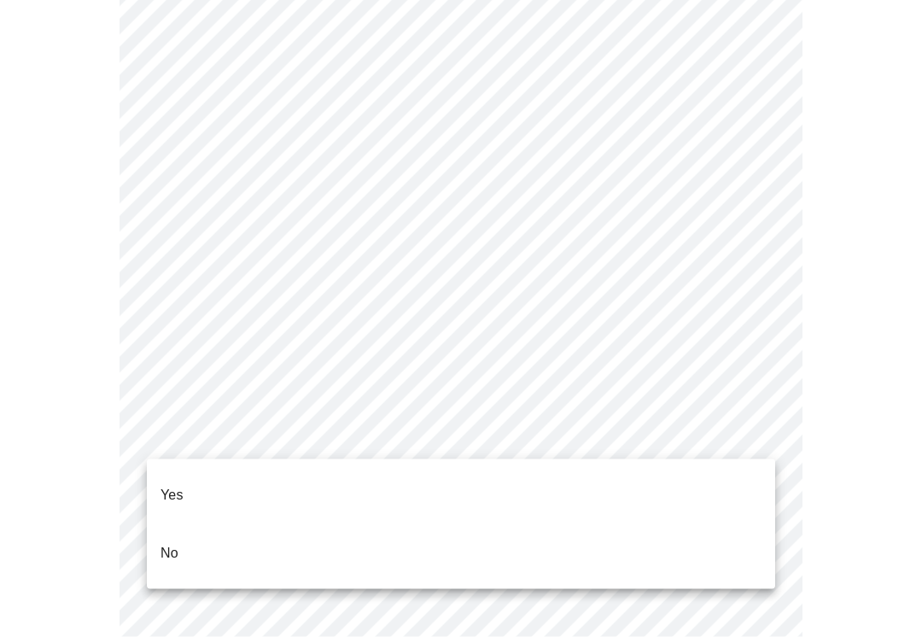
scroll to position [1015, 0]
click at [184, 537] on li "No" at bounding box center [461, 553] width 628 height 58
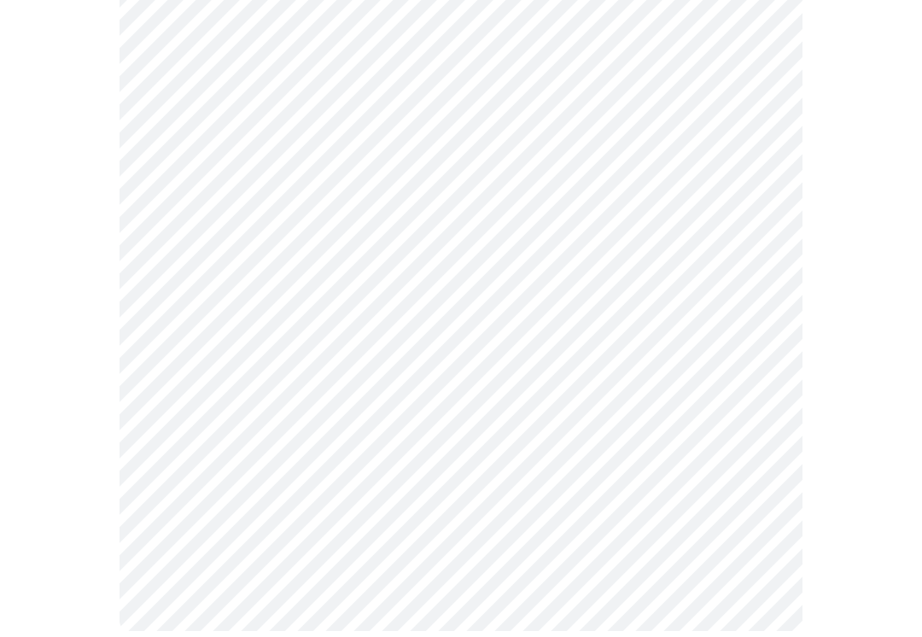
scroll to position [0, 0]
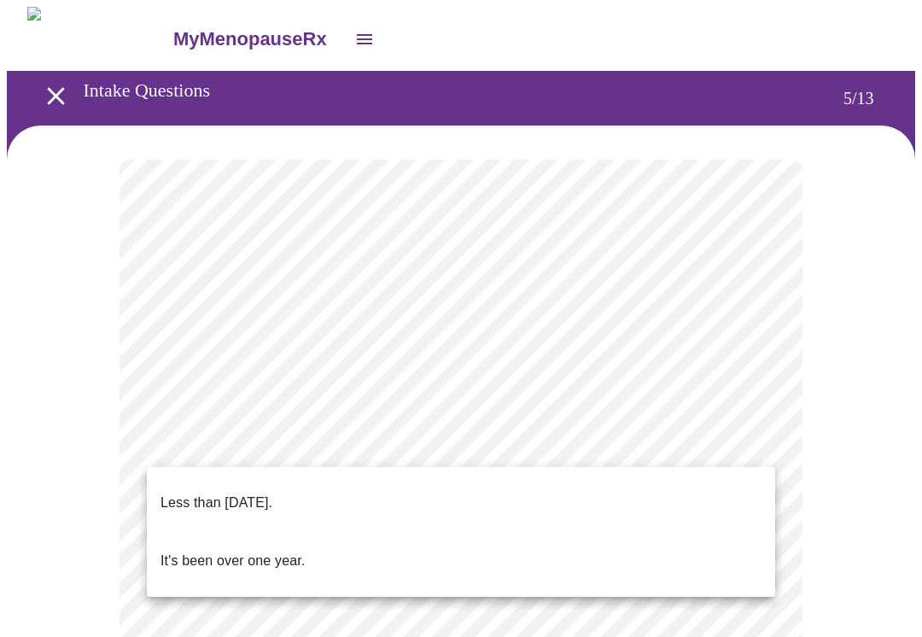
click at [272, 499] on p "Less than one year ago." at bounding box center [217, 503] width 112 height 20
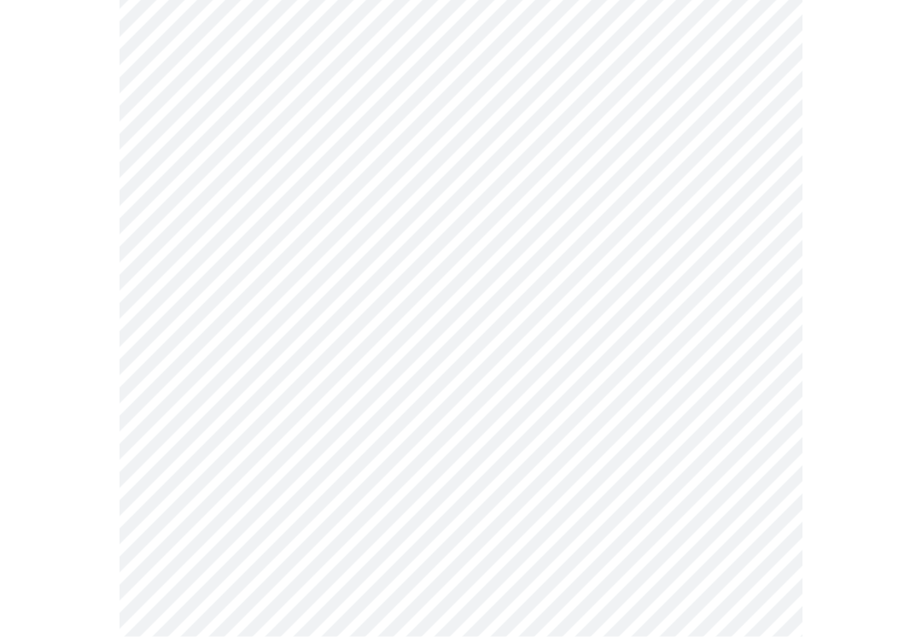
scroll to position [196, 0]
click at [739, 411] on body "MyMenopauseRx Intake Questions 5 / 13" at bounding box center [461, 496] width 908 height 1371
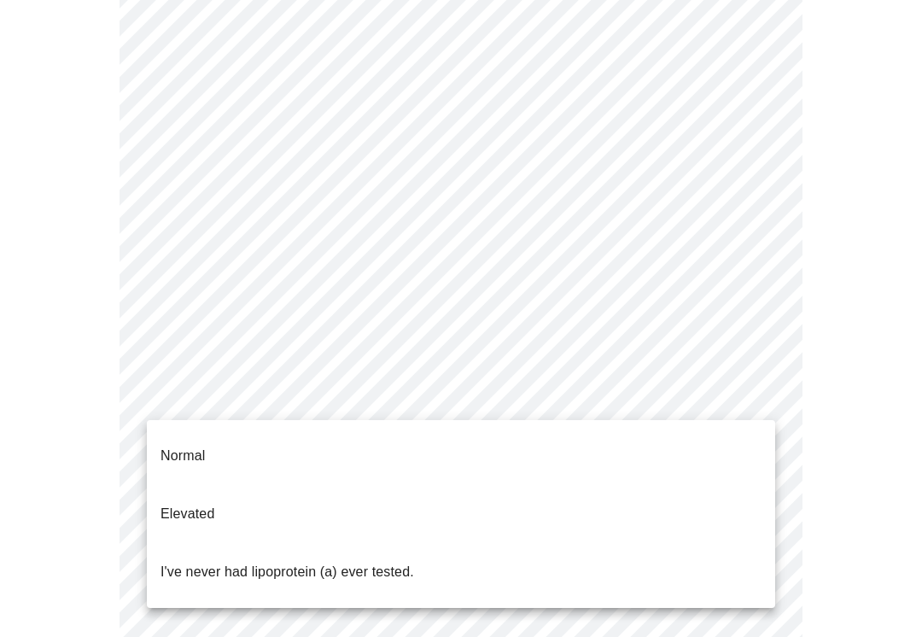
click at [187, 447] on p "Normal" at bounding box center [183, 456] width 44 height 20
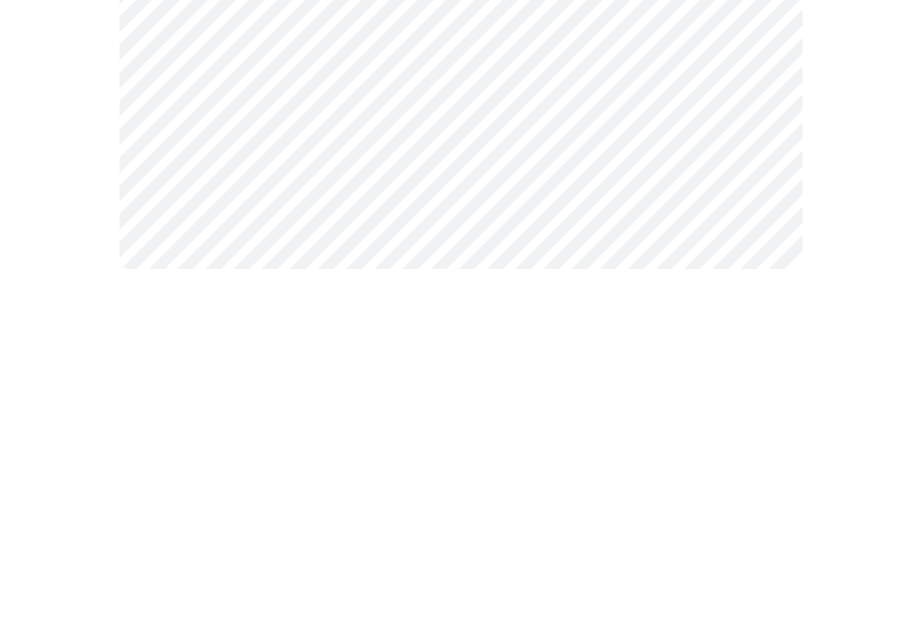
scroll to position [0, 0]
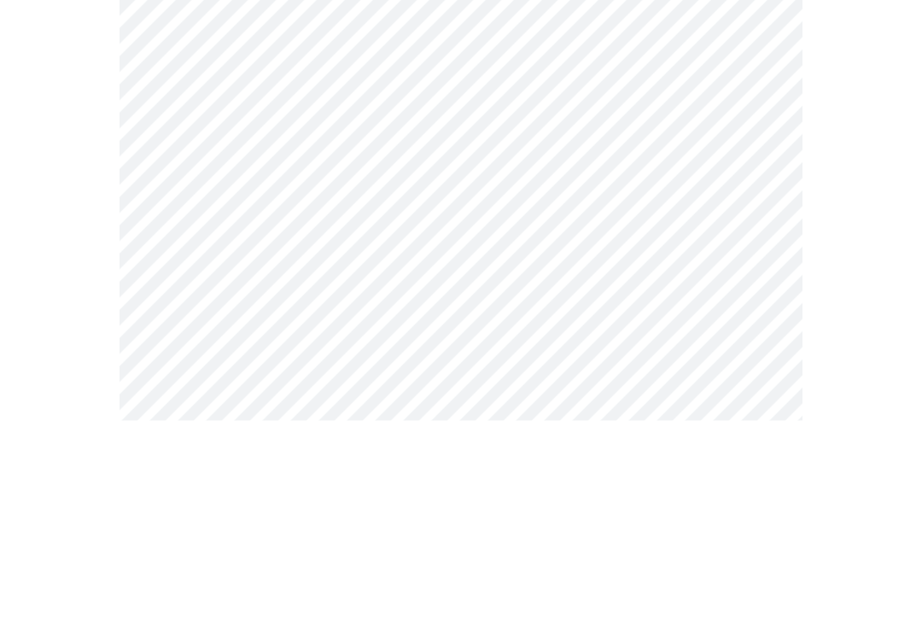
click at [584, 289] on body "MyMenopauseRx Intake Questions 6 / 13" at bounding box center [461, 462] width 908 height 910
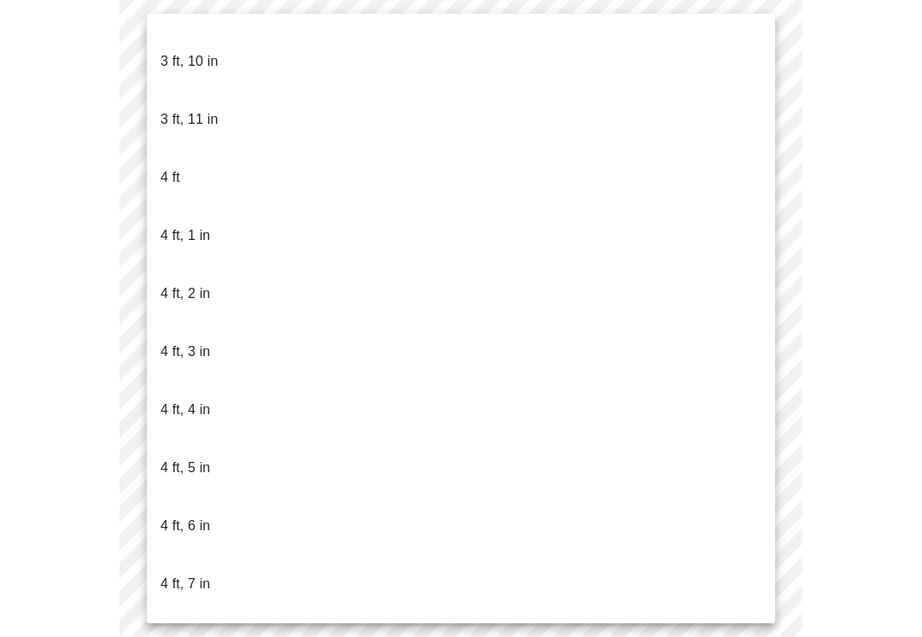
scroll to position [568, 0]
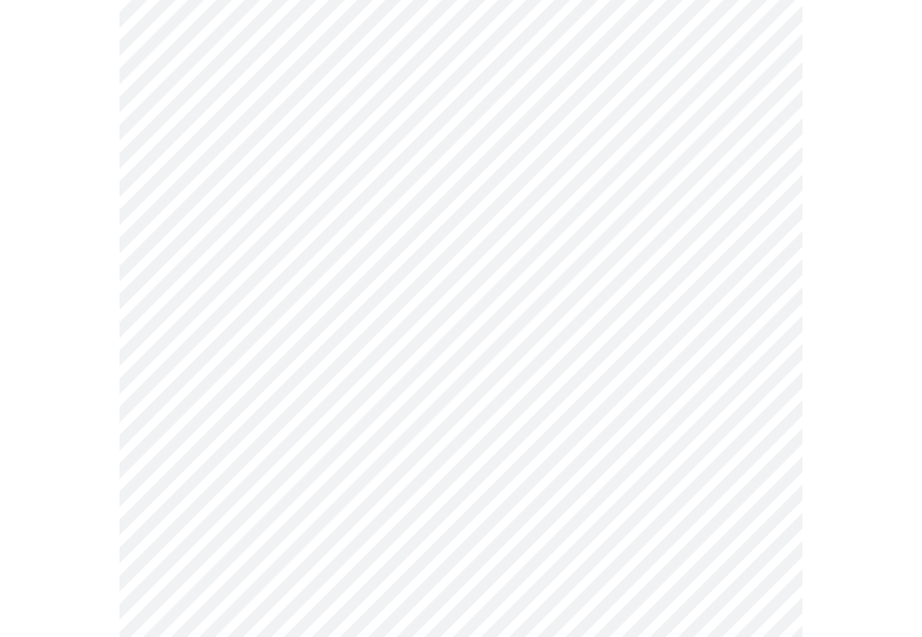
scroll to position [4514, 0]
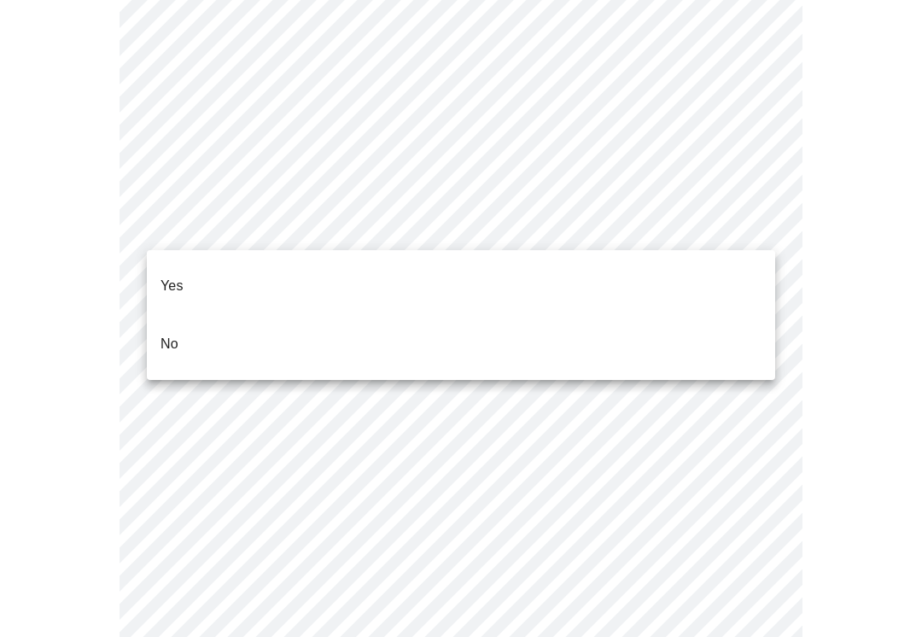
click at [177, 331] on span "No" at bounding box center [170, 344] width 18 height 48
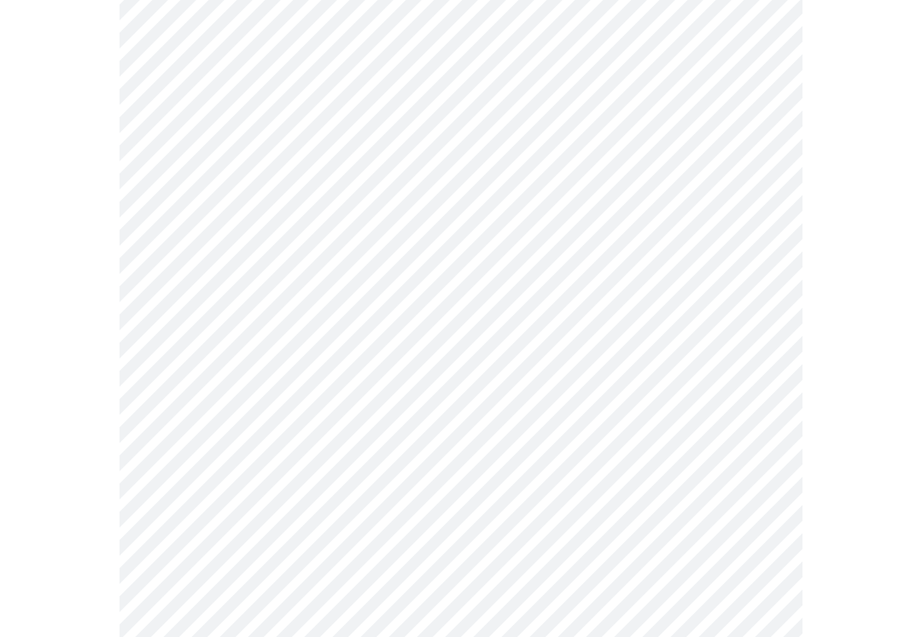
scroll to position [1007, 0]
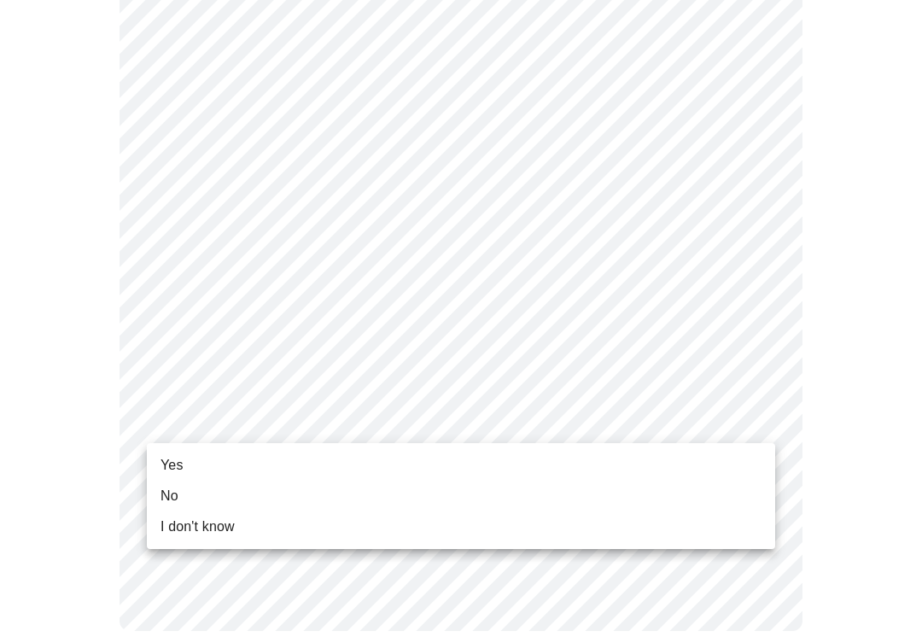
click at [176, 467] on span "Yes" at bounding box center [172, 465] width 23 height 20
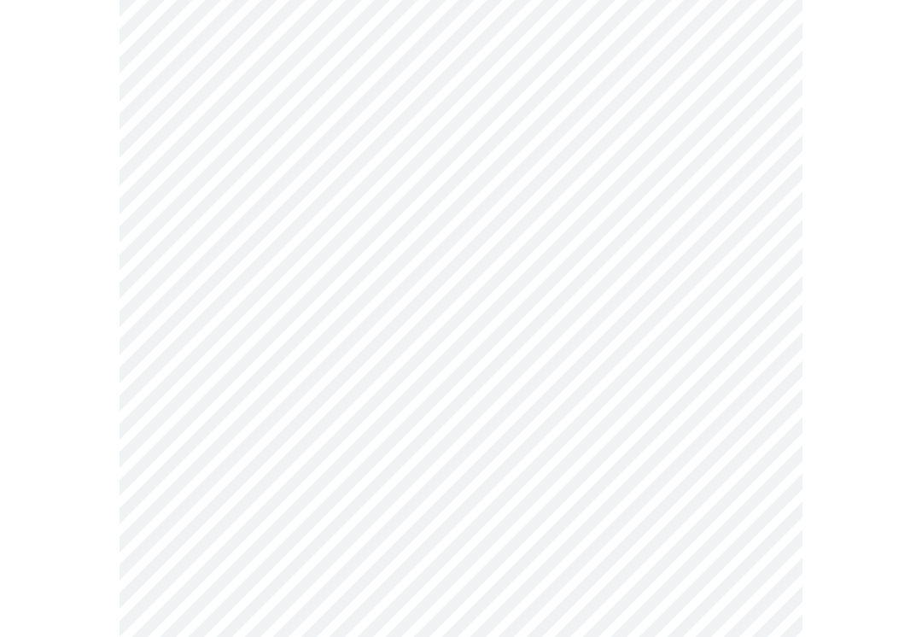
scroll to position [0, 0]
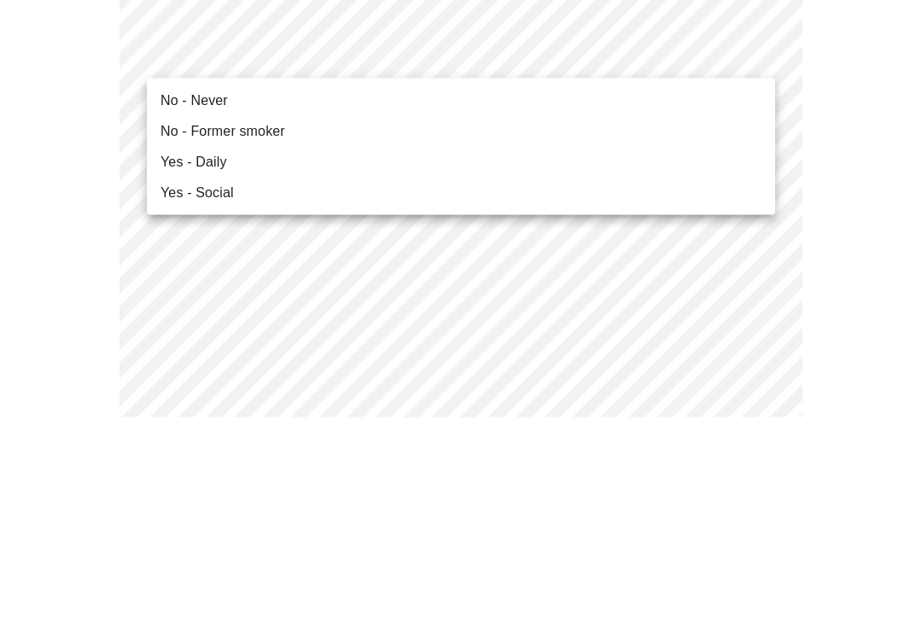
scroll to position [220, 0]
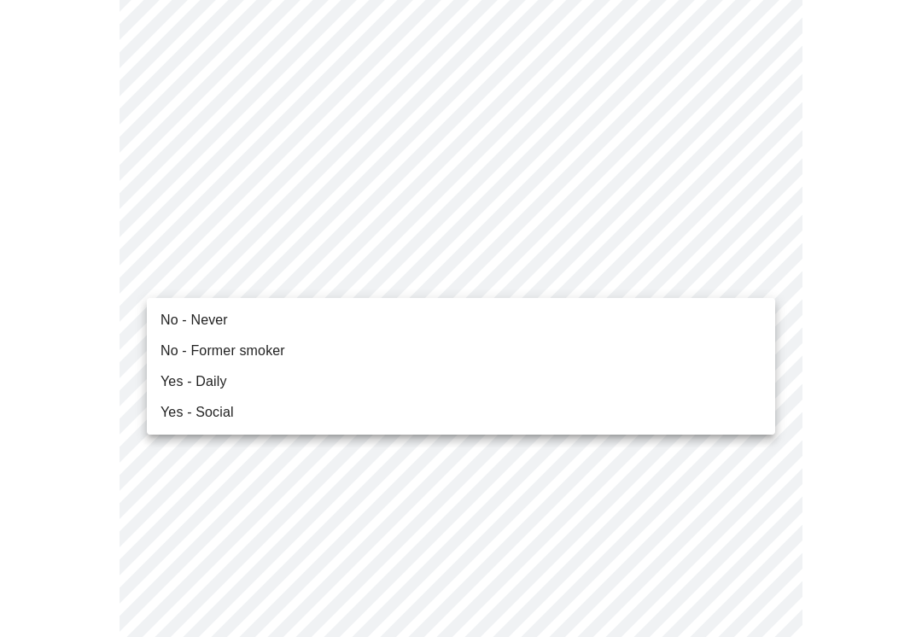
click at [201, 317] on span "No - Never" at bounding box center [194, 320] width 67 height 20
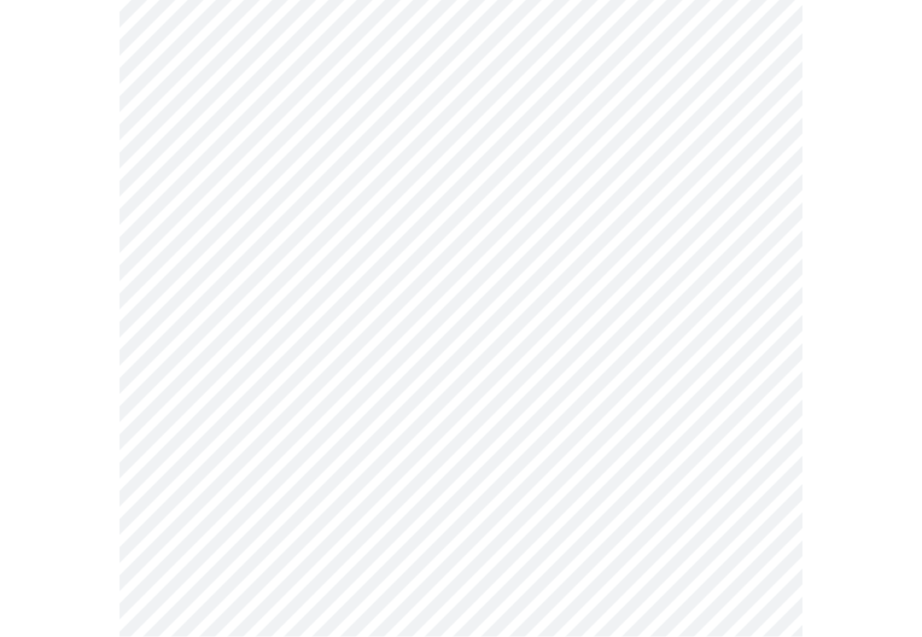
scroll to position [775, 0]
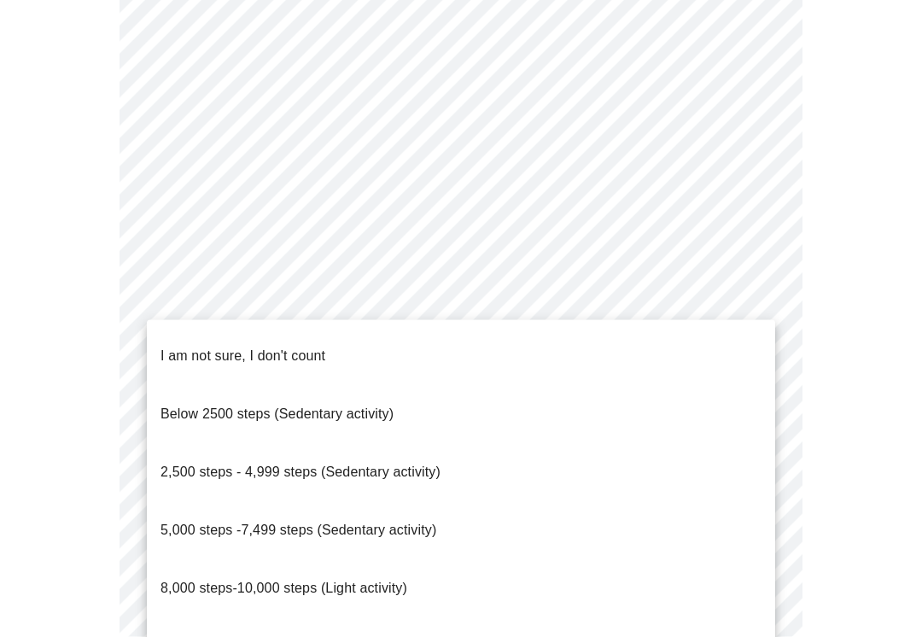
scroll to position [1431, 0]
click at [374, 581] on span "8,000 steps-10,000 steps (Light activity)" at bounding box center [284, 588] width 247 height 15
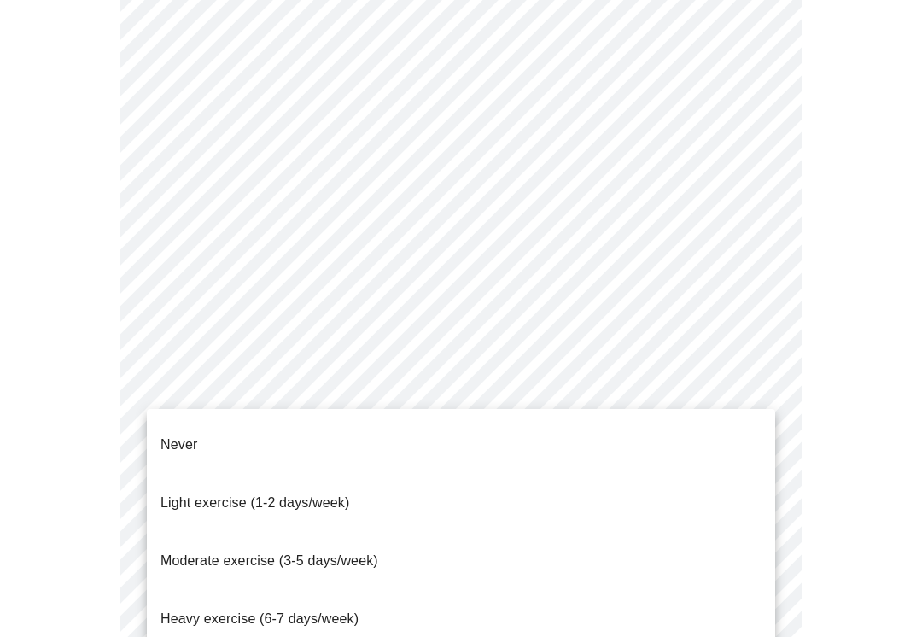
click at [249, 553] on span "Moderate exercise (3-5 days/week)" at bounding box center [270, 560] width 218 height 15
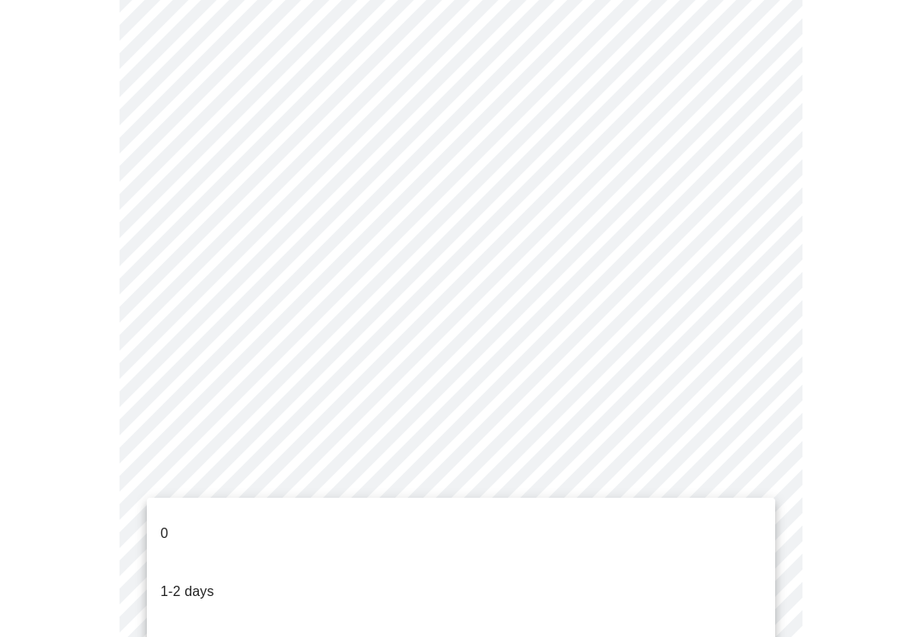
click at [849, 495] on div at bounding box center [461, 318] width 922 height 637
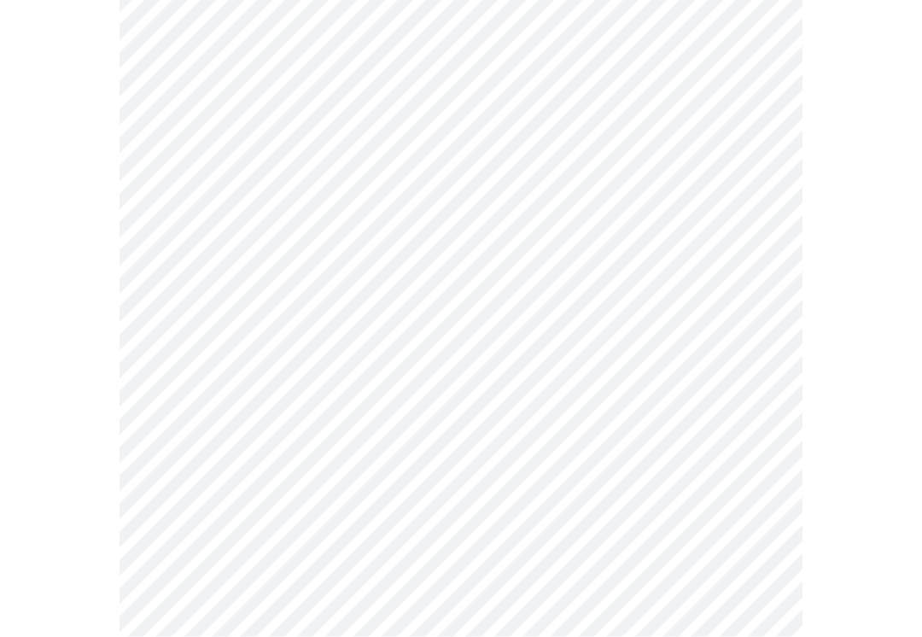
scroll to position [1555, 0]
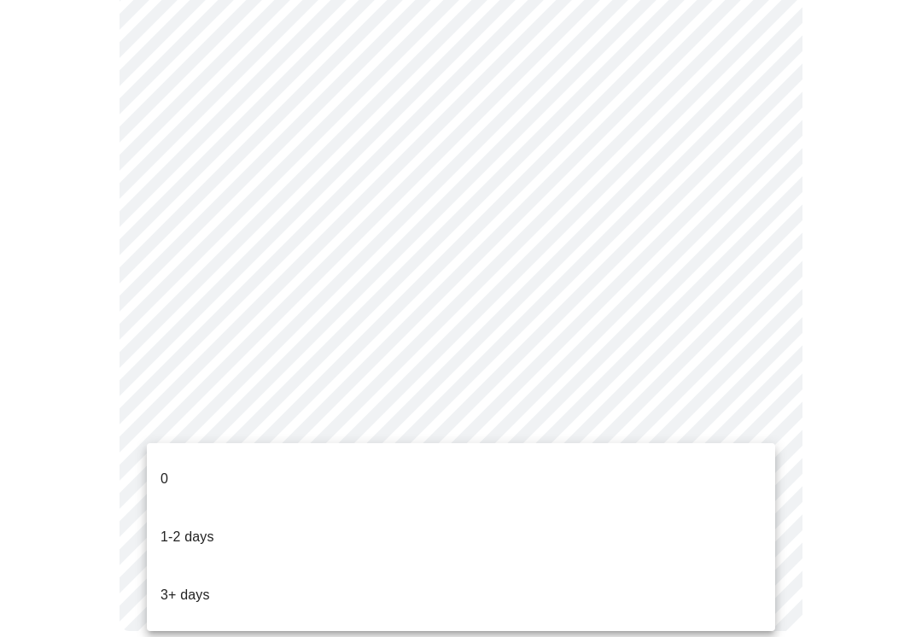
click at [164, 470] on p "0" at bounding box center [165, 479] width 8 height 20
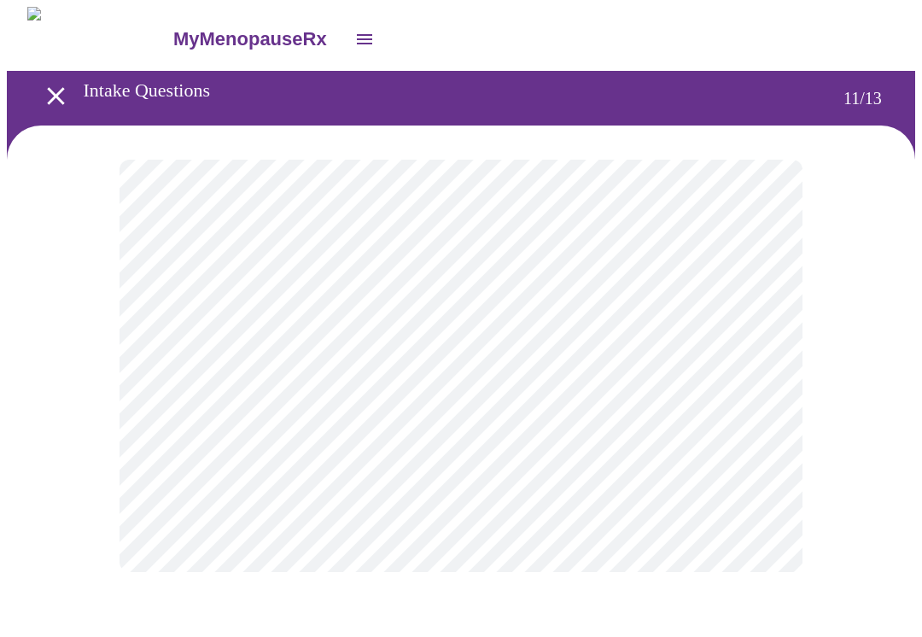
scroll to position [0, 0]
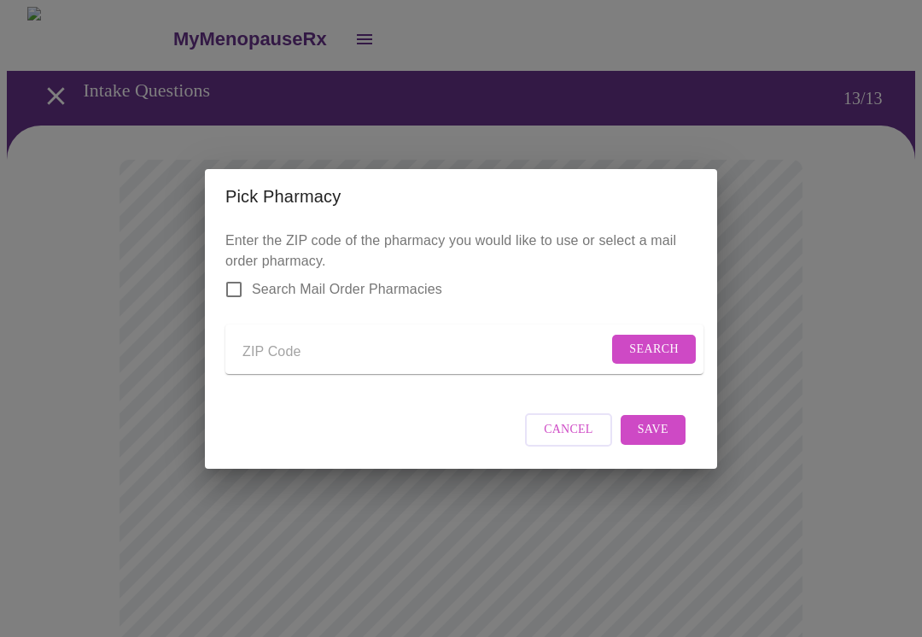
click at [398, 347] on input "Send a message to your care team" at bounding box center [424, 352] width 365 height 27
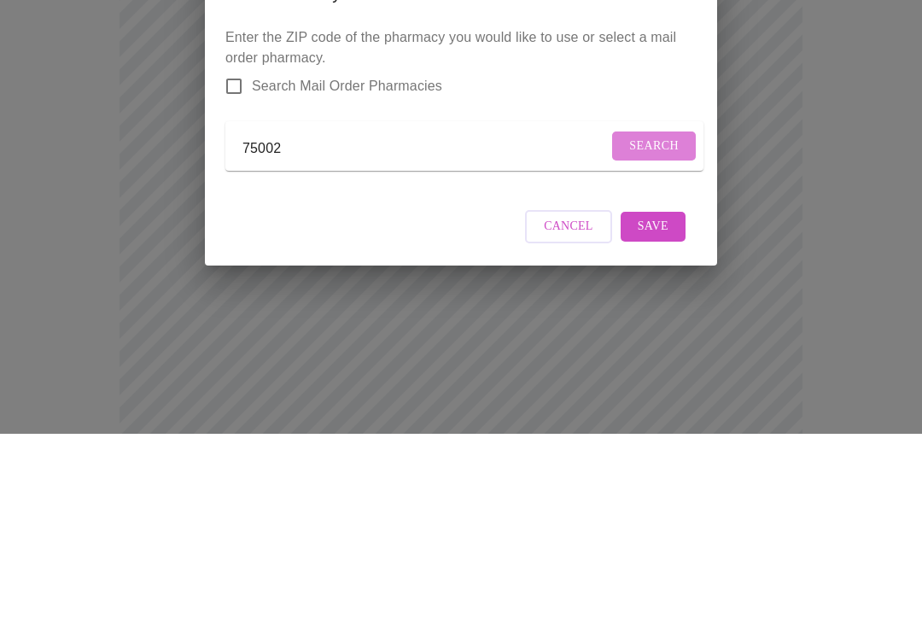
type input "75002"
click at [651, 339] on span "Search" at bounding box center [654, 349] width 50 height 21
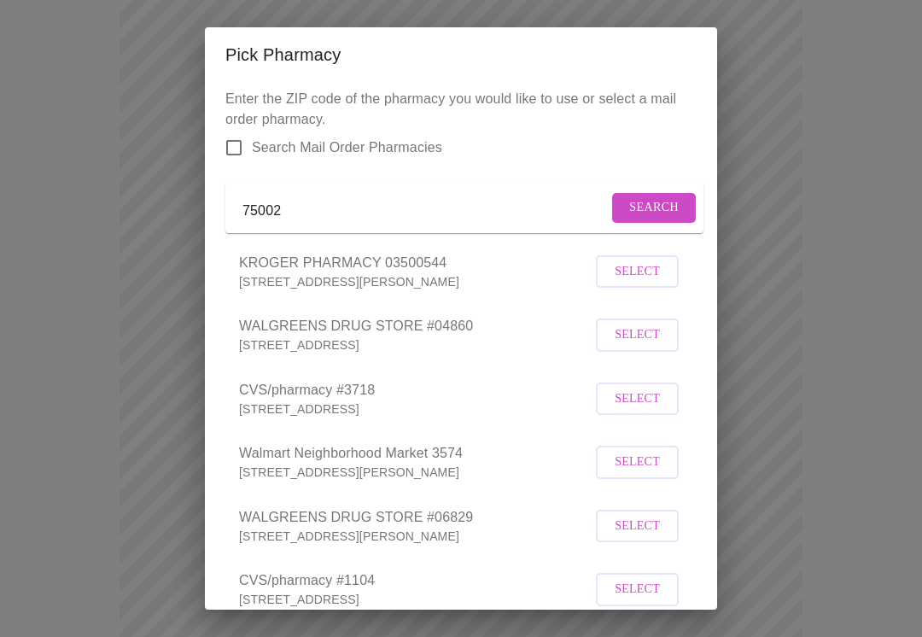
click at [660, 416] on button "Select" at bounding box center [637, 399] width 83 height 33
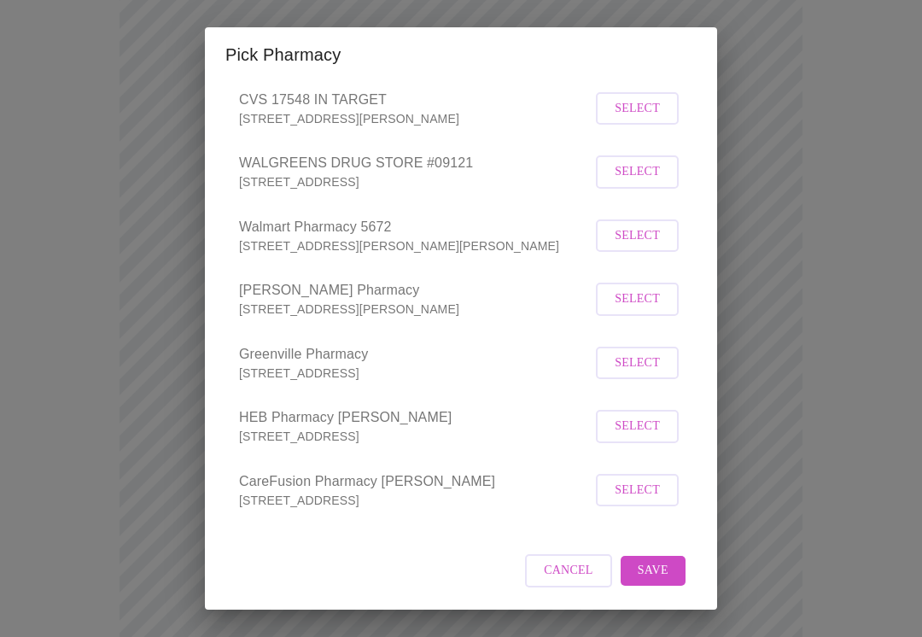
scroll to position [623, 0]
click at [666, 576] on span "Save" at bounding box center [653, 570] width 31 height 21
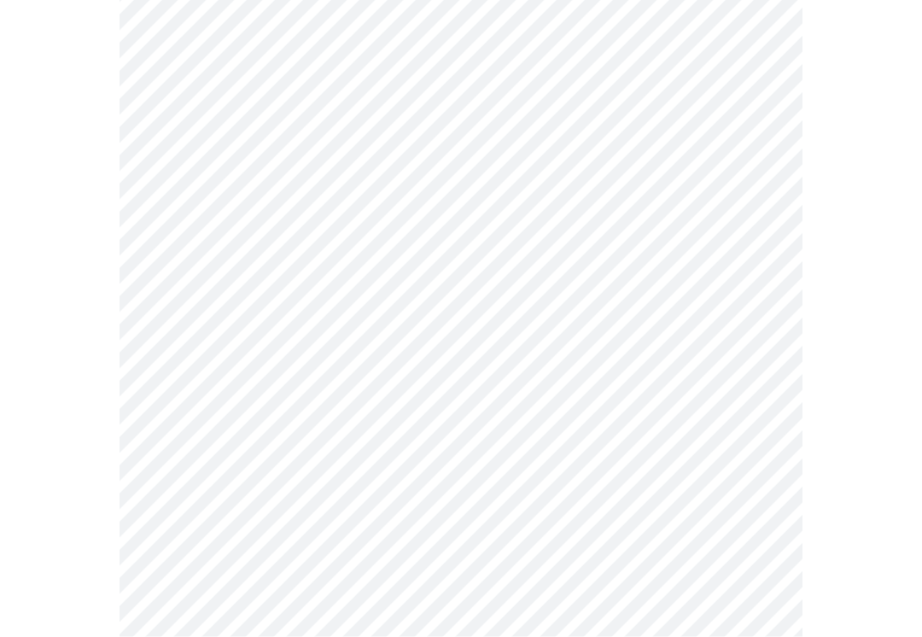
scroll to position [202, 0]
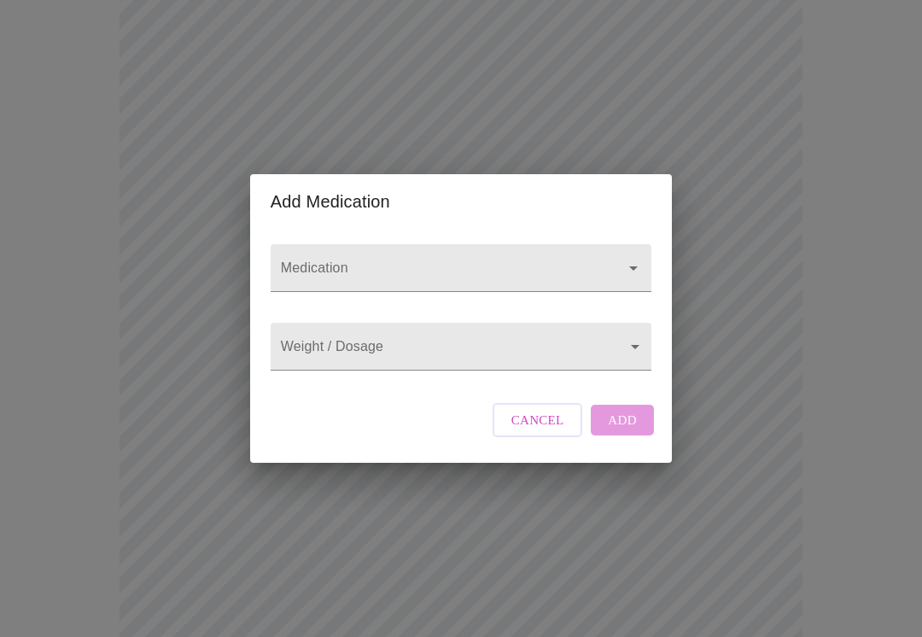
click at [635, 258] on icon "Open" at bounding box center [633, 268] width 20 height 20
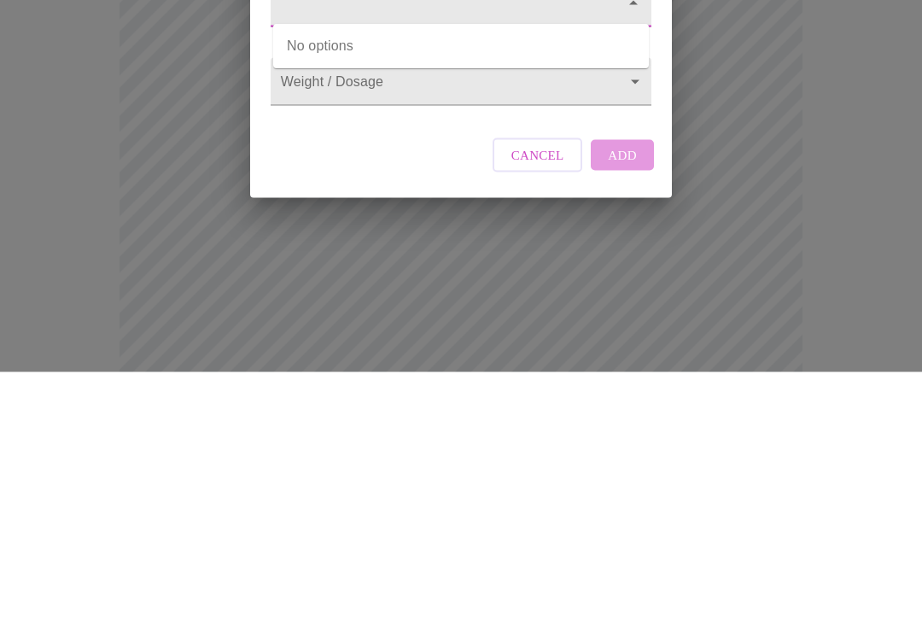
click at [545, 403] on button "Cancel" at bounding box center [538, 420] width 91 height 34
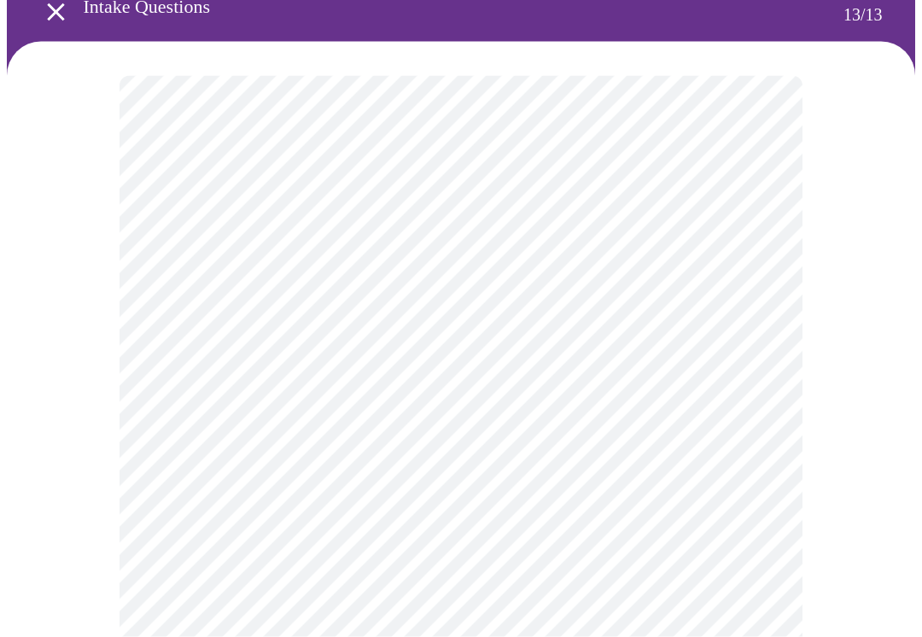
scroll to position [85, 0]
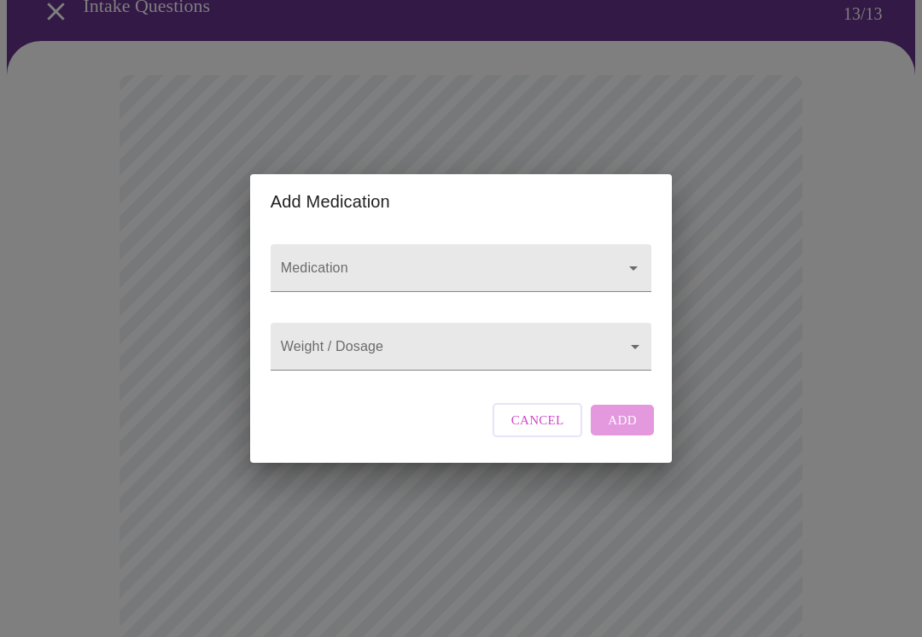
click at [636, 258] on icon "Open" at bounding box center [633, 268] width 20 height 20
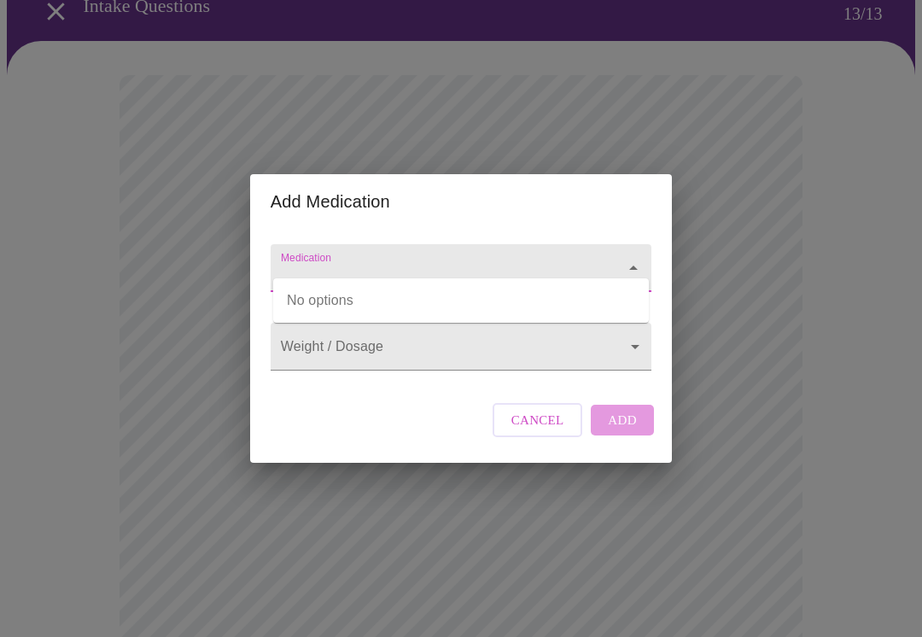
scroll to position [84, 0]
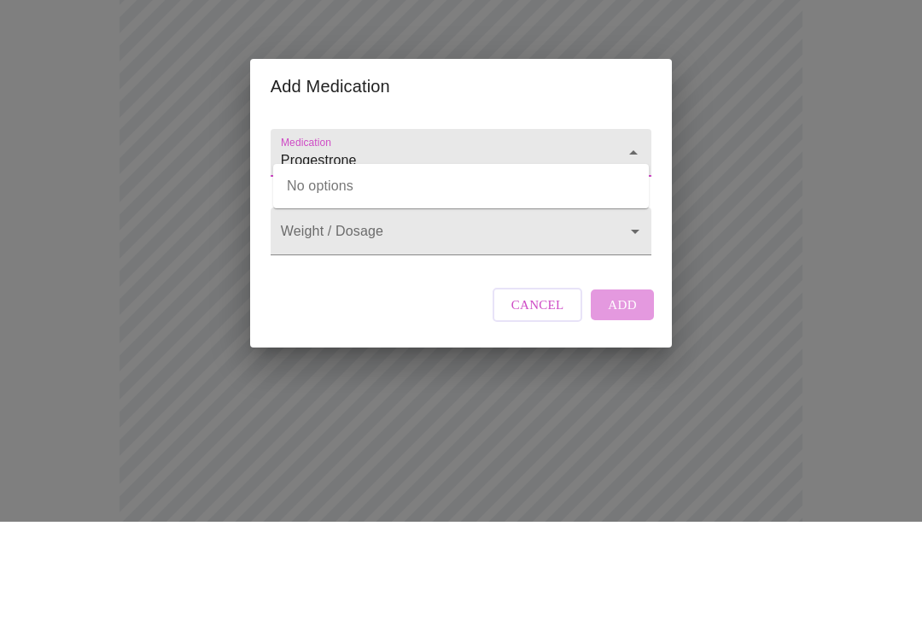
type input "Progestrone"
click at [523, 254] on body "MyMenopauseRx Intake Questions 13 / 13 Add Medication Medication Progestrone We…" at bounding box center [461, 562] width 908 height 1279
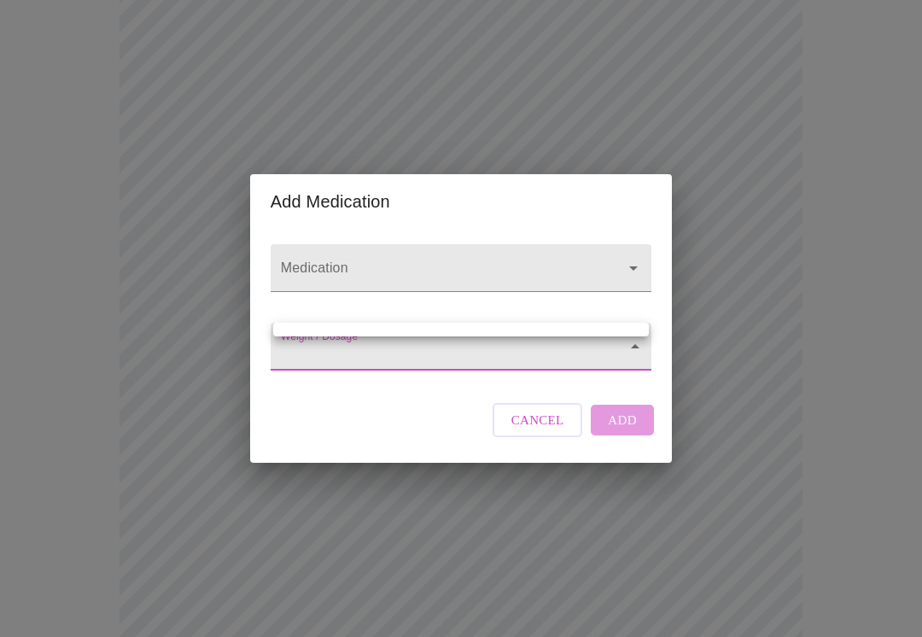
click at [633, 260] on div at bounding box center [461, 318] width 922 height 637
click at [491, 261] on input "Medication" at bounding box center [436, 276] width 318 height 32
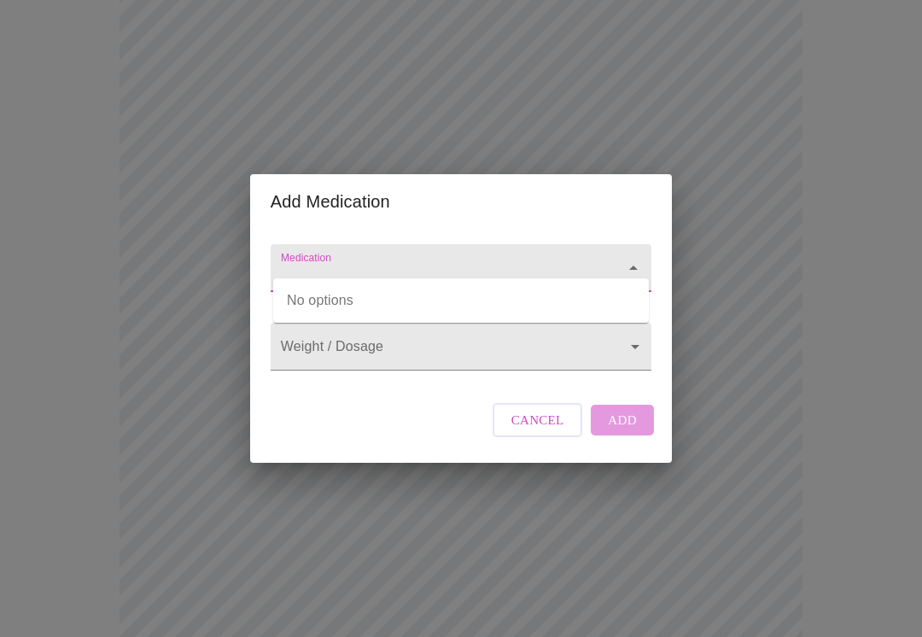
scroll to position [199, 0]
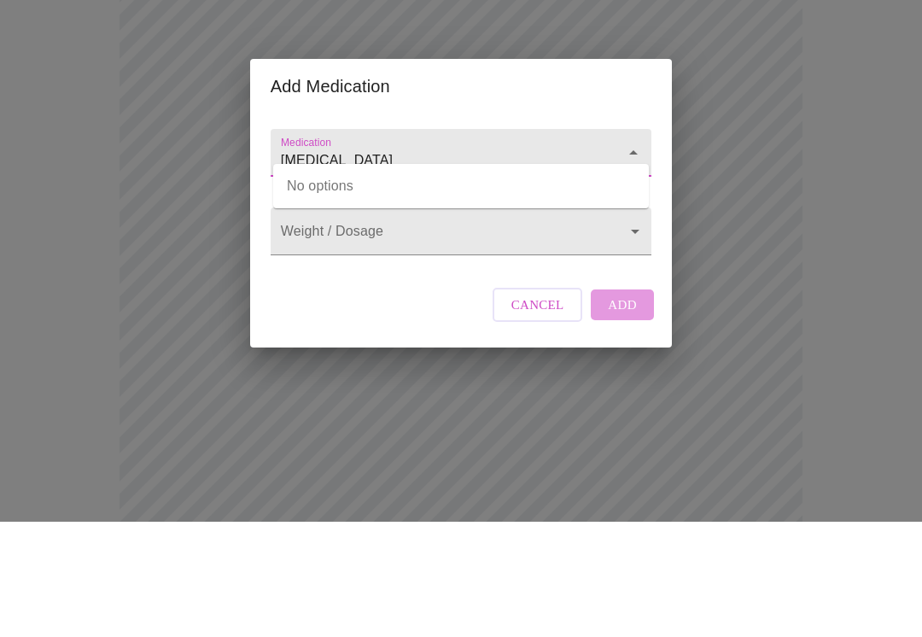
type input "estrogel"
click at [442, 254] on body "MyMenopauseRx Intake Questions 13 / 13 Add Medication Medication estrogel Weigh…" at bounding box center [461, 447] width 908 height 1279
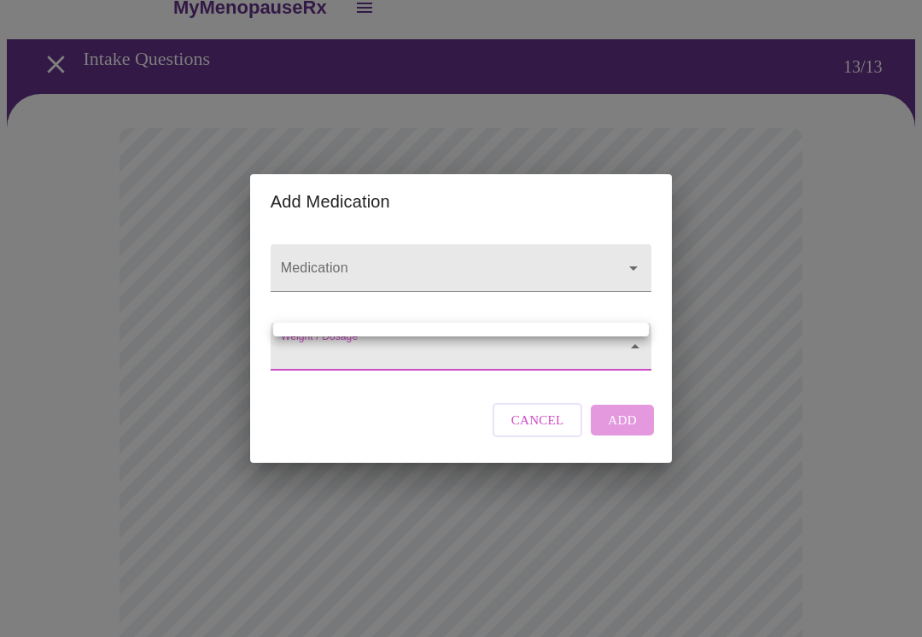
scroll to position [0, 0]
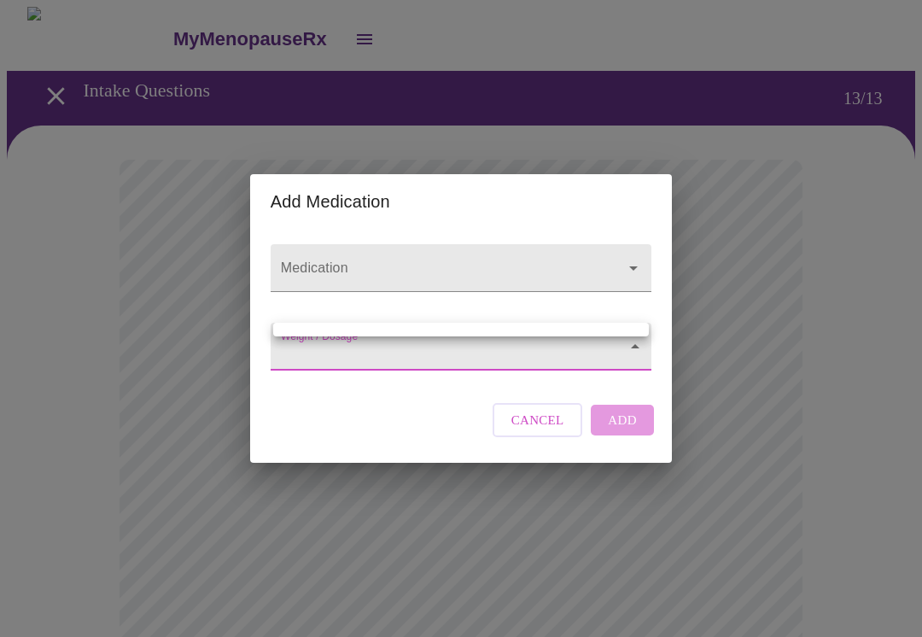
click at [541, 452] on div at bounding box center [461, 318] width 922 height 637
click at [538, 437] on button "Cancel" at bounding box center [538, 420] width 91 height 34
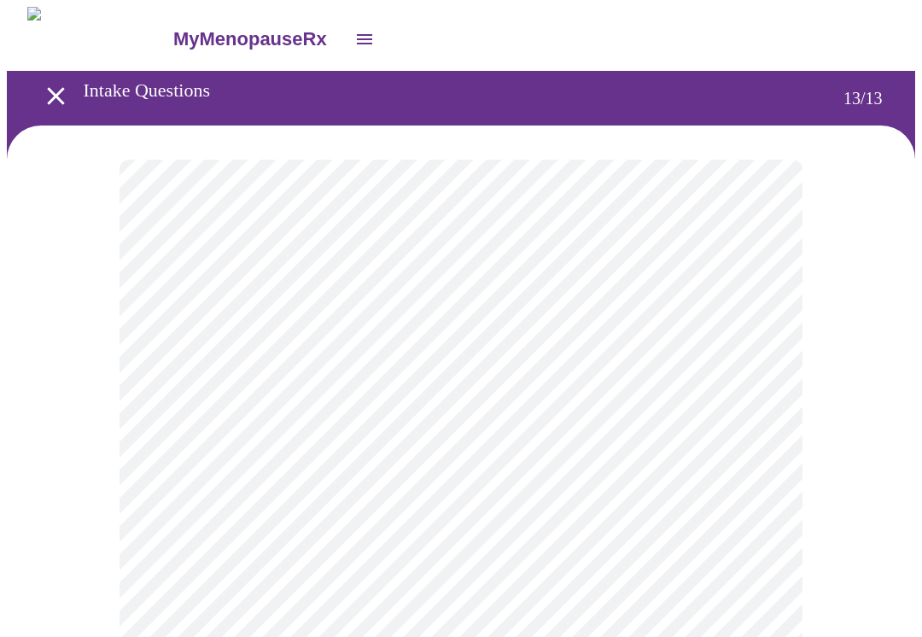
scroll to position [10, 0]
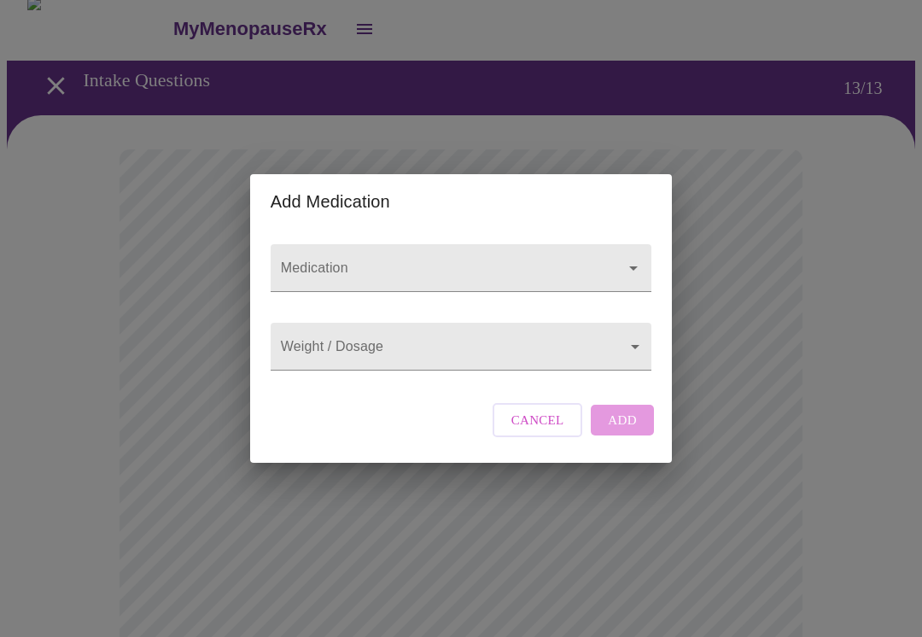
click at [627, 278] on div at bounding box center [461, 268] width 381 height 48
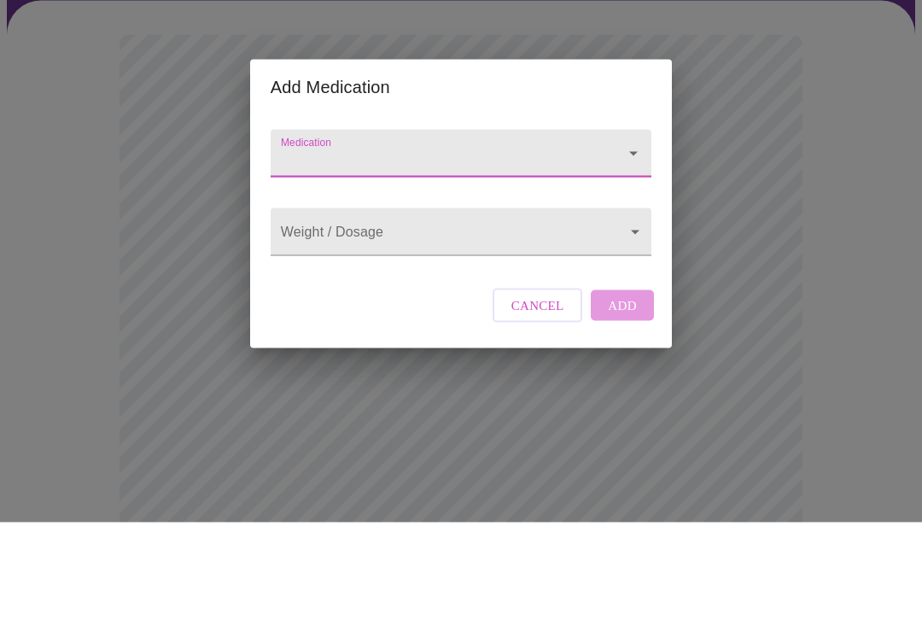
click at [639, 258] on icon "Open" at bounding box center [633, 268] width 20 height 20
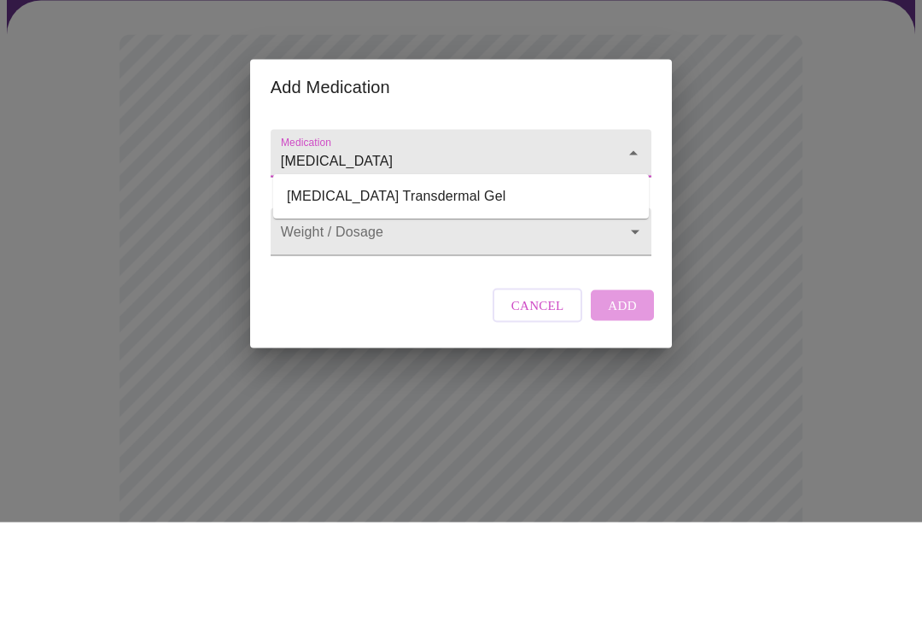
type input "estrogel"
click at [383, 248] on body "MyMenopauseRx Intake Questions 13 / 13 Add Medication Medication estrogel Weigh…" at bounding box center [461, 636] width 908 height 1279
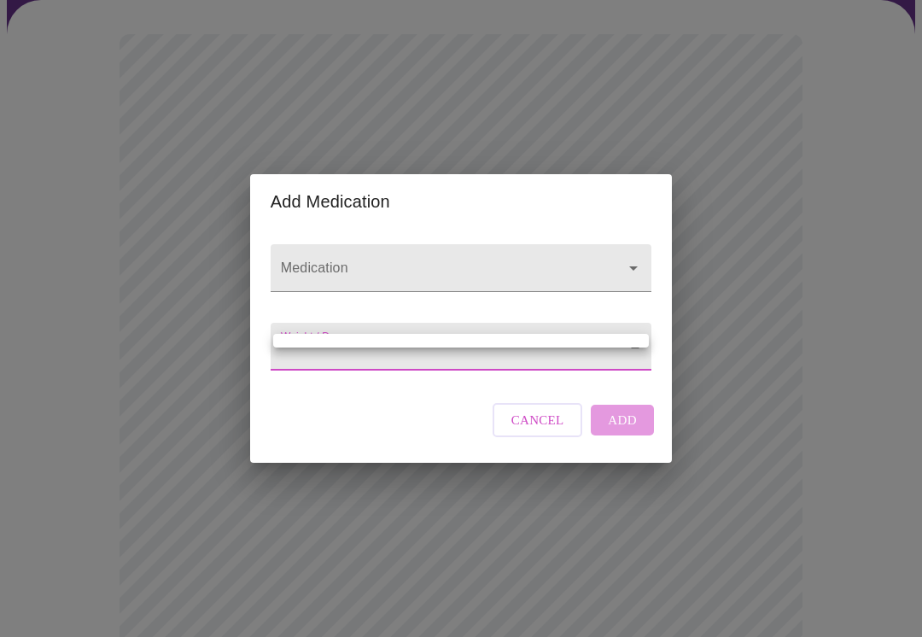
click at [623, 266] on div at bounding box center [461, 318] width 922 height 637
click at [434, 263] on input "Medication" at bounding box center [436, 276] width 318 height 32
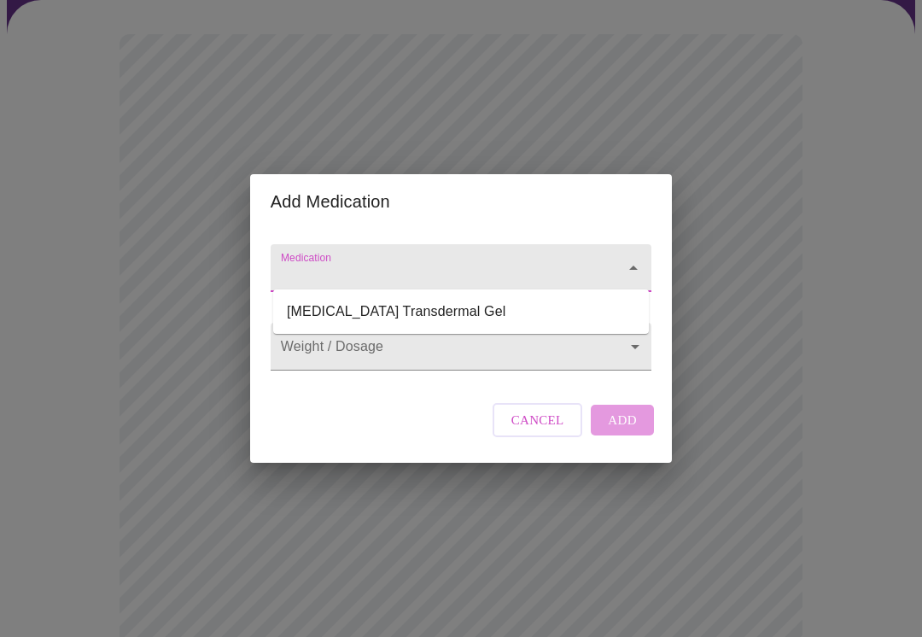
scroll to position [125, 0]
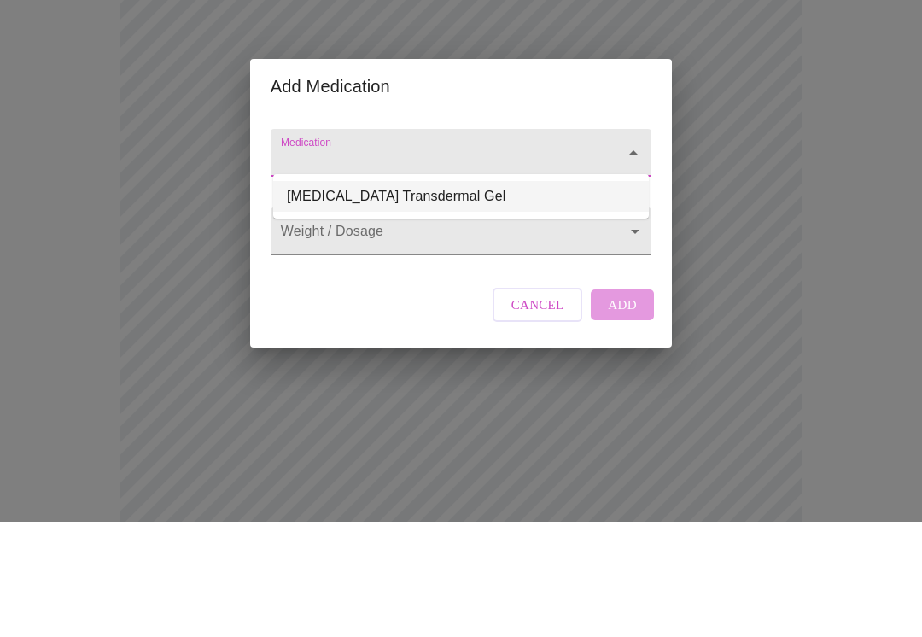
click at [445, 296] on li "Estrogel Transdermal Gel" at bounding box center [461, 311] width 376 height 31
type input "Estrogel Transdermal Gel"
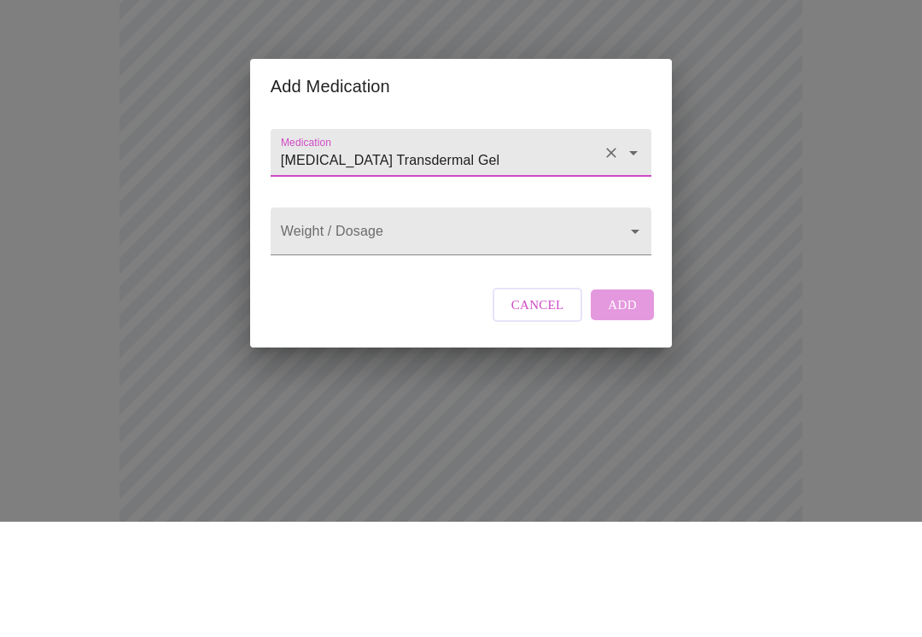
click at [393, 254] on body "MyMenopauseRx Intake Questions 13 / 13 Add Medication Medication Estrogel Trans…" at bounding box center [461, 521] width 908 height 1279
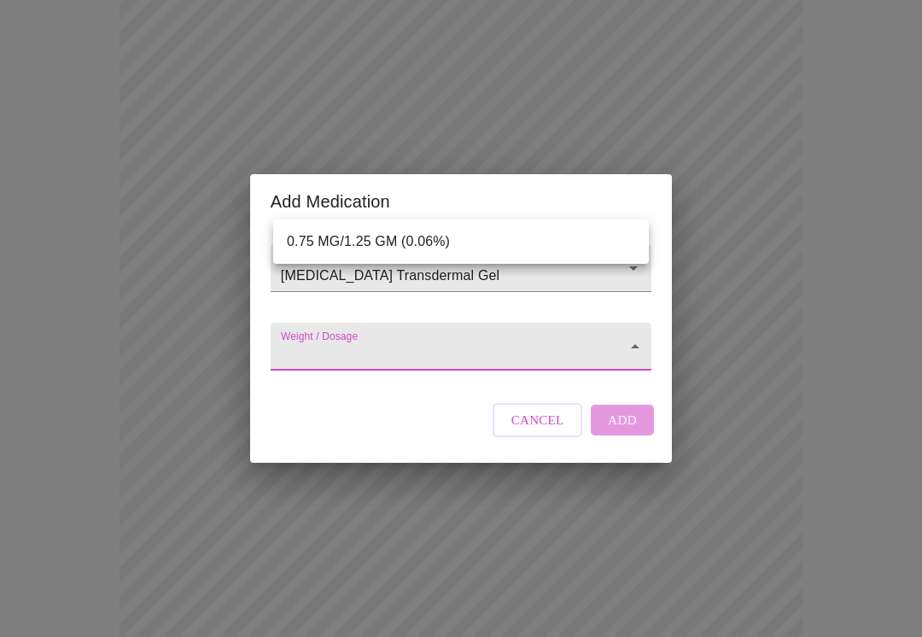
click at [396, 371] on div at bounding box center [461, 318] width 922 height 637
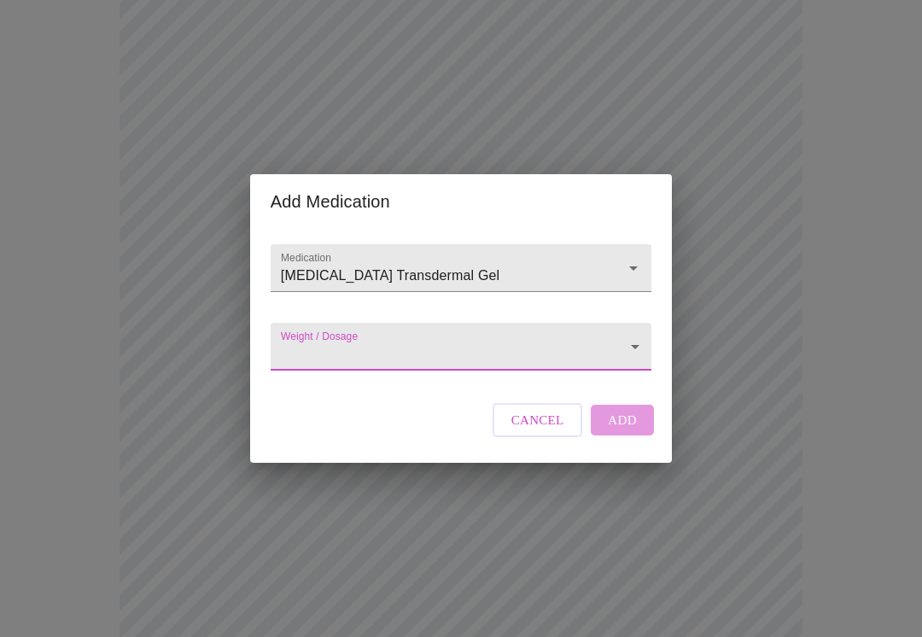
click at [435, 374] on body "MyMenopauseRx Intake Questions 13 / 13 Add Medication Medication Estrogel Trans…" at bounding box center [461, 405] width 908 height 1279
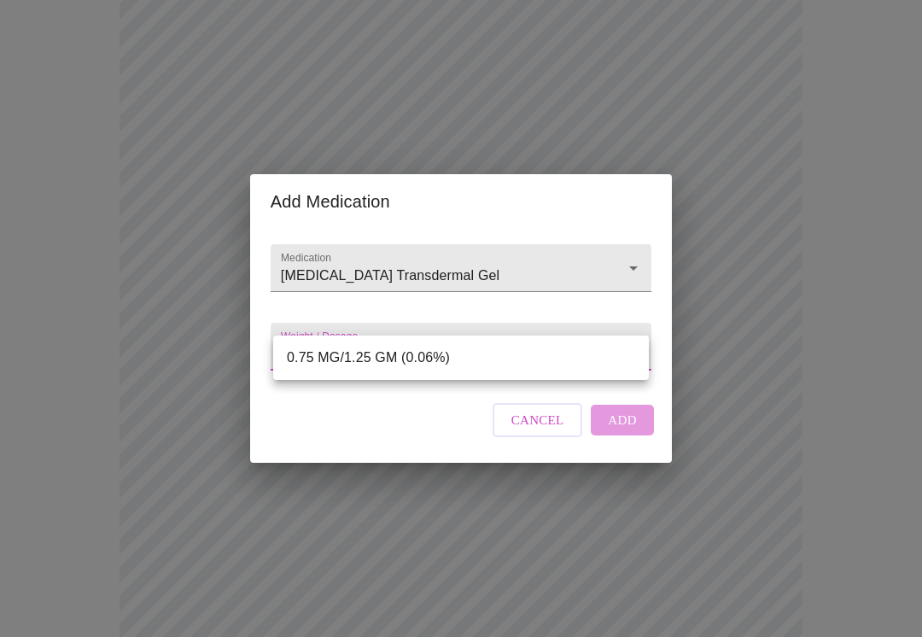
click at [476, 355] on li "0.75 MG/1.25 GM (0.06%)" at bounding box center [461, 357] width 376 height 31
type input "0.75 MG/1.25 GM (0.06%)"
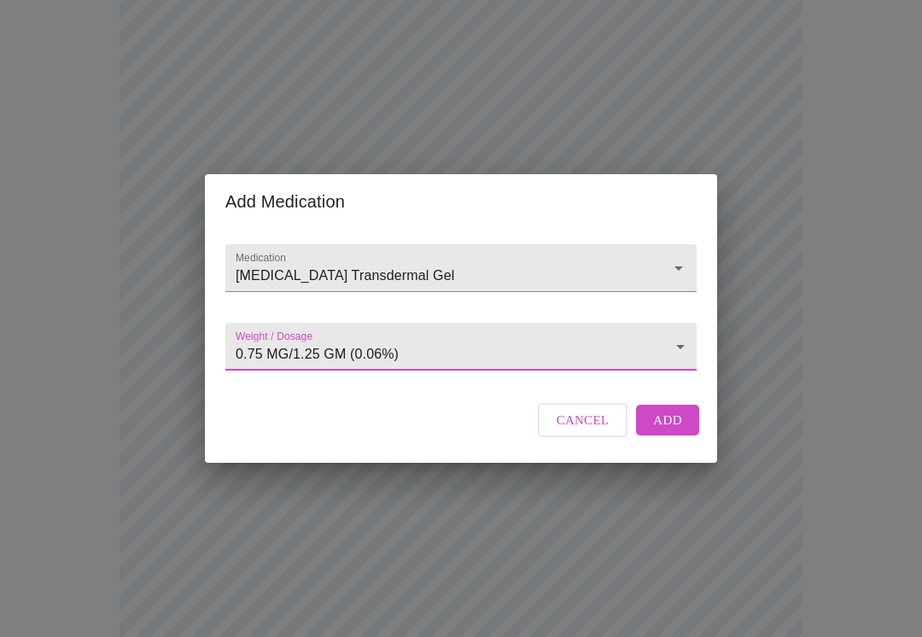
click at [674, 431] on span "Add" at bounding box center [667, 420] width 29 height 22
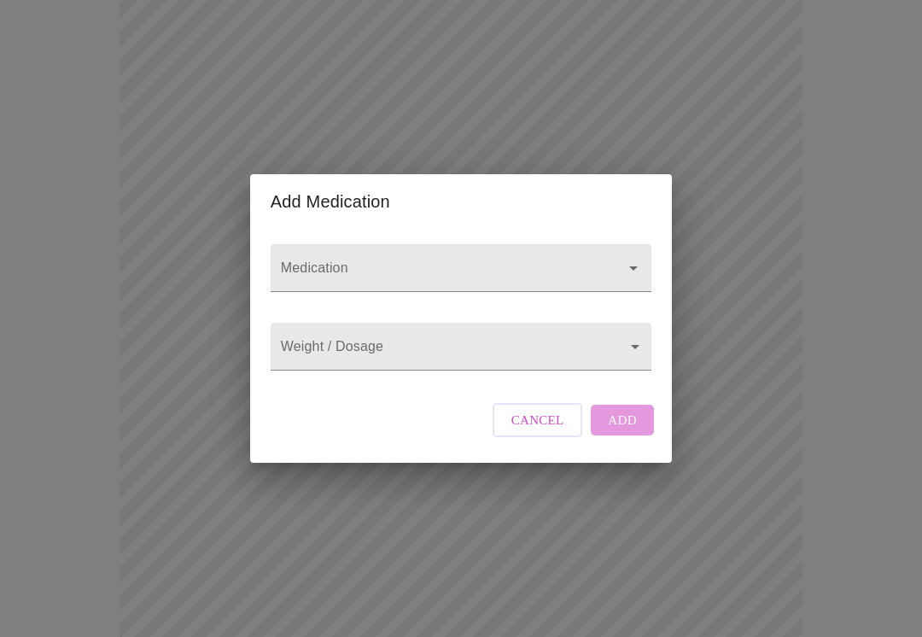
click at [634, 262] on icon "Open" at bounding box center [633, 268] width 20 height 20
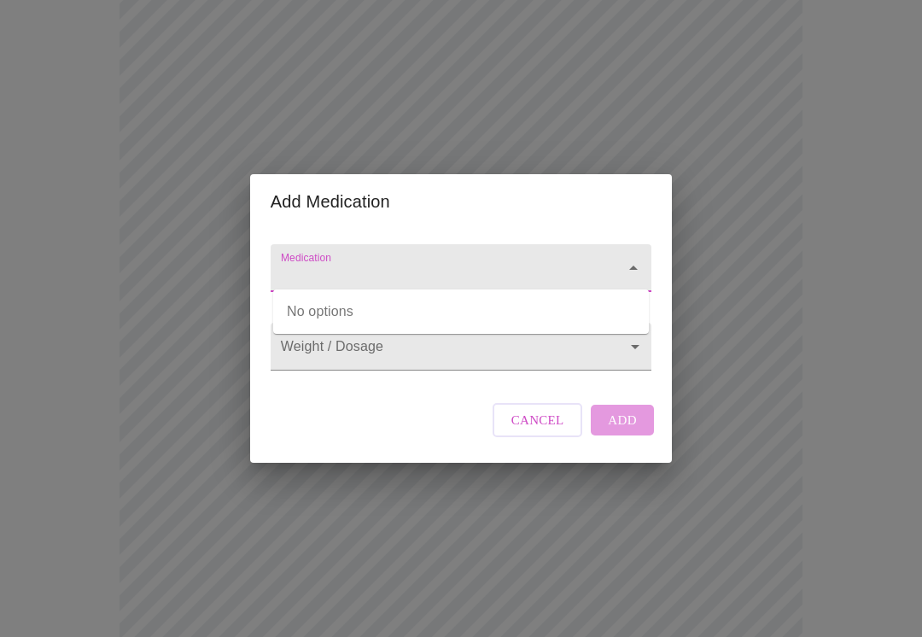
scroll to position [240, 0]
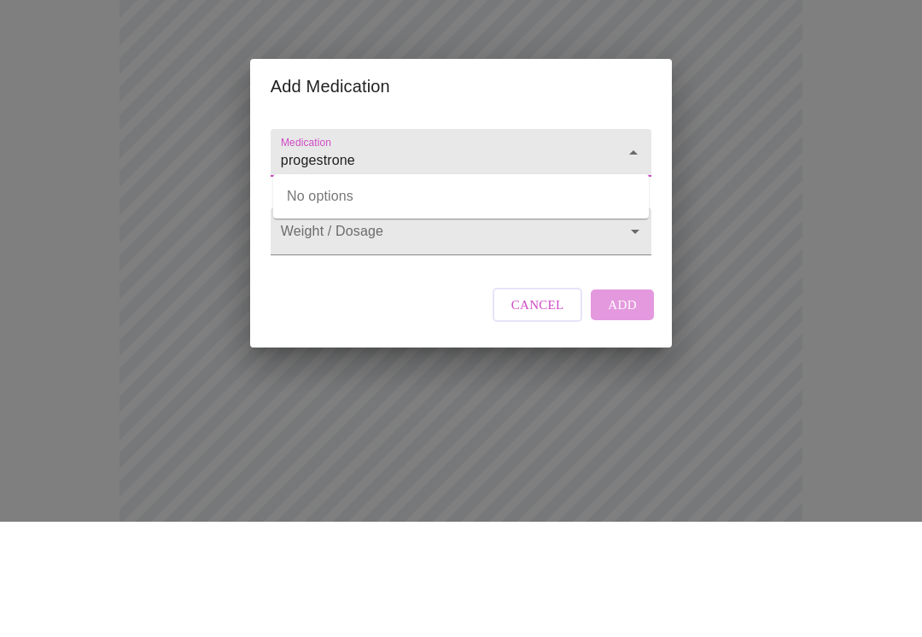
type input "progestrone"
click at [418, 254] on body "MyMenopauseRx Intake Questions 13 / 13 Add Medication Medication progestrone We…" at bounding box center [461, 425] width 908 height 1317
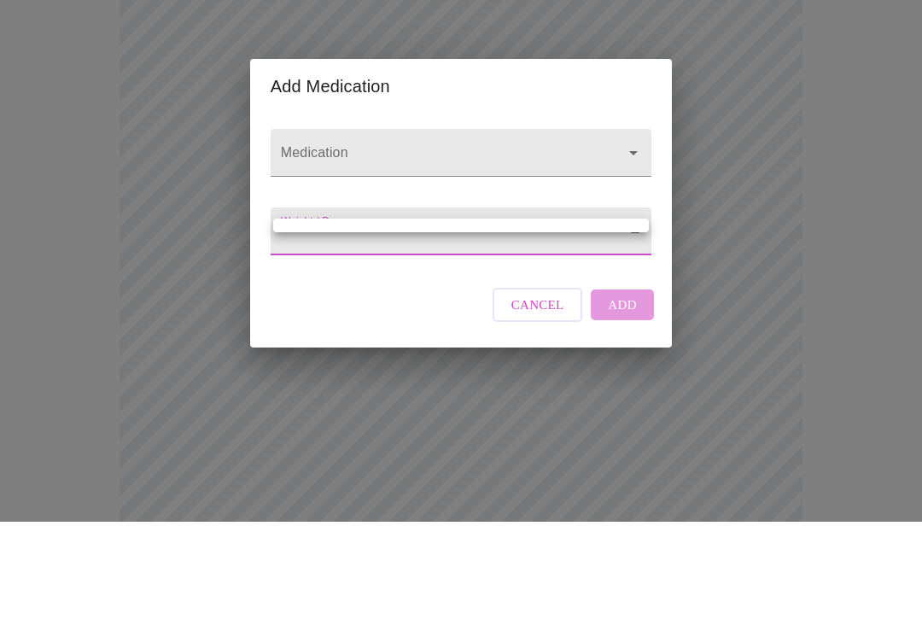
scroll to position [356, 0]
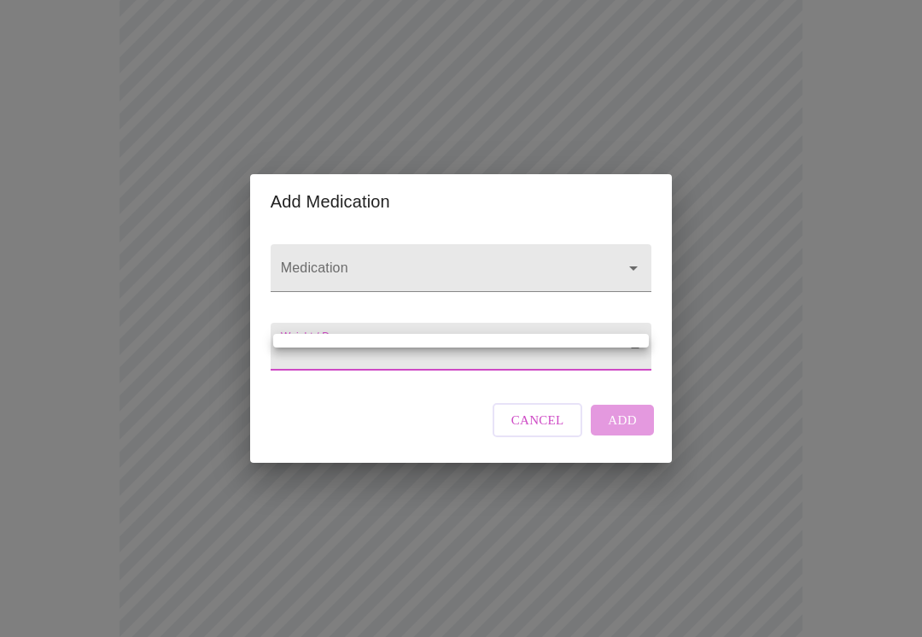
click at [400, 364] on div at bounding box center [461, 318] width 922 height 637
click at [437, 359] on body "MyMenopauseRx Intake Questions 13 / 13 Add Medication Medication Weight / Dosag…" at bounding box center [461, 309] width 908 height 1317
click at [388, 590] on div at bounding box center [461, 318] width 922 height 637
click at [631, 359] on body "MyMenopauseRx Intake Questions 13 / 13 Add Medication Medication Weight / Dosag…" at bounding box center [461, 309] width 908 height 1317
click at [623, 371] on div at bounding box center [461, 318] width 922 height 637
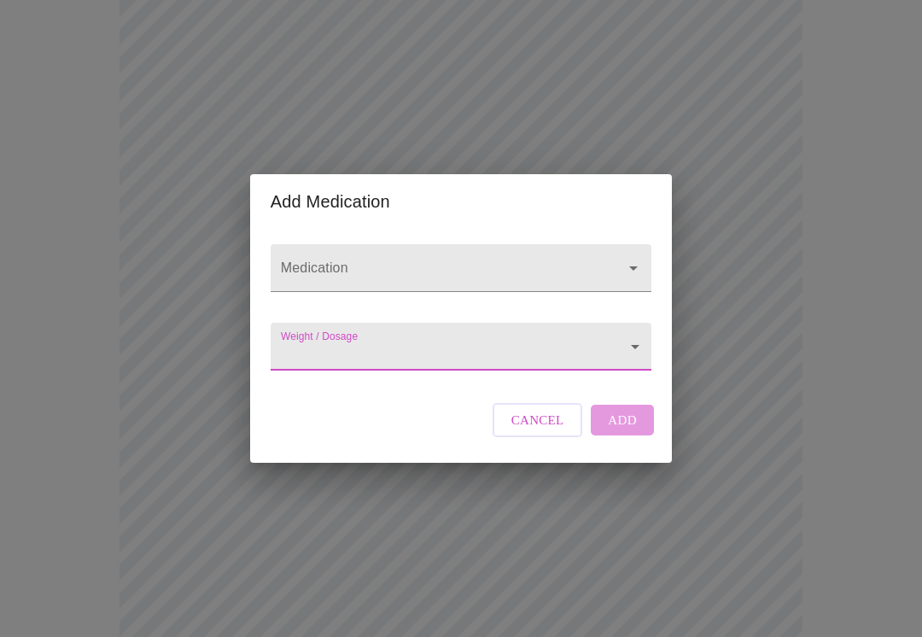
click at [502, 273] on input "Medication" at bounding box center [436, 276] width 318 height 32
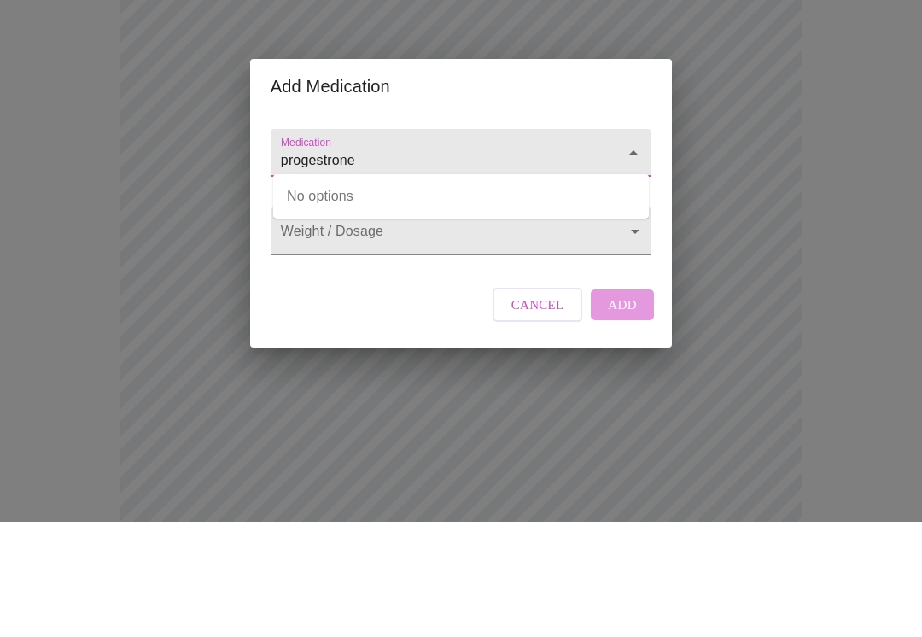
type input "progestrone"
click at [438, 254] on body "MyMenopauseRx Intake Questions 13 / 13 Add Medication Medication progestrone We…" at bounding box center [461, 310] width 908 height 1317
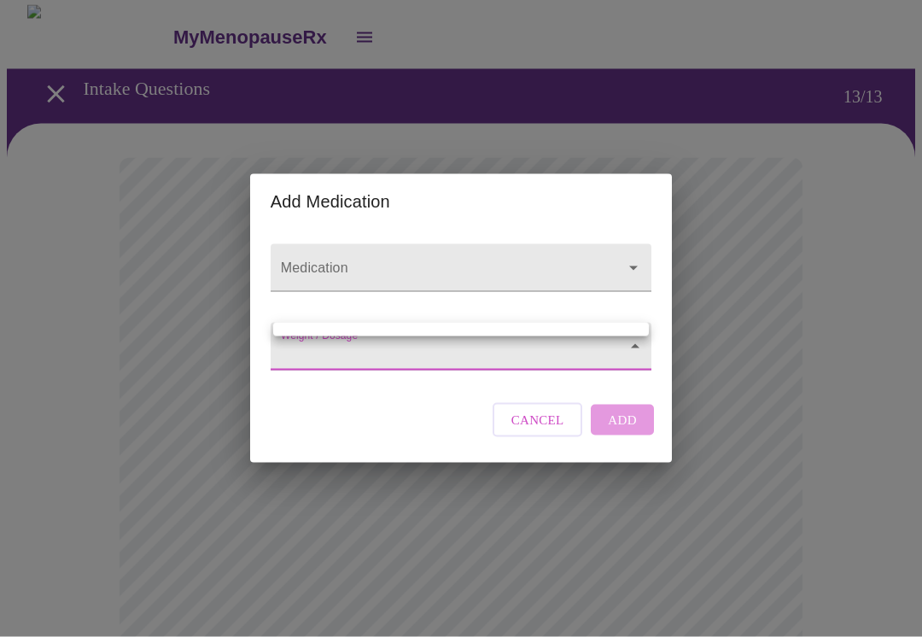
scroll to position [0, 0]
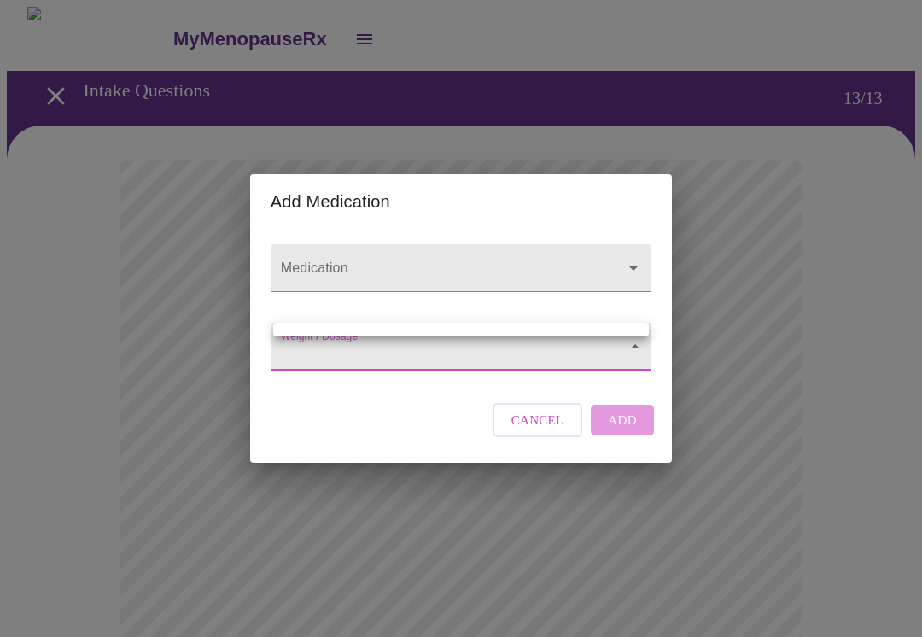
click at [548, 426] on div at bounding box center [461, 318] width 922 height 637
click at [531, 431] on span "Cancel" at bounding box center [537, 420] width 53 height 22
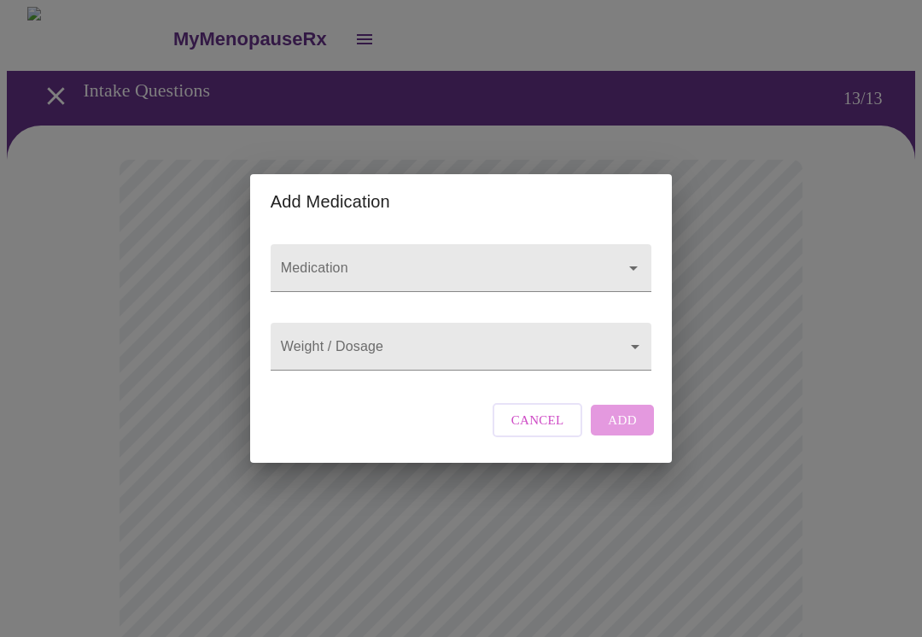
click at [634, 259] on icon "Open" at bounding box center [633, 268] width 20 height 20
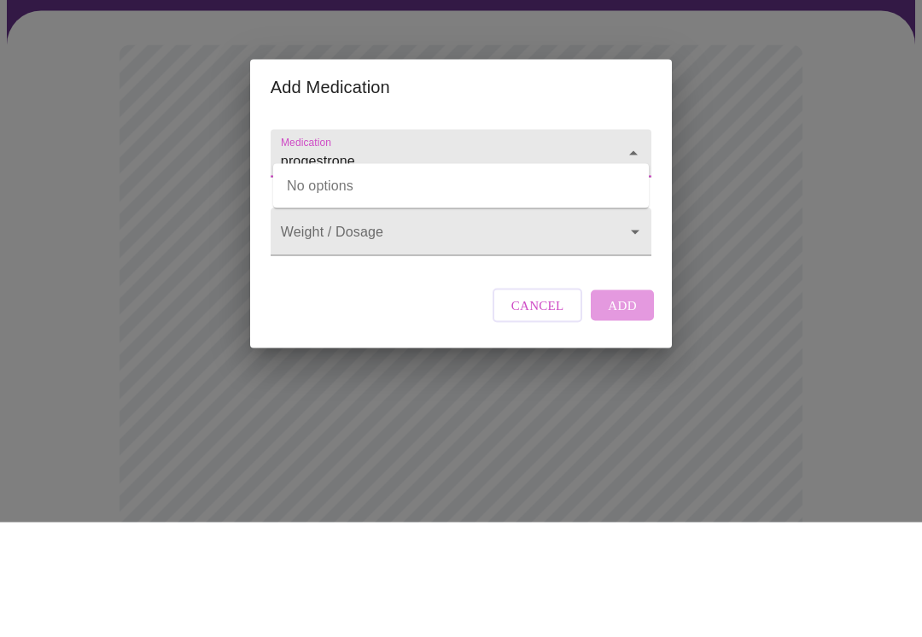
type input "progestrone"
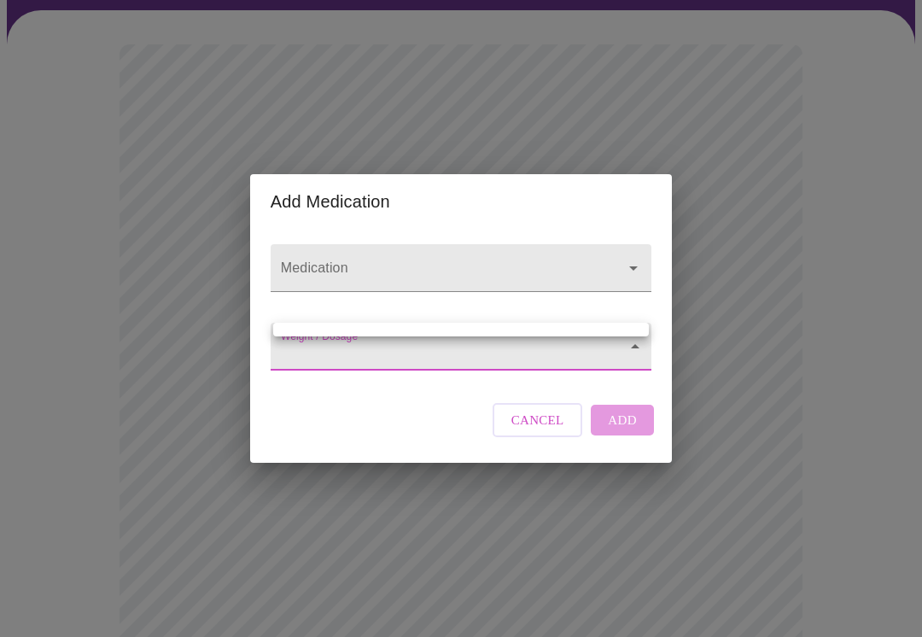
click at [633, 251] on div at bounding box center [461, 318] width 922 height 637
click at [545, 265] on input "Medication" at bounding box center [436, 276] width 318 height 32
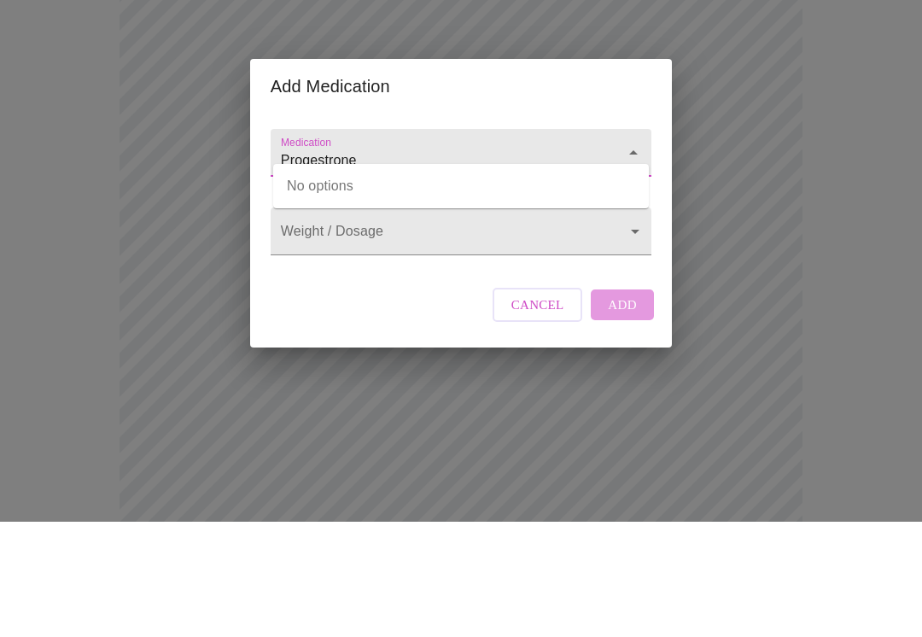
type input "Progestrone"
click at [417, 242] on body "MyMenopauseRx Intake Questions 13 / 13 Add Medication Medication Progestrone We…" at bounding box center [461, 550] width 908 height 1317
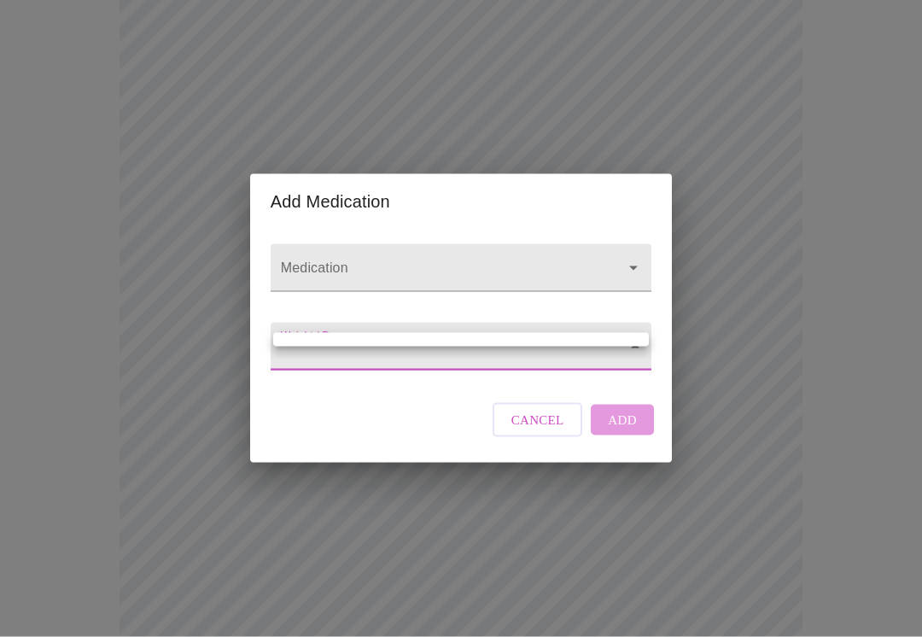
scroll to position [444, 0]
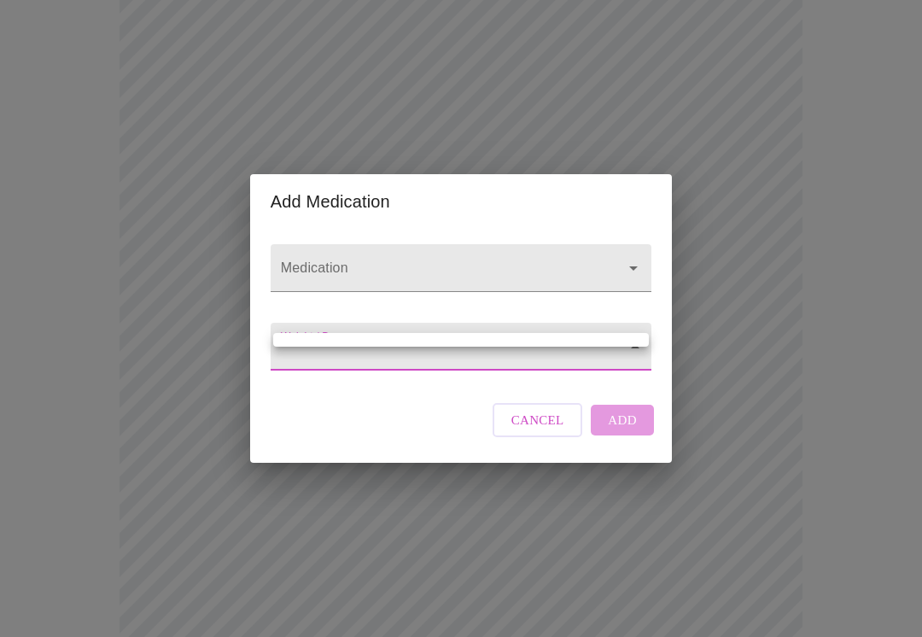
click at [237, 74] on div at bounding box center [461, 318] width 922 height 637
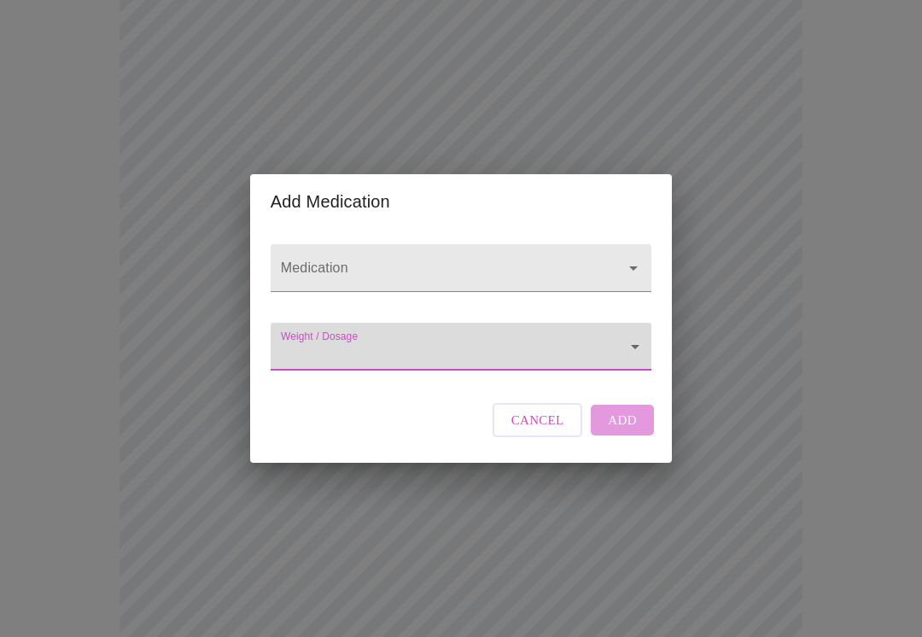
click at [623, 272] on icon "Open" at bounding box center [633, 268] width 20 height 20
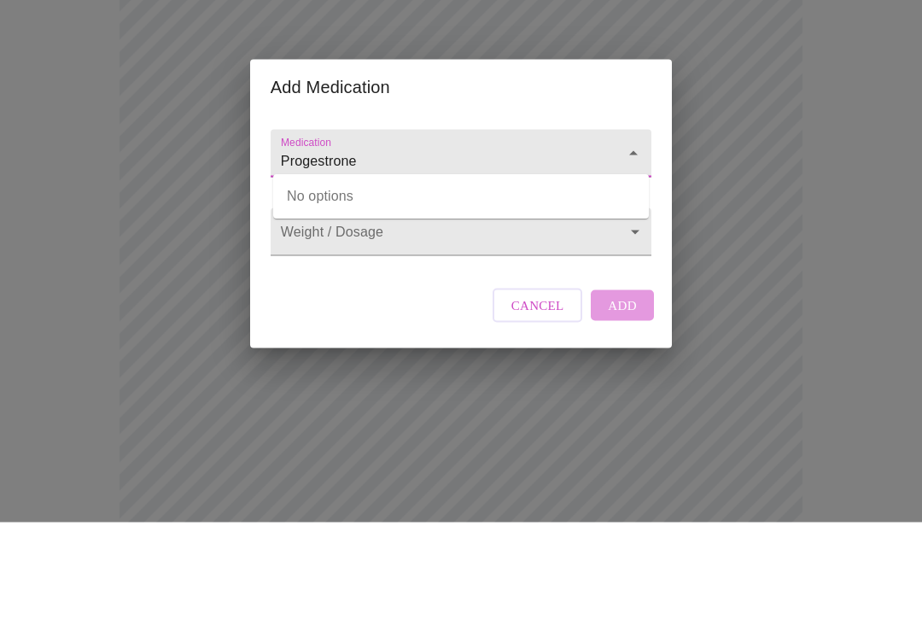
type input "Progestrone"
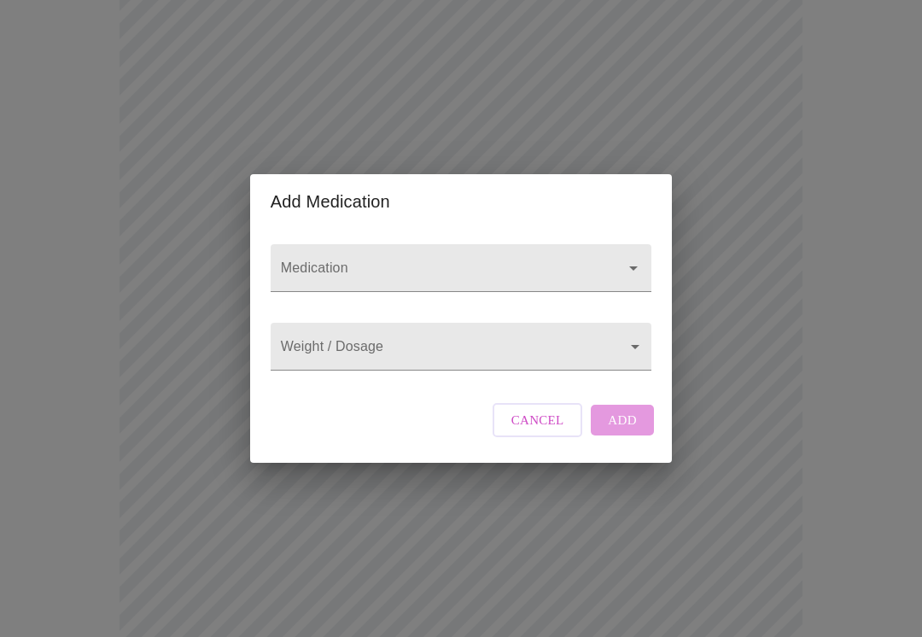
click at [544, 431] on span "Cancel" at bounding box center [537, 420] width 53 height 22
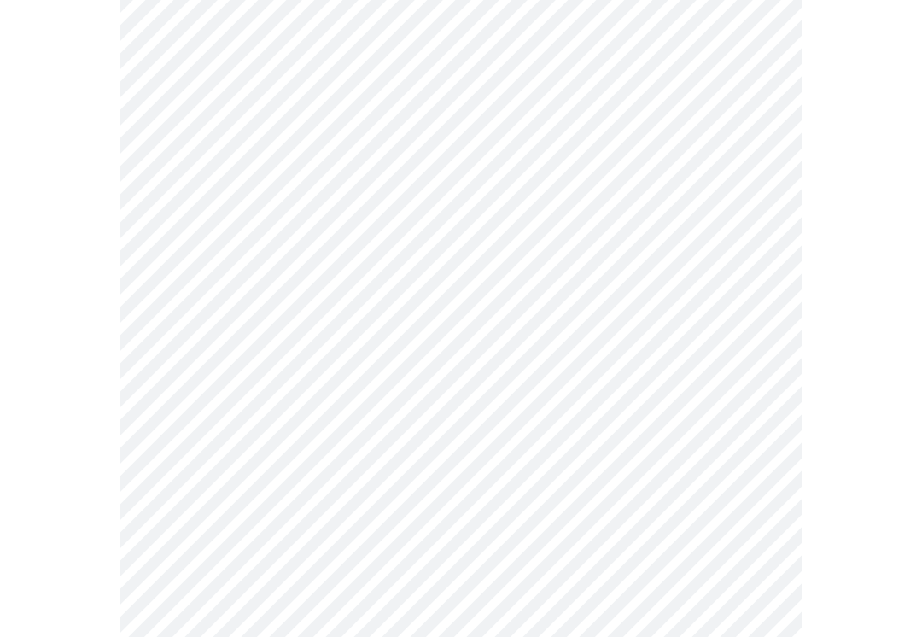
scroll to position [658, 0]
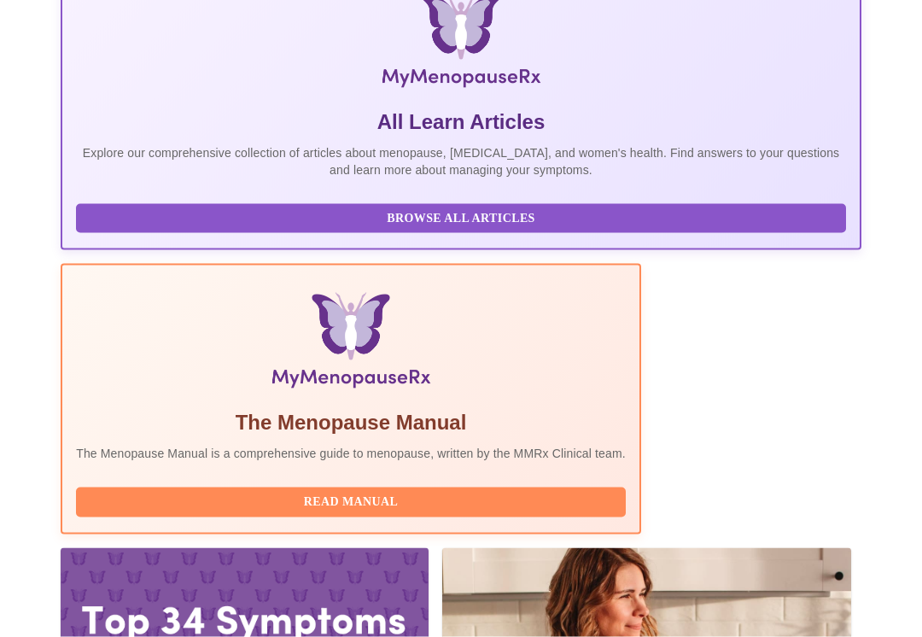
scroll to position [386, 0]
